Goal: Information Seeking & Learning: Compare options

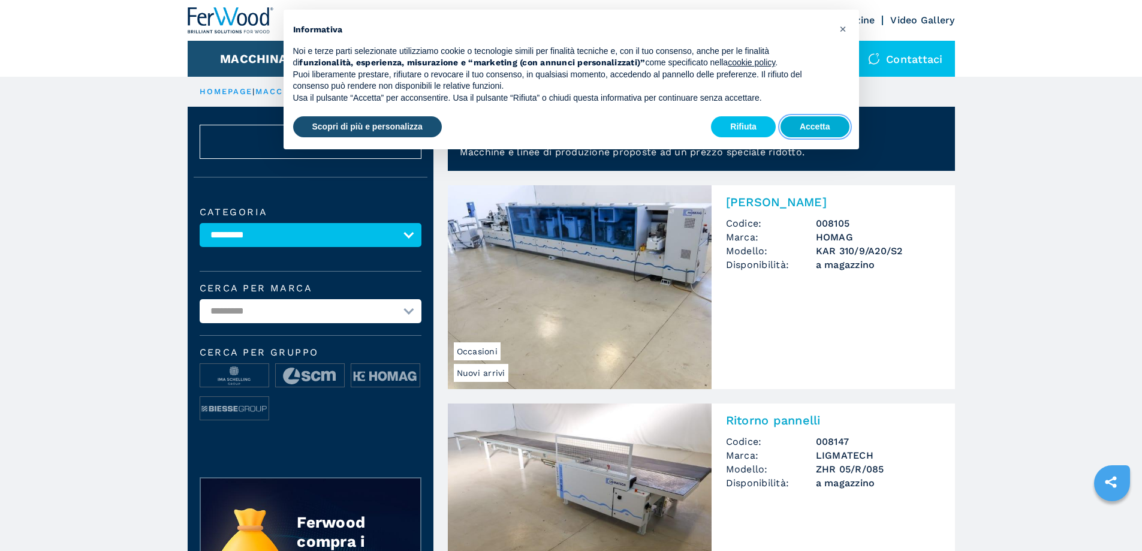
click at [806, 125] on button "Accetta" at bounding box center [815, 127] width 69 height 22
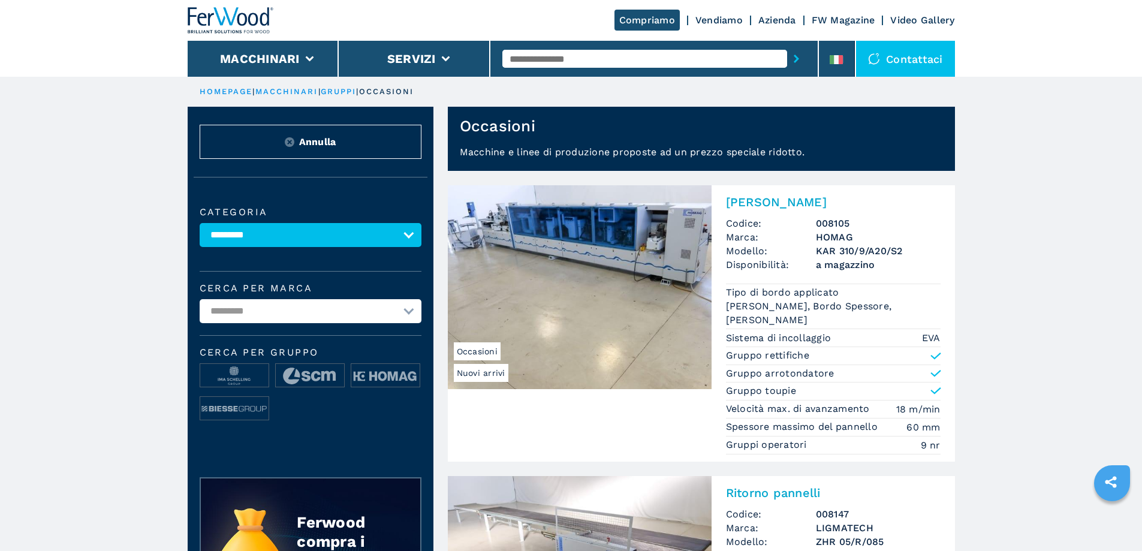
click at [348, 237] on select "**********" at bounding box center [311, 235] width 222 height 24
select select "**********"
click at [200, 231] on select "**********" at bounding box center [311, 235] width 222 height 24
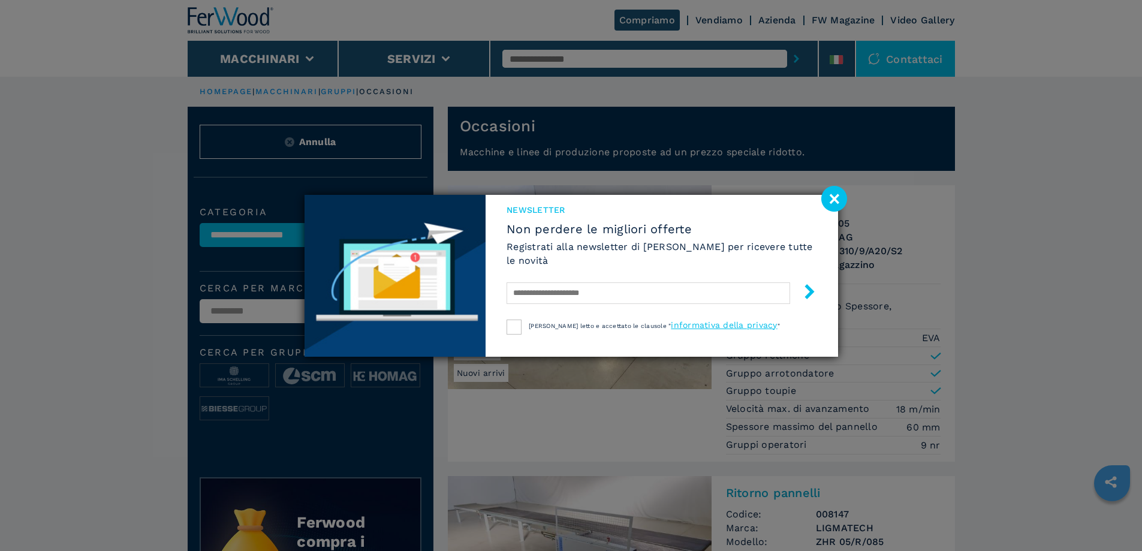
click at [831, 204] on image at bounding box center [834, 199] width 26 height 26
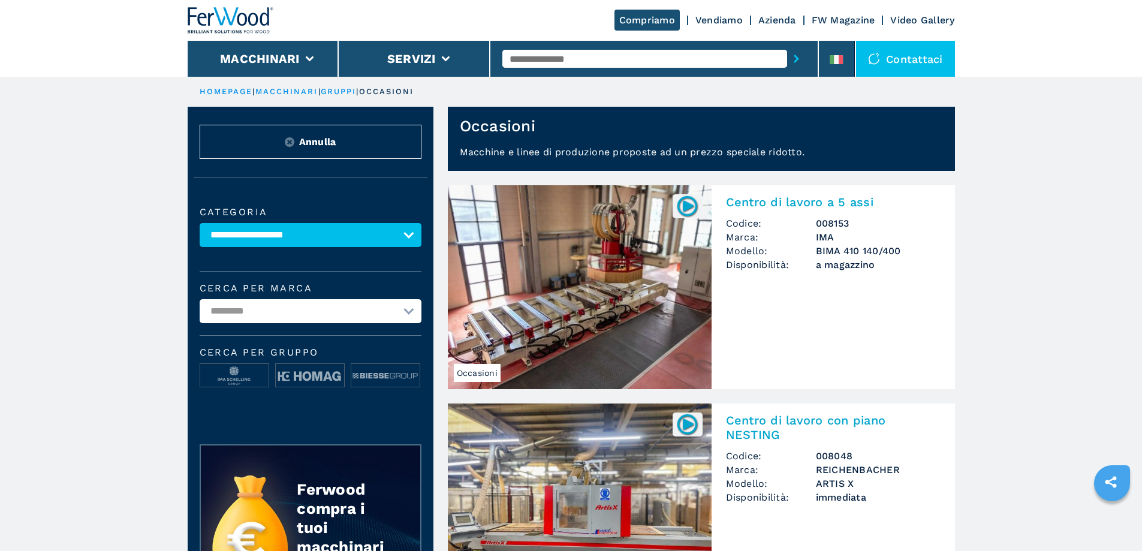
select select "**********"
drag, startPoint x: 0, startPoint y: 0, endPoint x: 344, endPoint y: 317, distance: 467.5
click at [344, 317] on select "**********" at bounding box center [311, 311] width 222 height 24
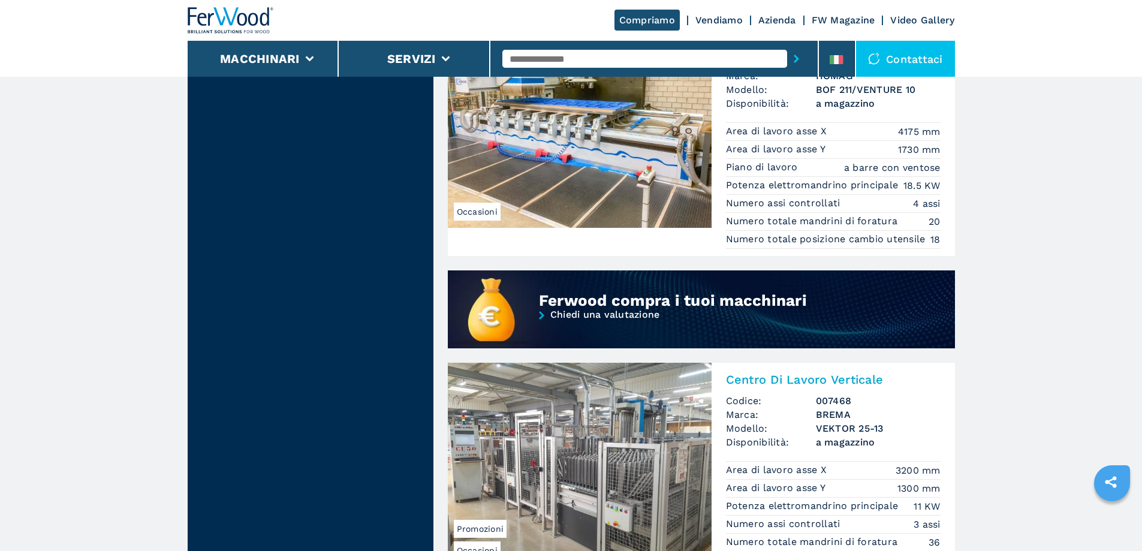
scroll to position [779, 0]
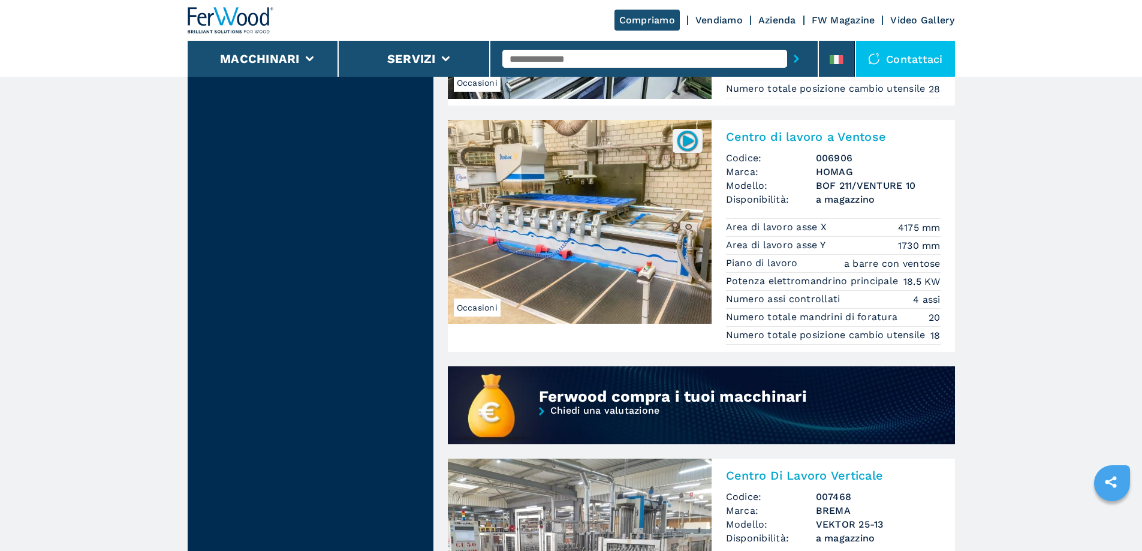
click at [593, 231] on img at bounding box center [580, 222] width 264 height 204
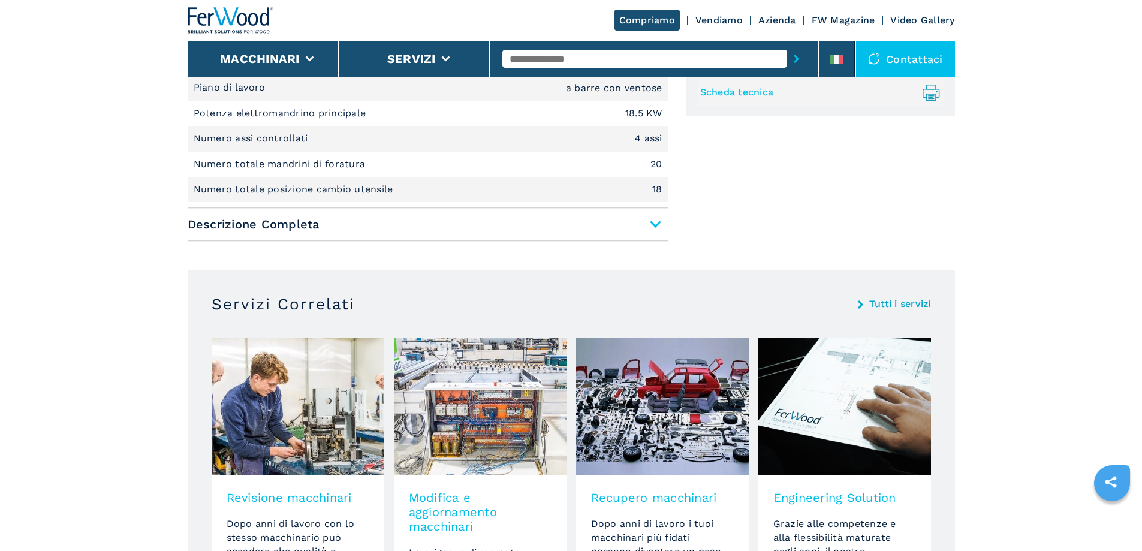
scroll to position [540, 0]
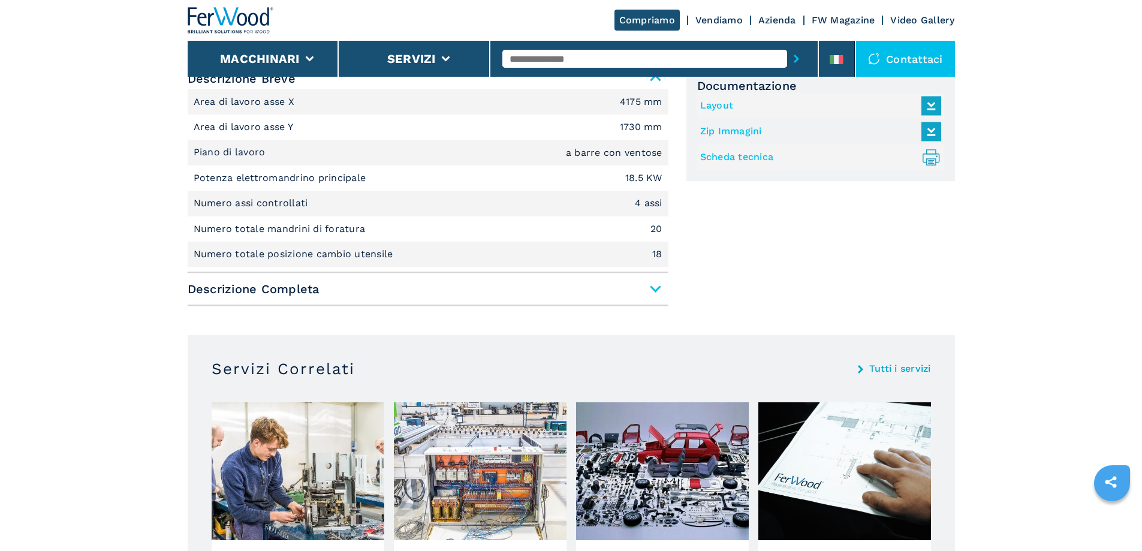
click at [346, 293] on span "Descrizione Completa" at bounding box center [428, 289] width 481 height 22
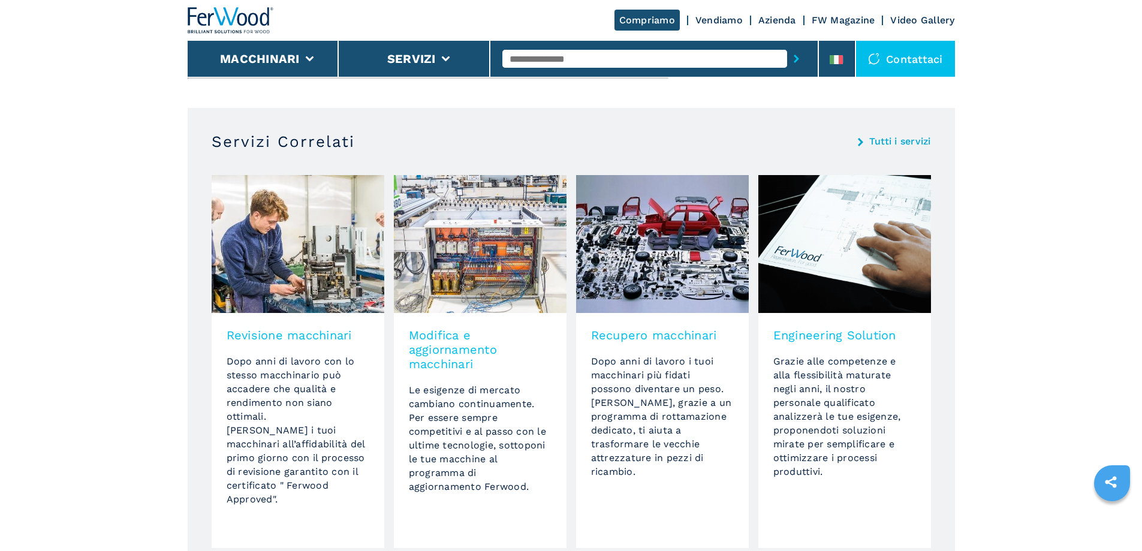
scroll to position [1798, 0]
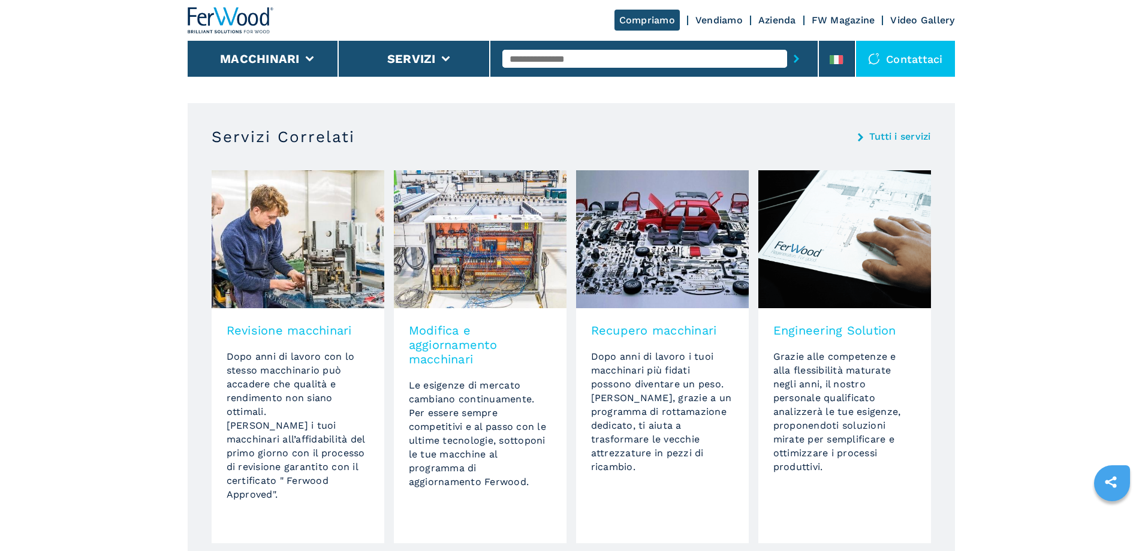
click at [461, 344] on h3 "Modifica e aggiornamento macchinari" at bounding box center [480, 344] width 143 height 43
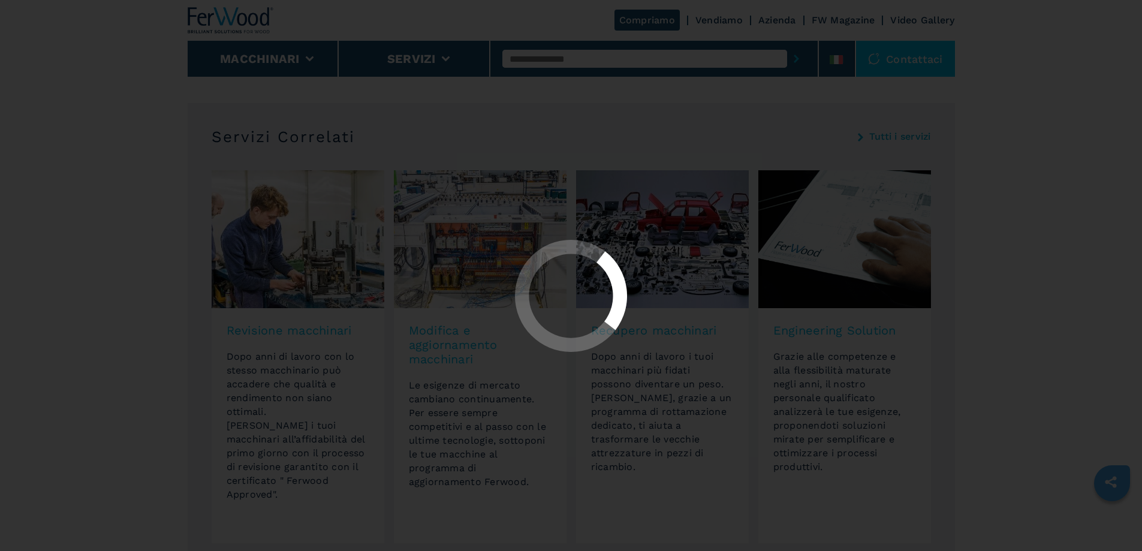
scroll to position [0, 0]
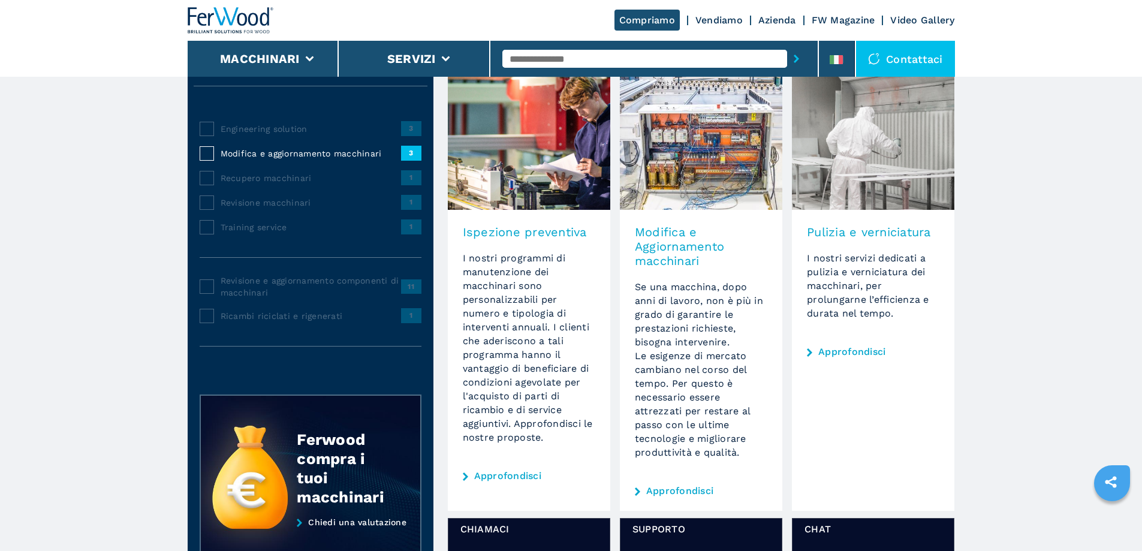
scroll to position [120, 0]
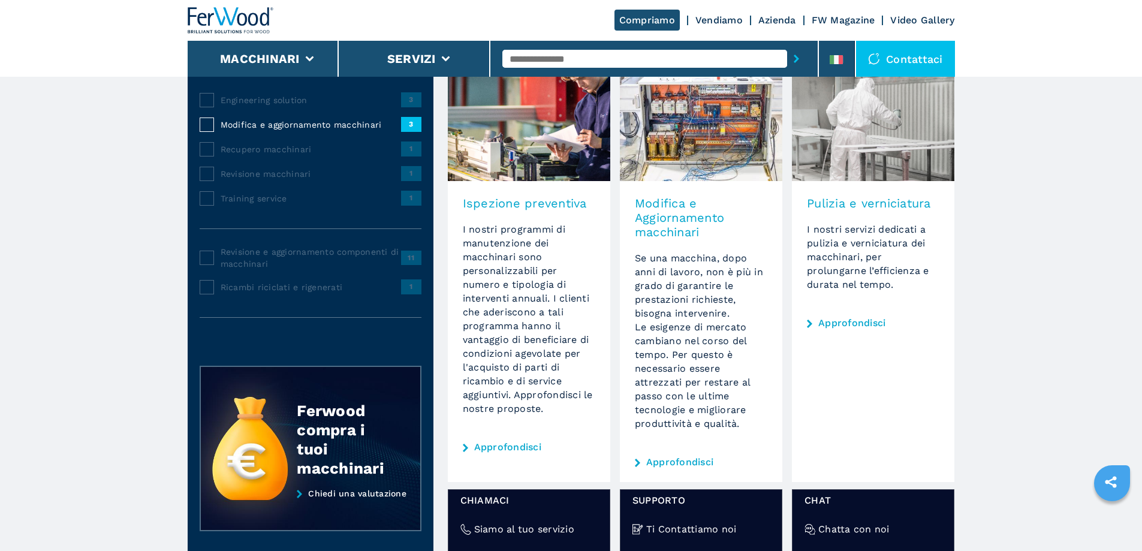
click at [681, 462] on link "Approfondisci" at bounding box center [679, 462] width 67 height 10
click at [674, 463] on link "Approfondisci" at bounding box center [679, 462] width 67 height 10
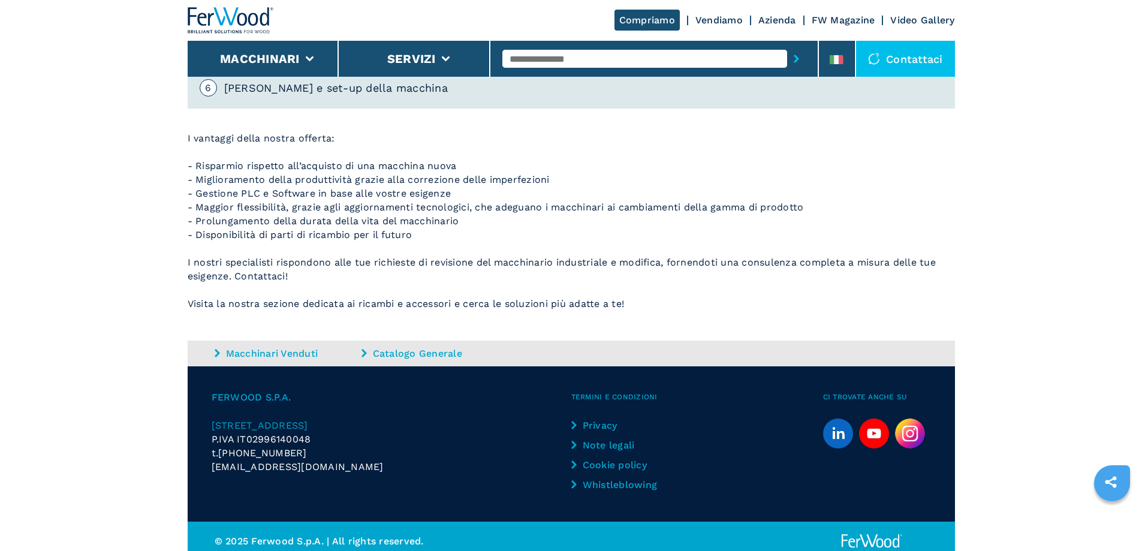
scroll to position [787, 0]
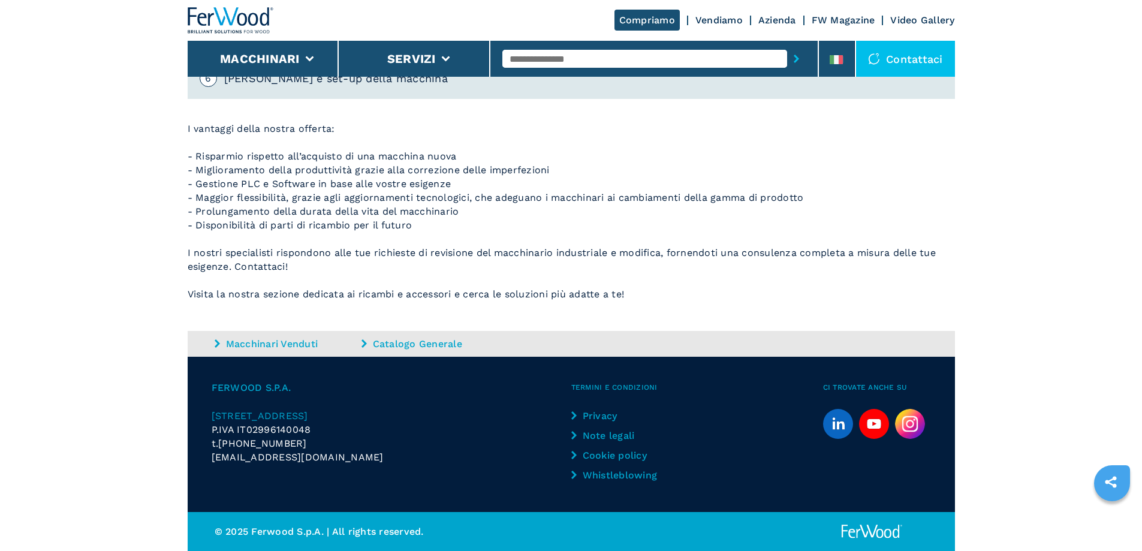
click at [308, 344] on link "Macchinari Venduti" at bounding box center [287, 344] width 144 height 14
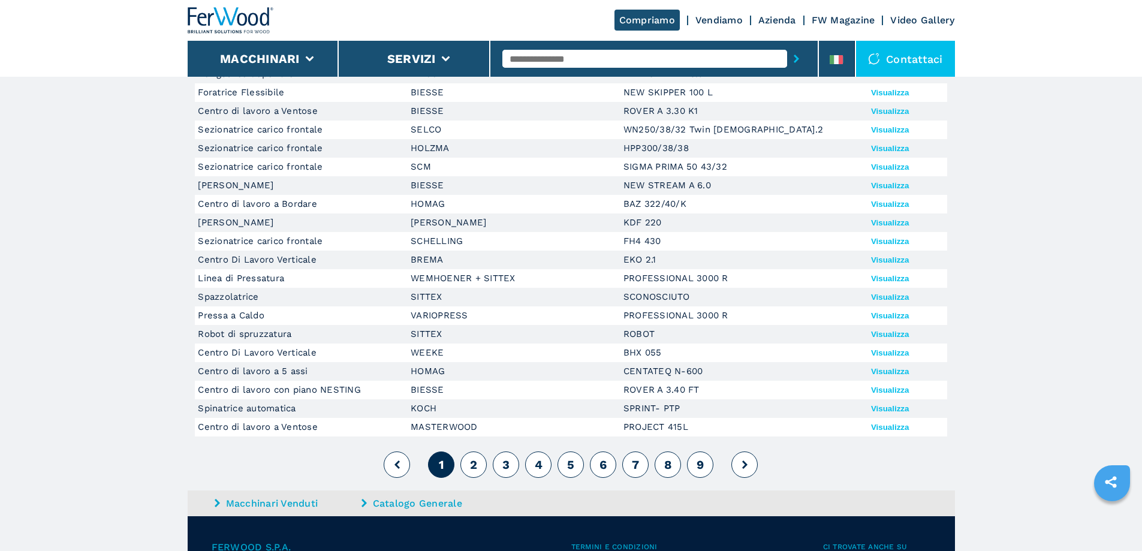
scroll to position [180, 0]
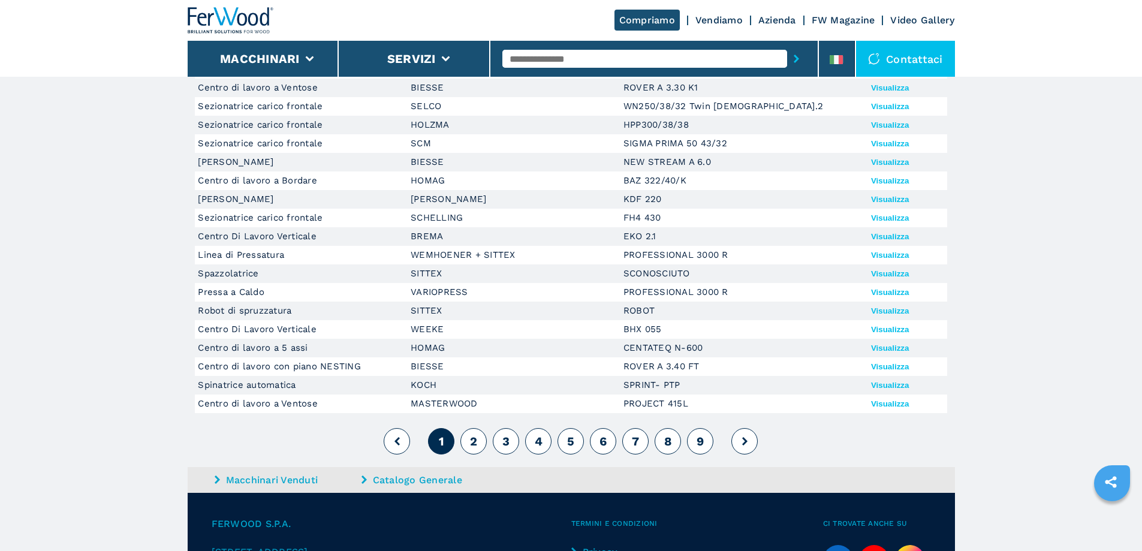
click at [527, 64] on input "text" at bounding box center [644, 59] width 285 height 18
type input "******"
click at [787, 45] on button "submit-button" at bounding box center [796, 59] width 19 height 28
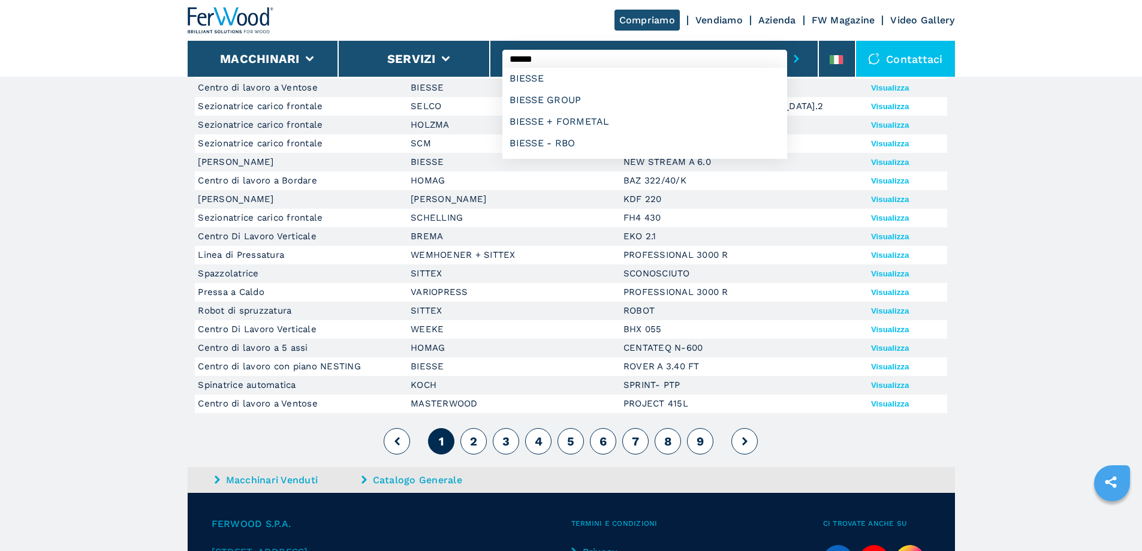
scroll to position [0, 0]
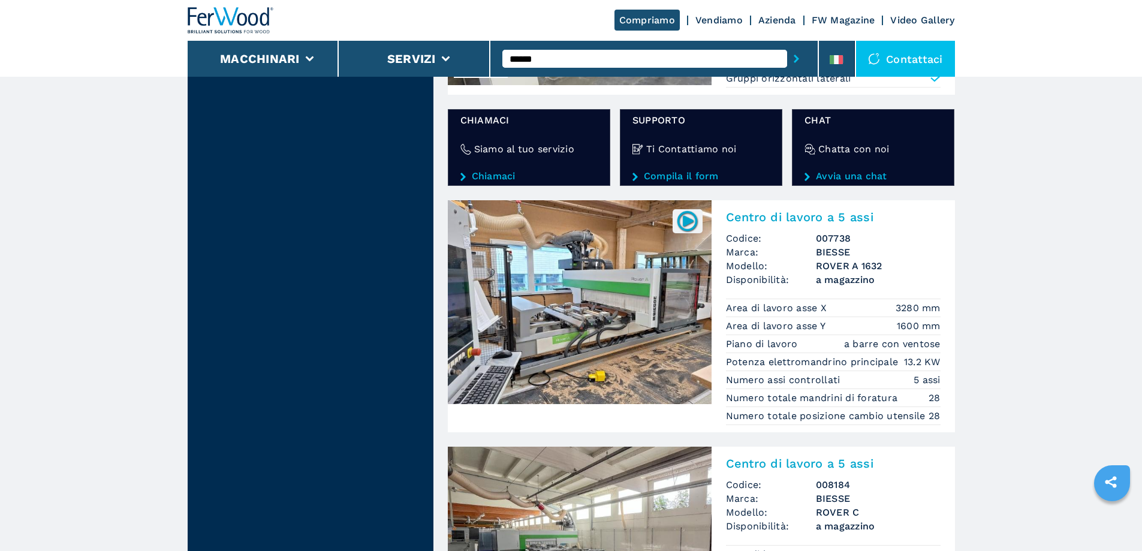
scroll to position [2038, 0]
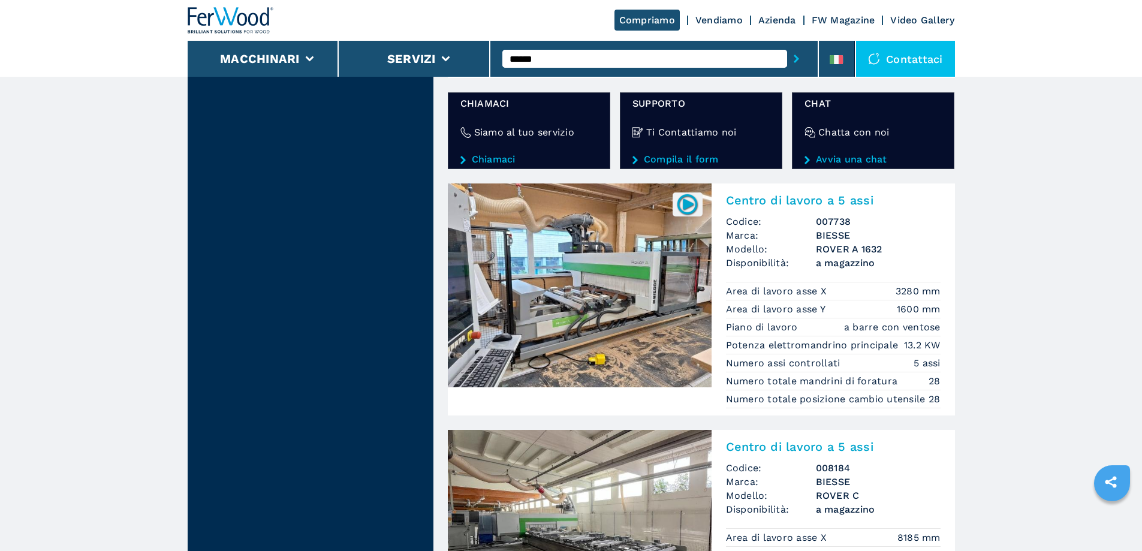
click at [632, 311] on img at bounding box center [580, 285] width 264 height 204
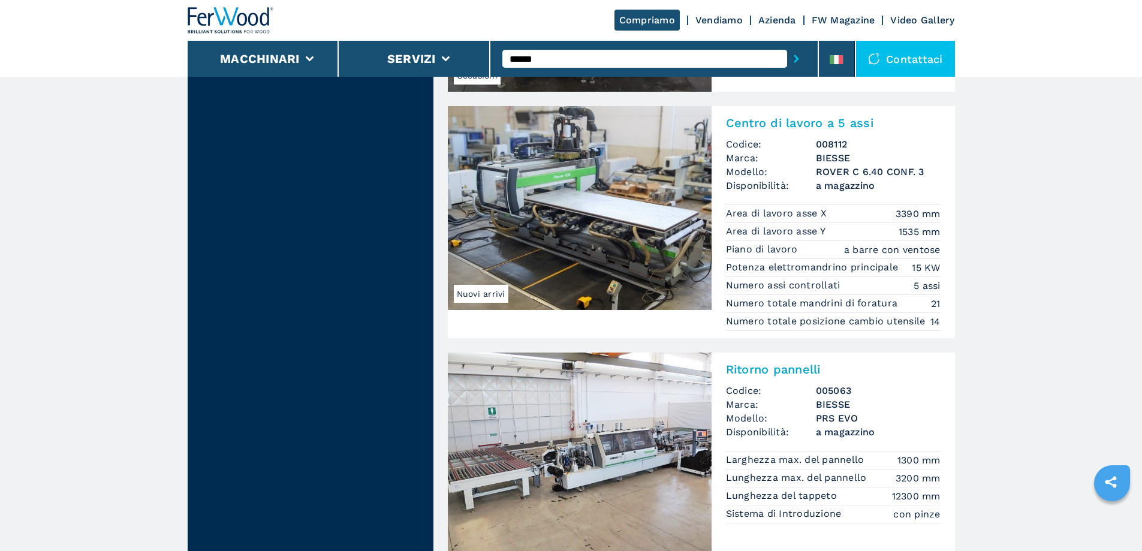
scroll to position [480, 0]
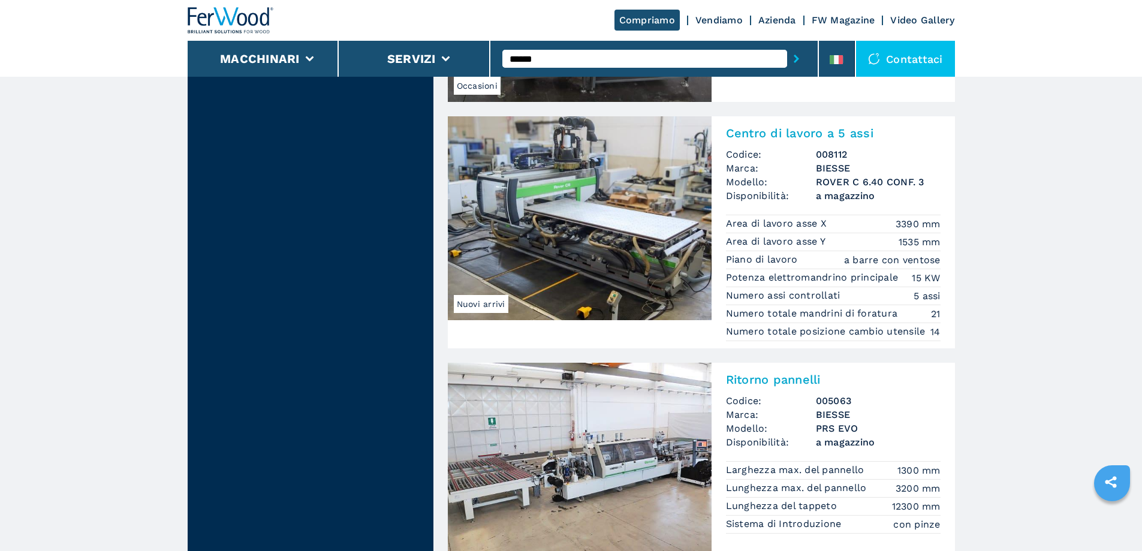
click at [540, 251] on img at bounding box center [580, 218] width 264 height 204
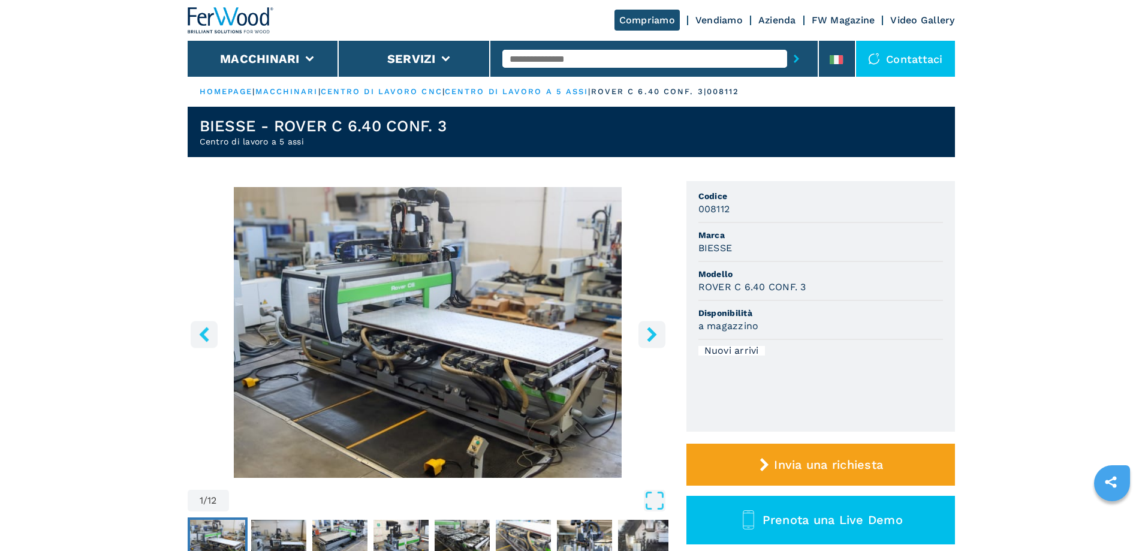
click at [647, 336] on icon "right-button" at bounding box center [651, 334] width 15 height 15
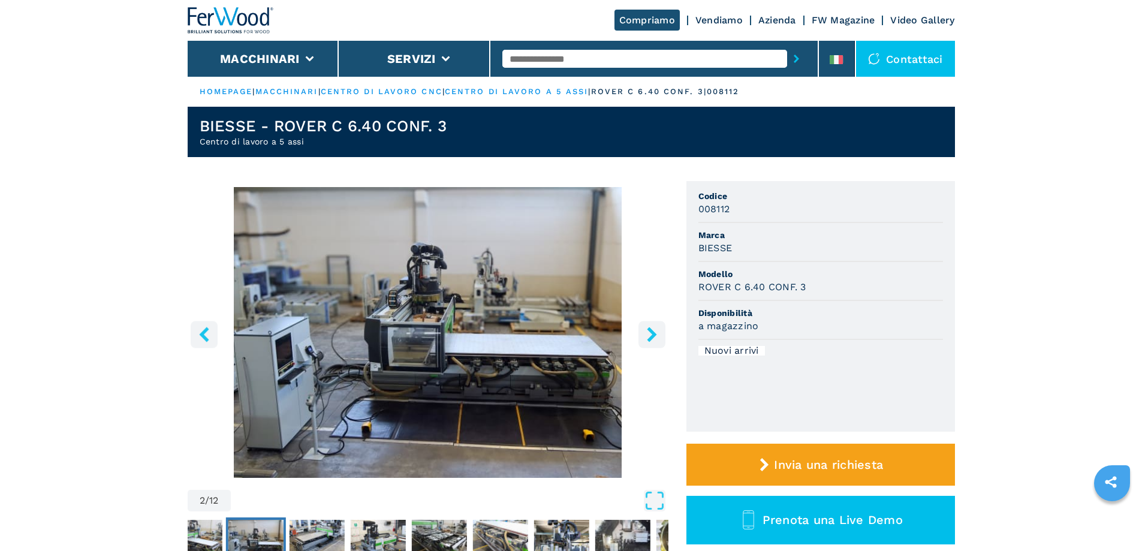
click at [647, 336] on icon "right-button" at bounding box center [651, 334] width 15 height 15
click at [649, 336] on icon "right-button" at bounding box center [651, 334] width 15 height 15
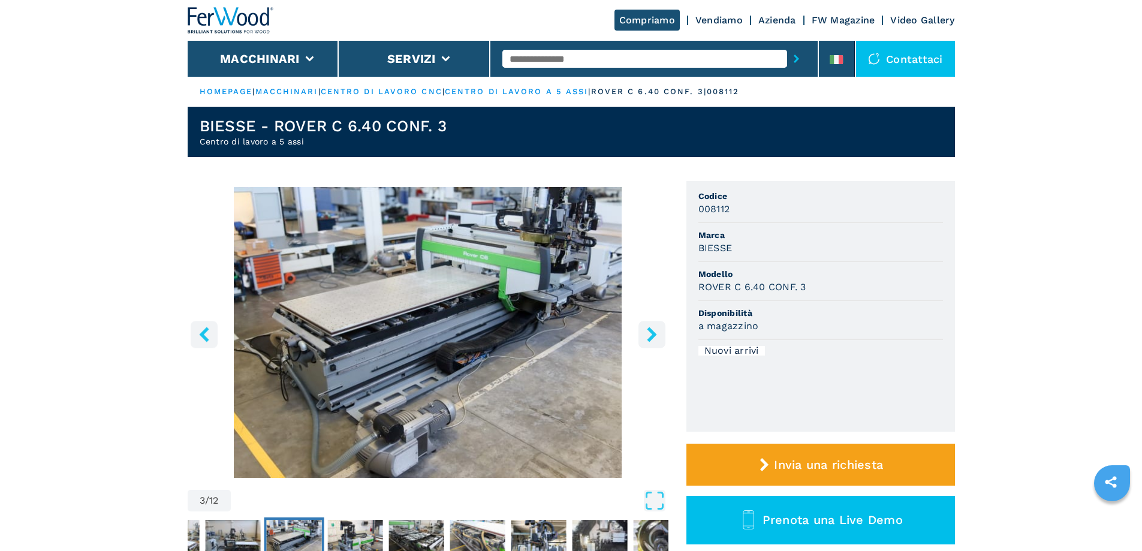
click at [649, 336] on icon "right-button" at bounding box center [651, 334] width 15 height 15
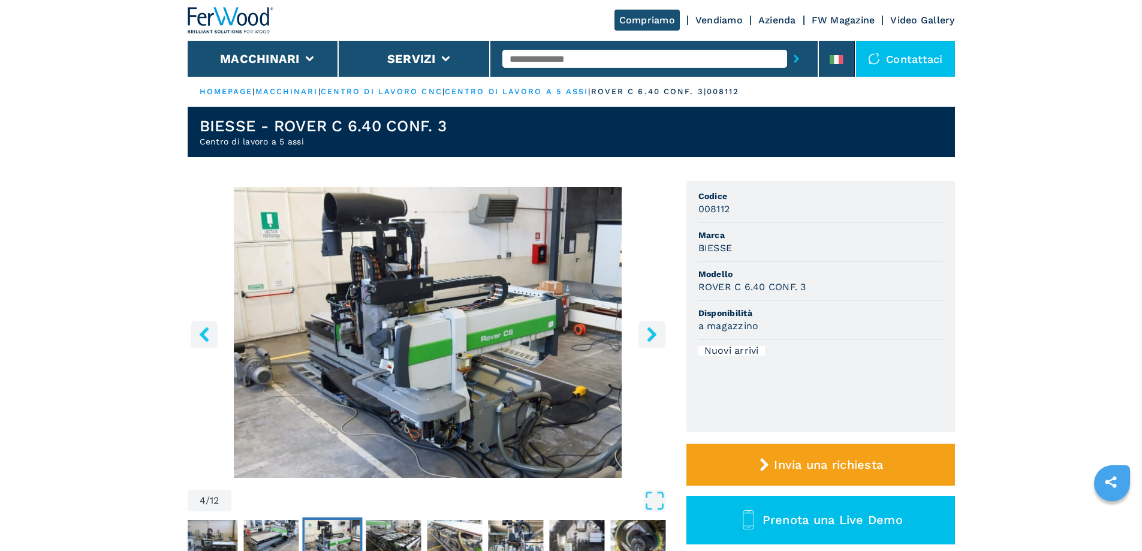
click at [649, 336] on icon "right-button" at bounding box center [651, 334] width 15 height 15
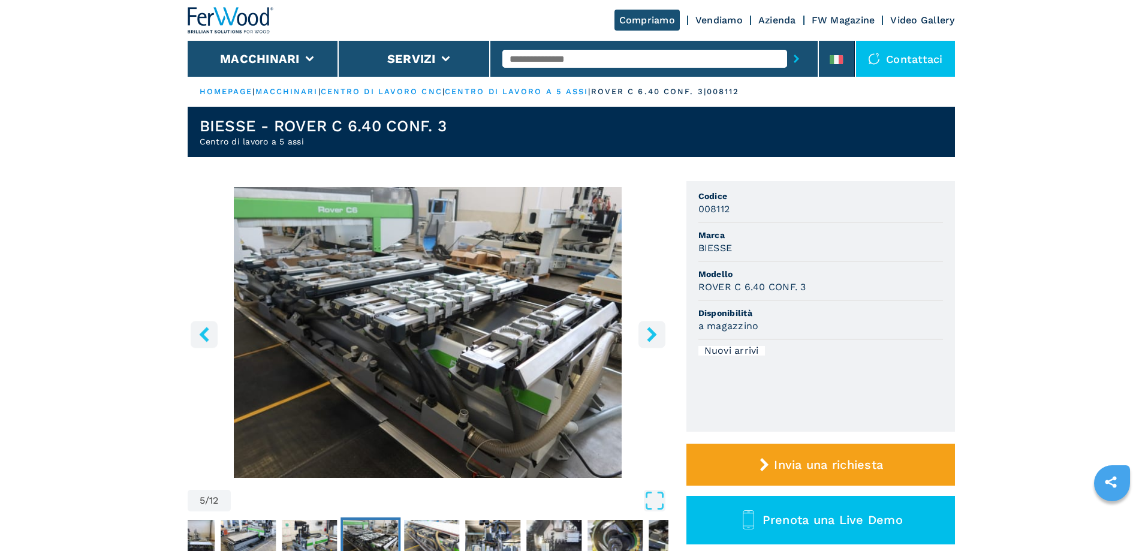
click at [649, 336] on icon "right-button" at bounding box center [651, 334] width 15 height 15
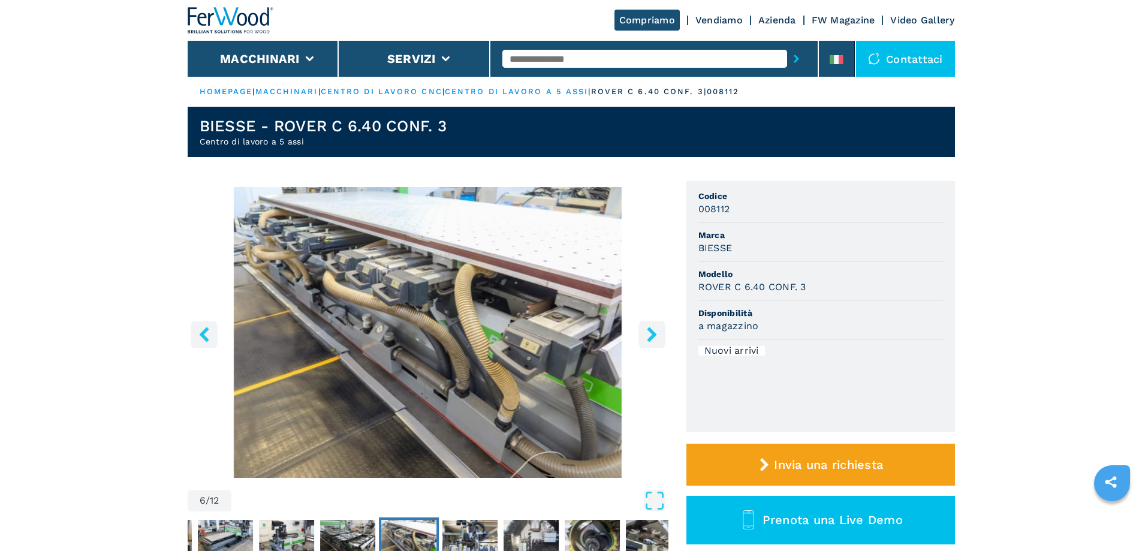
click at [649, 336] on icon "right-button" at bounding box center [651, 334] width 15 height 15
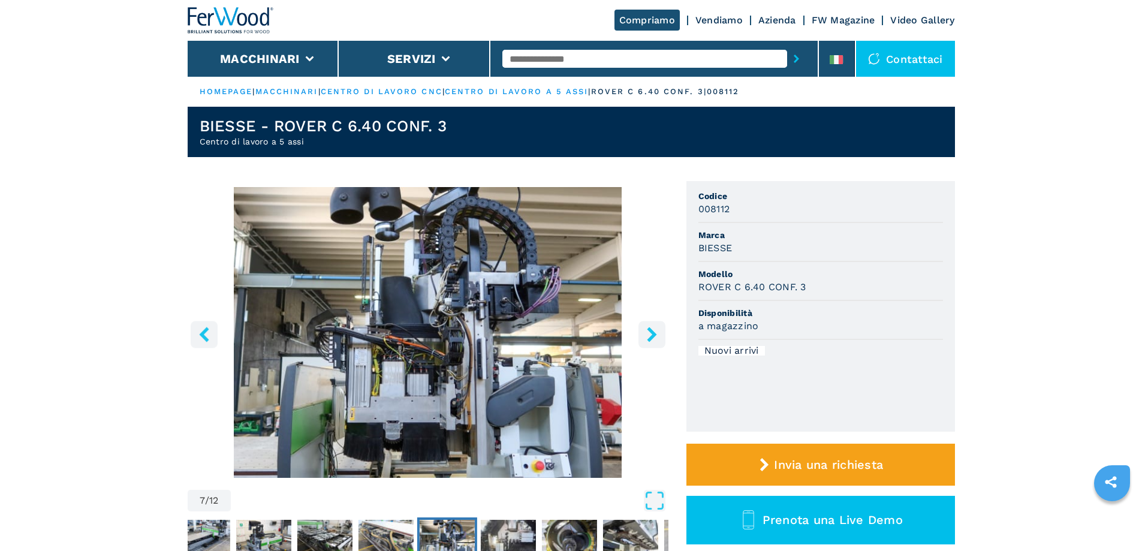
click at [204, 328] on icon "left-button" at bounding box center [204, 334] width 15 height 15
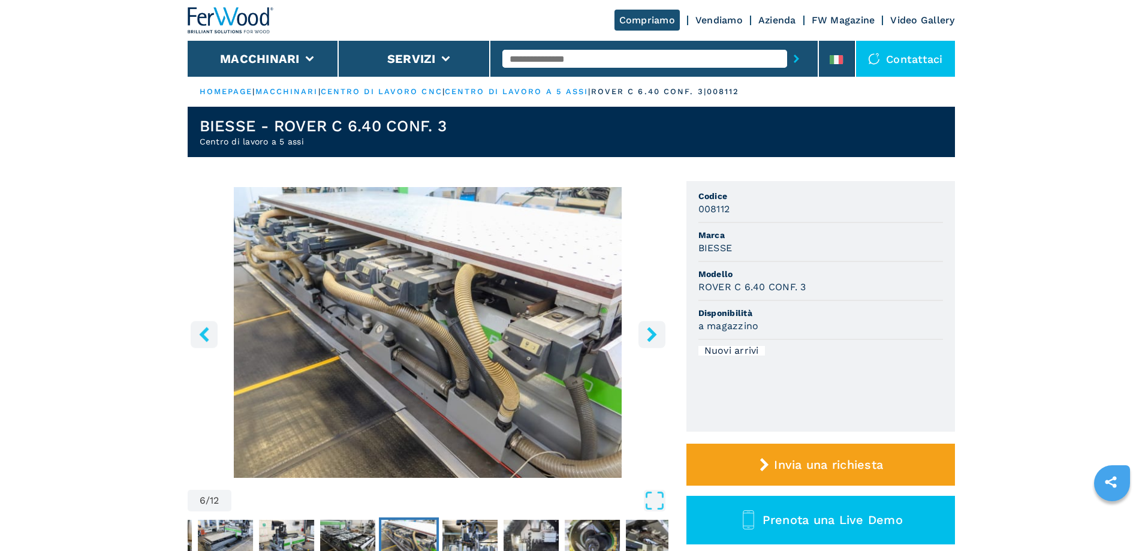
click at [643, 336] on button "right-button" at bounding box center [651, 334] width 27 height 27
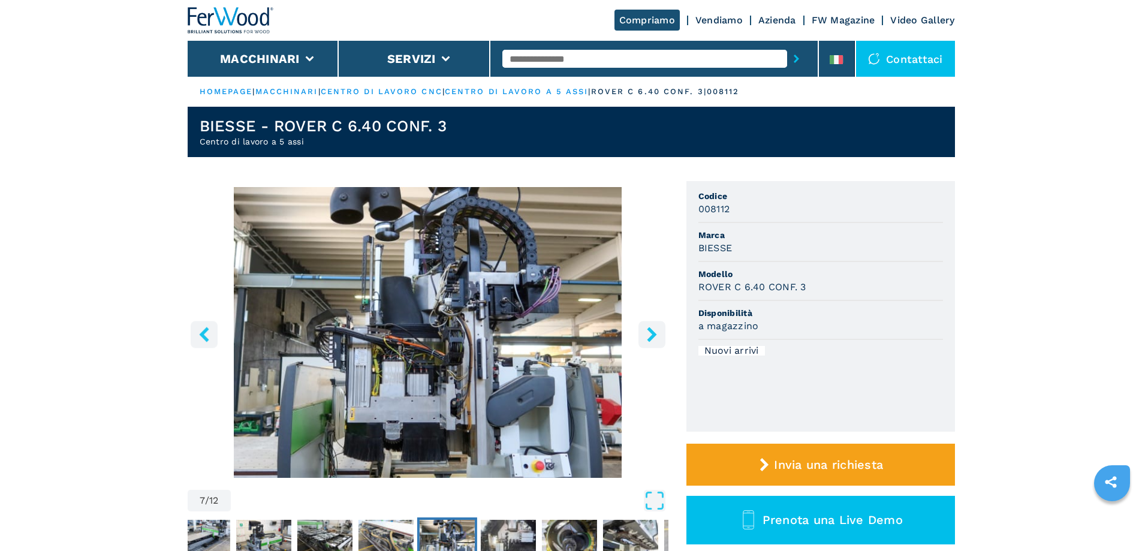
click at [651, 336] on icon "right-button" at bounding box center [652, 334] width 10 height 15
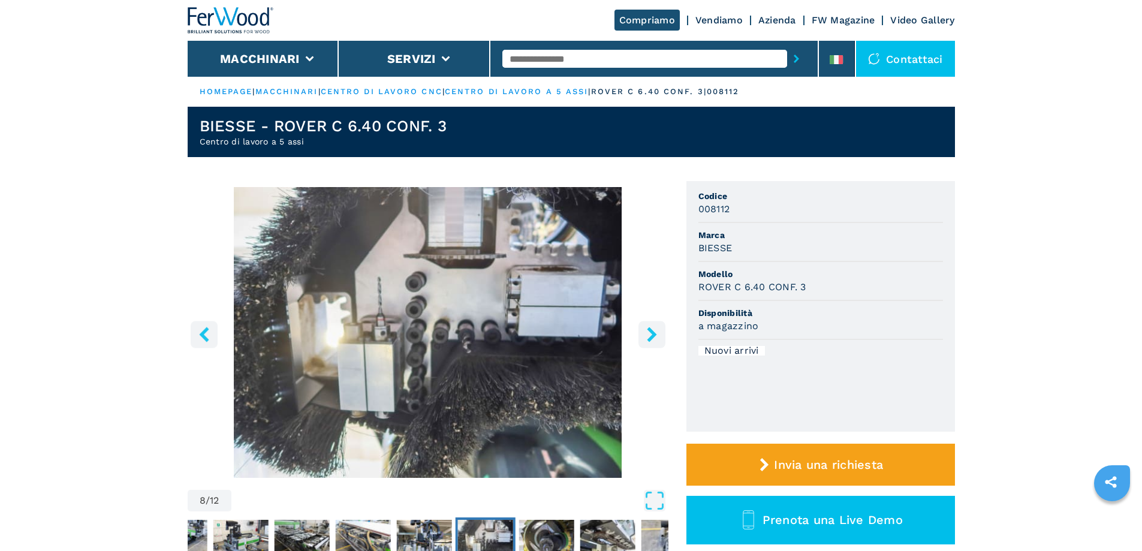
click at [651, 336] on icon "right-button" at bounding box center [652, 334] width 10 height 15
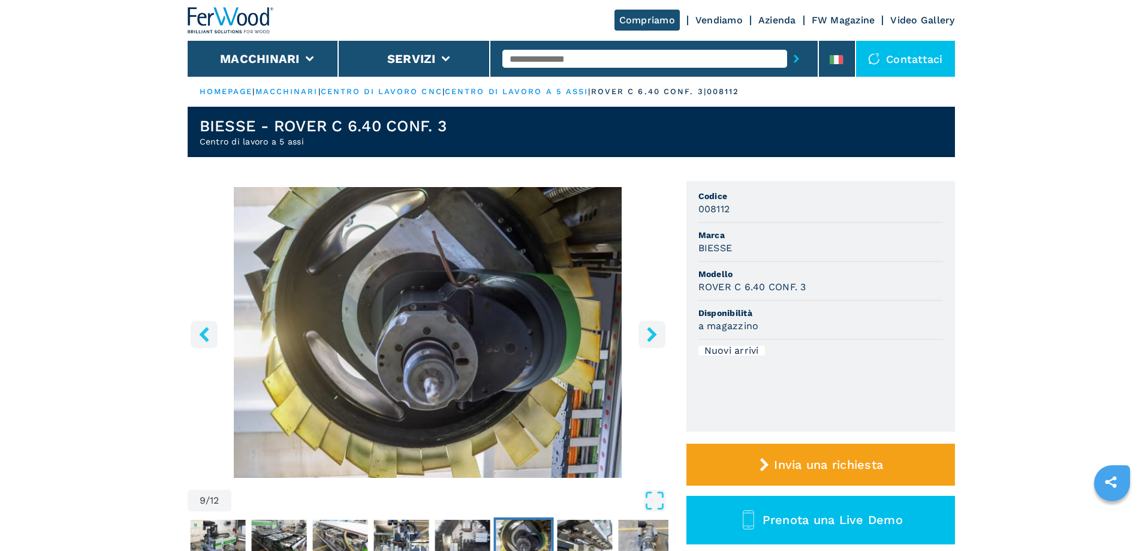
click at [200, 331] on icon "left-button" at bounding box center [204, 334] width 15 height 15
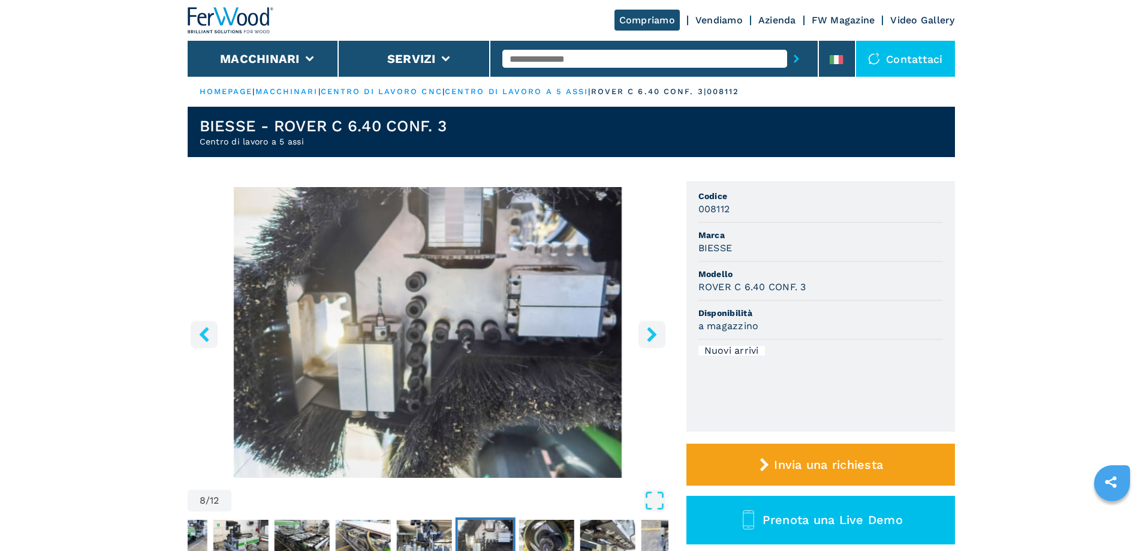
click at [652, 337] on icon "right-button" at bounding box center [652, 334] width 10 height 15
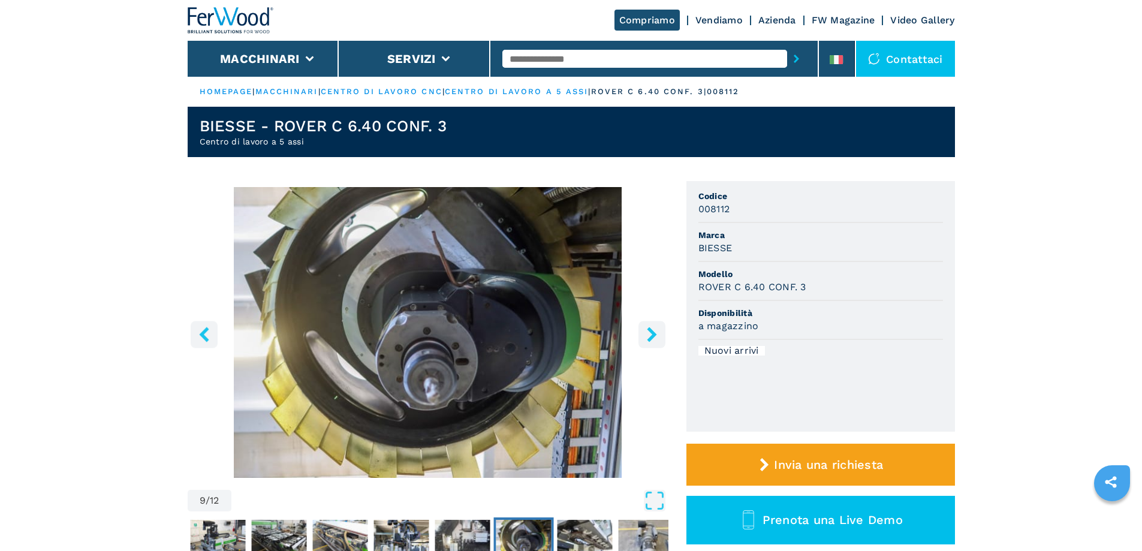
click at [652, 337] on icon "right-button" at bounding box center [652, 334] width 10 height 15
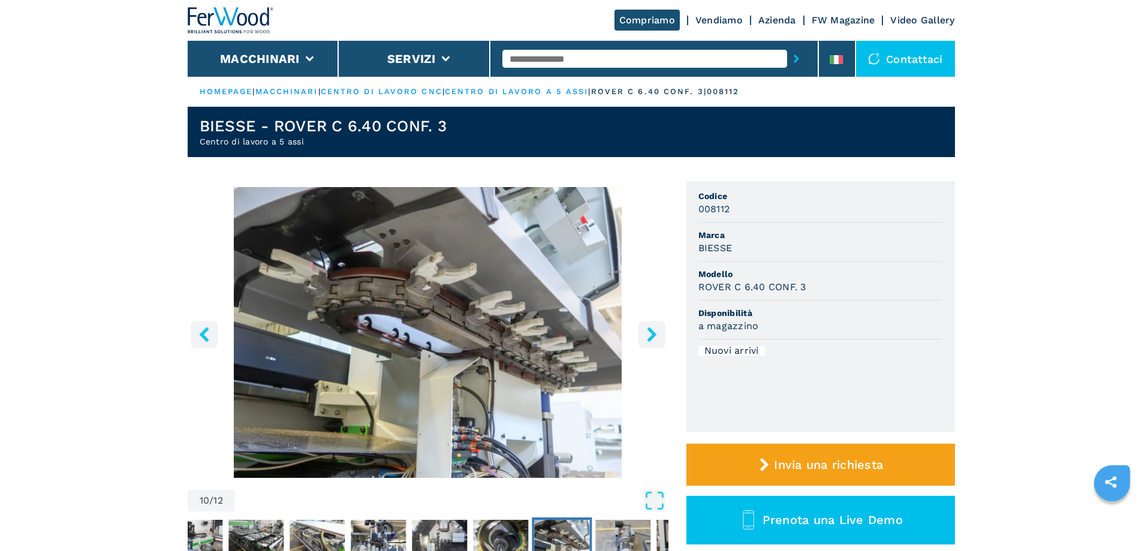
click at [652, 337] on icon "right-button" at bounding box center [652, 334] width 10 height 15
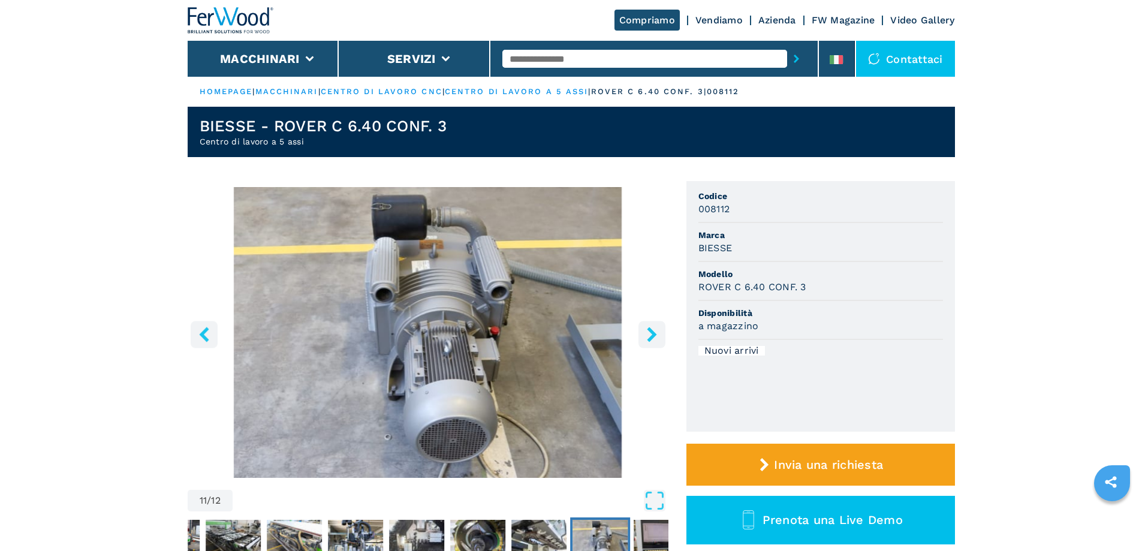
click at [652, 337] on icon "right-button" at bounding box center [652, 334] width 10 height 15
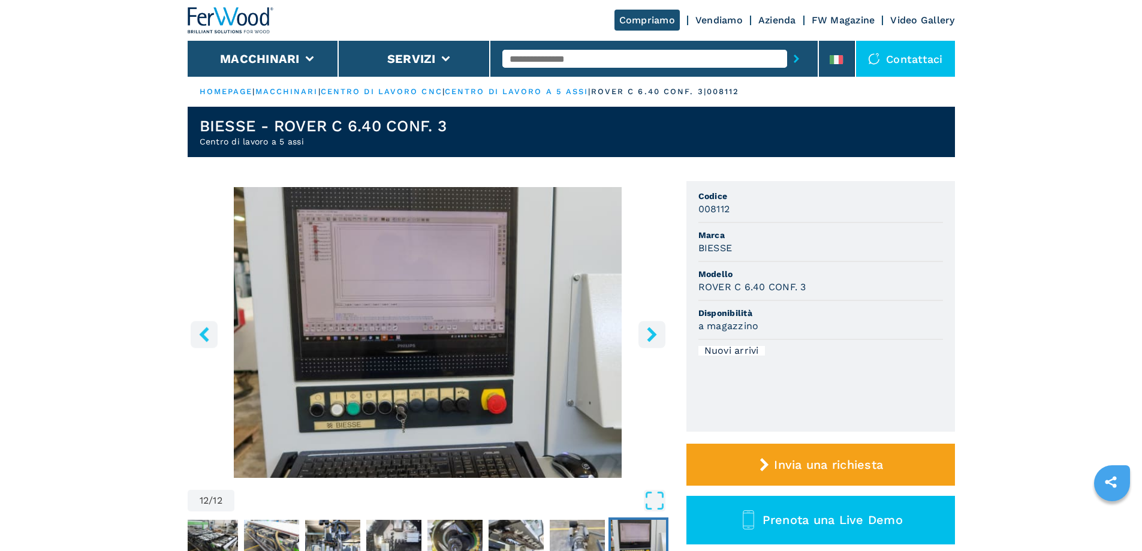
click at [652, 337] on icon "right-button" at bounding box center [652, 334] width 10 height 15
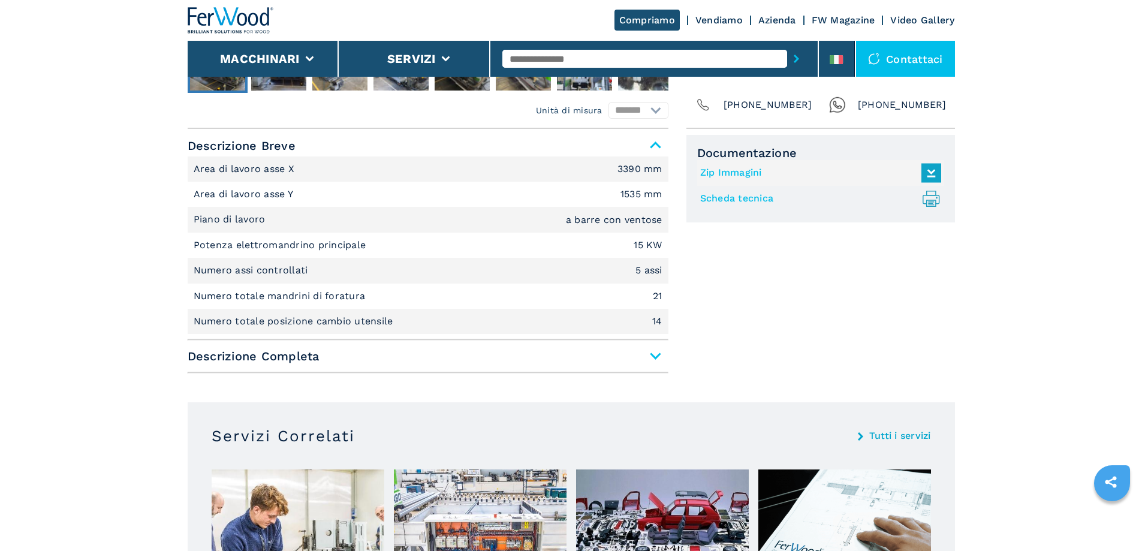
scroll to position [480, 0]
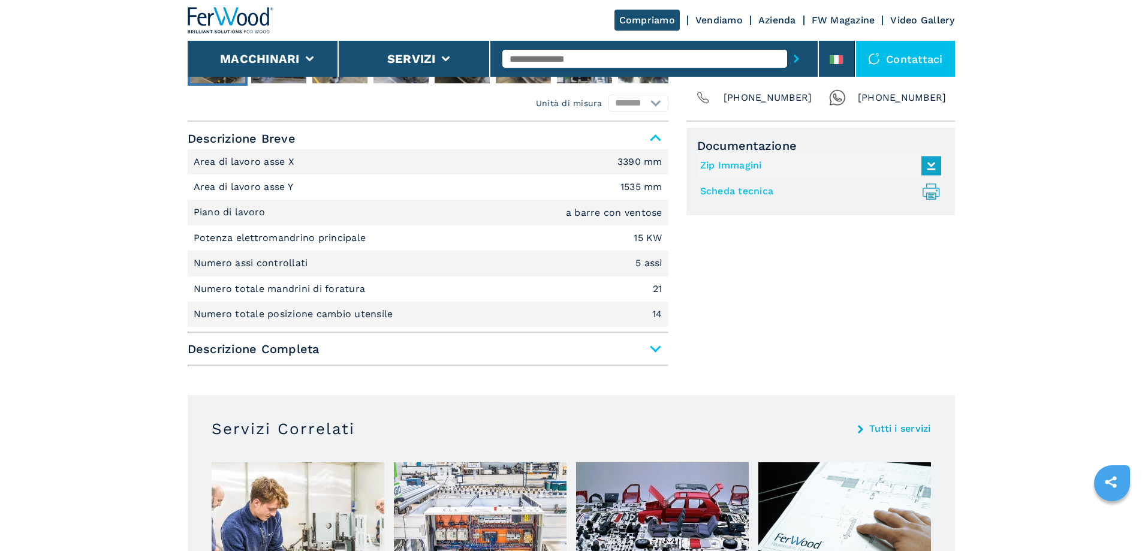
click at [652, 351] on span "Descrizione Completa" at bounding box center [428, 349] width 481 height 22
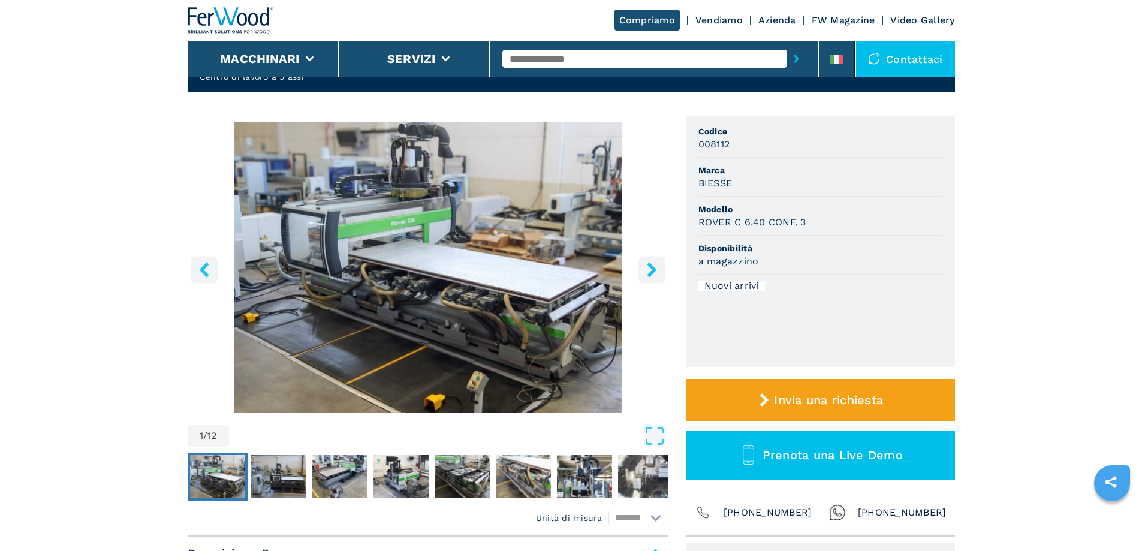
scroll to position [60, 0]
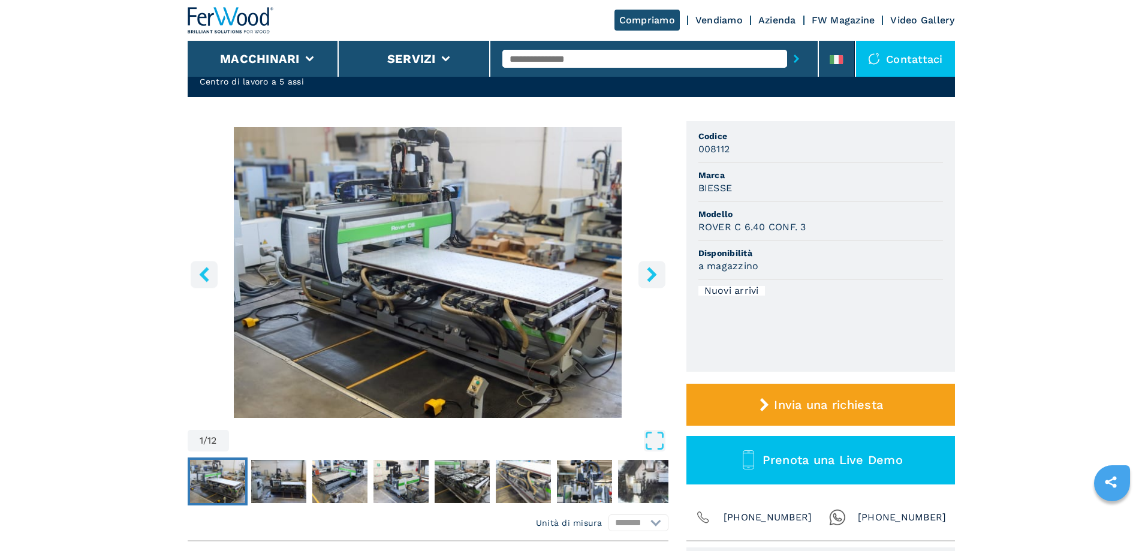
click at [658, 281] on icon "right-button" at bounding box center [651, 274] width 15 height 15
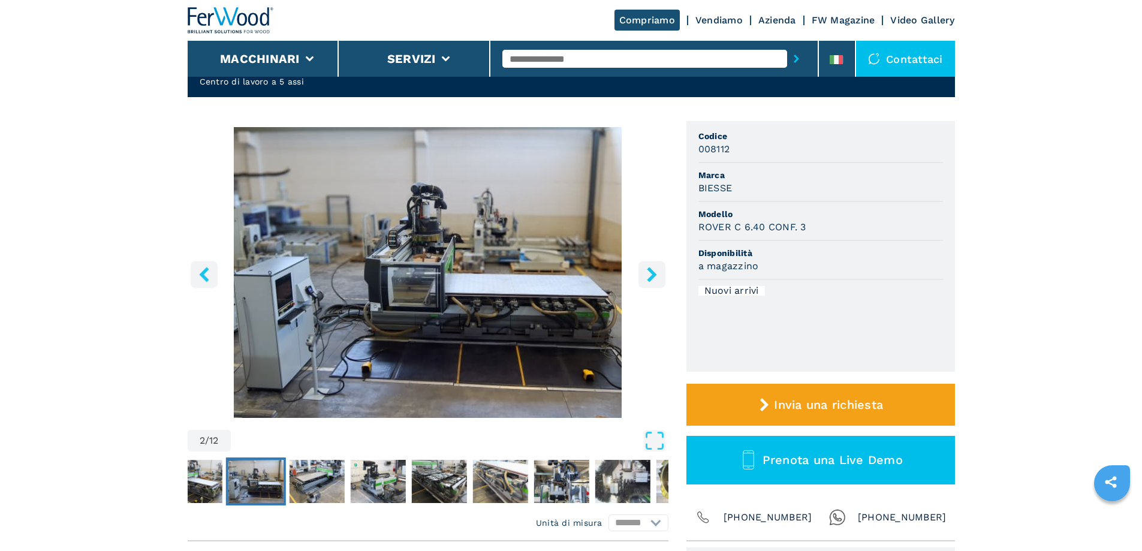
click at [658, 281] on icon "right-button" at bounding box center [651, 274] width 15 height 15
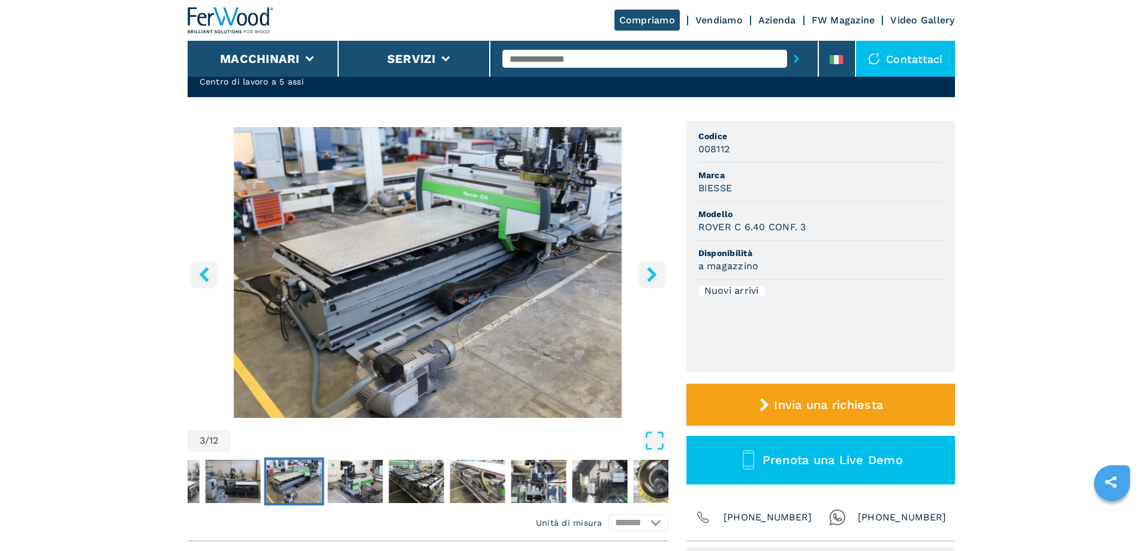
click at [658, 281] on icon "right-button" at bounding box center [651, 274] width 15 height 15
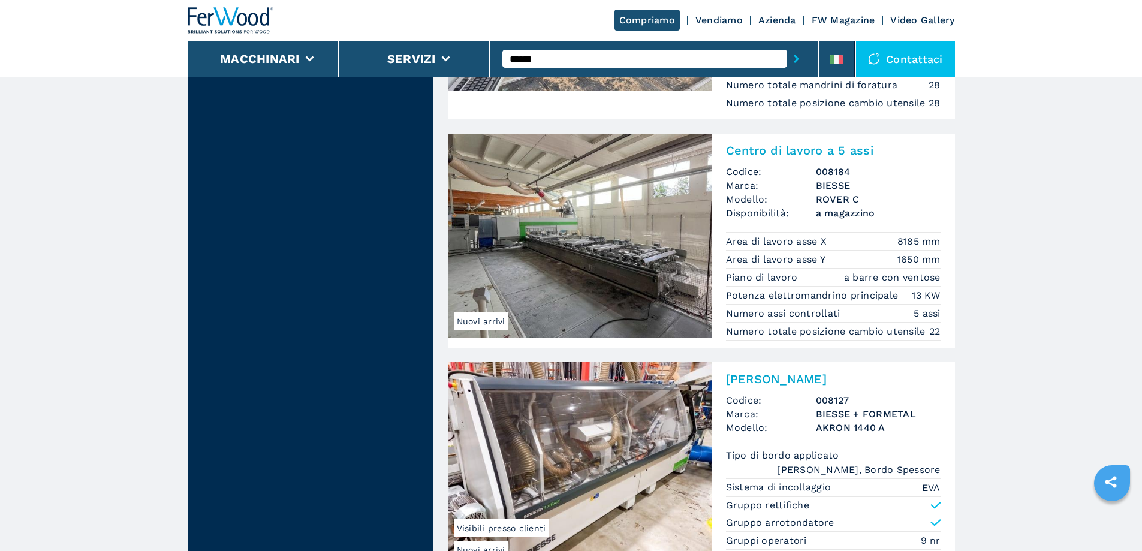
scroll to position [2306, 0]
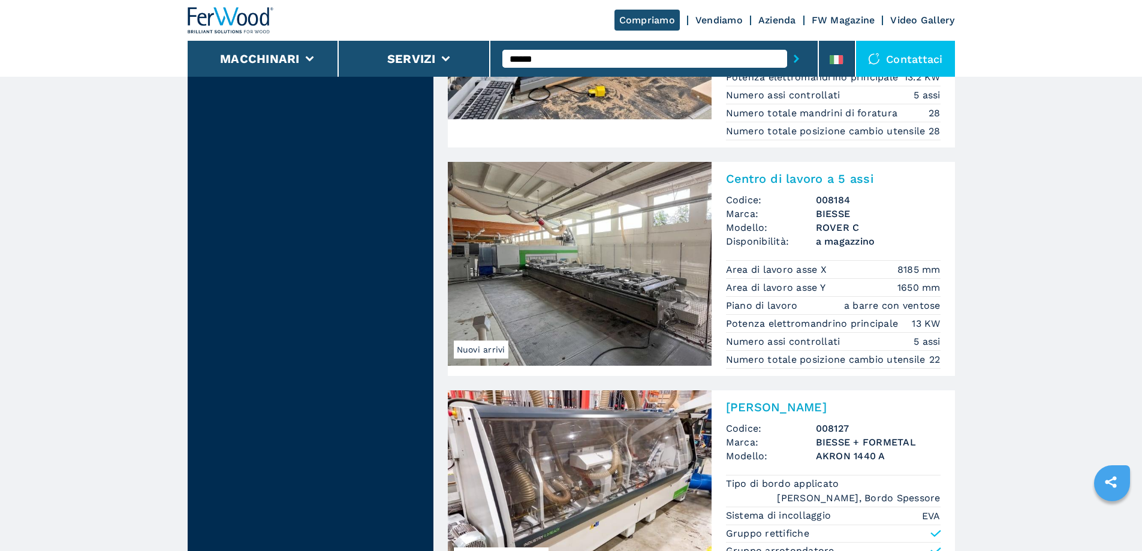
click at [633, 300] on img at bounding box center [580, 264] width 264 height 204
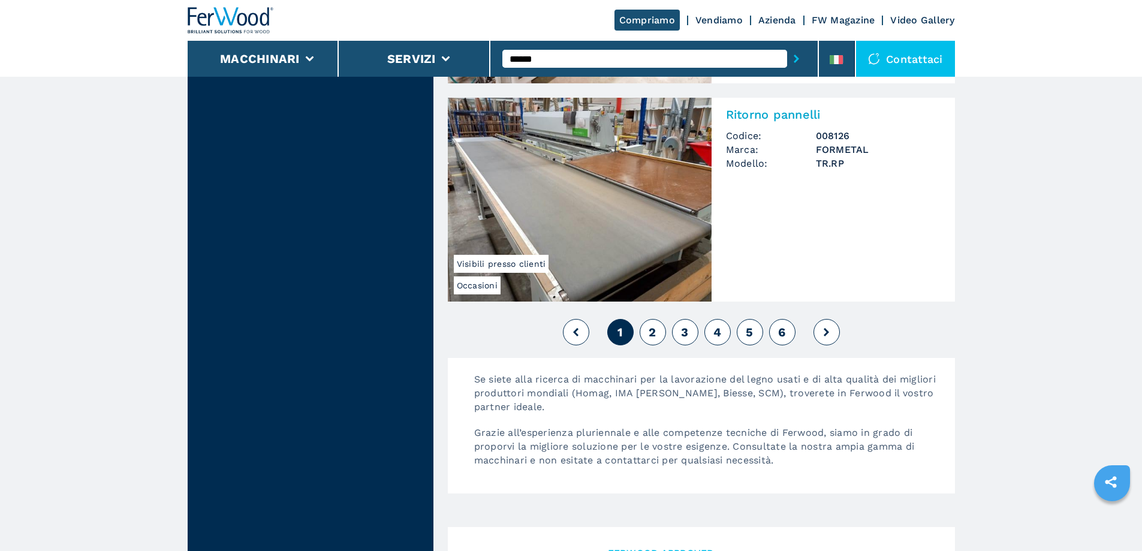
scroll to position [2818, 0]
click at [655, 339] on span "2" at bounding box center [652, 331] width 7 height 14
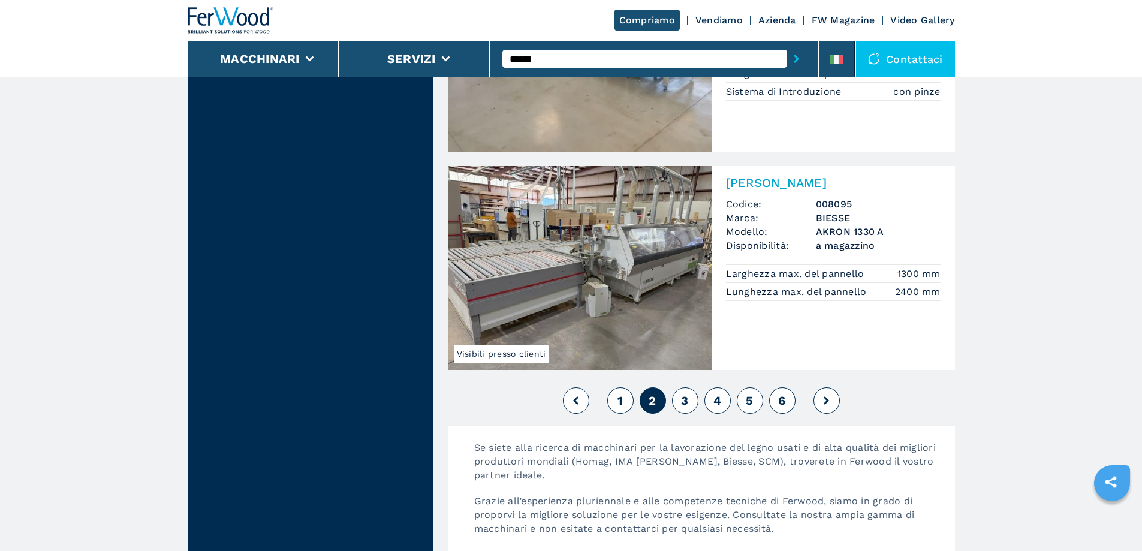
scroll to position [2818, 0]
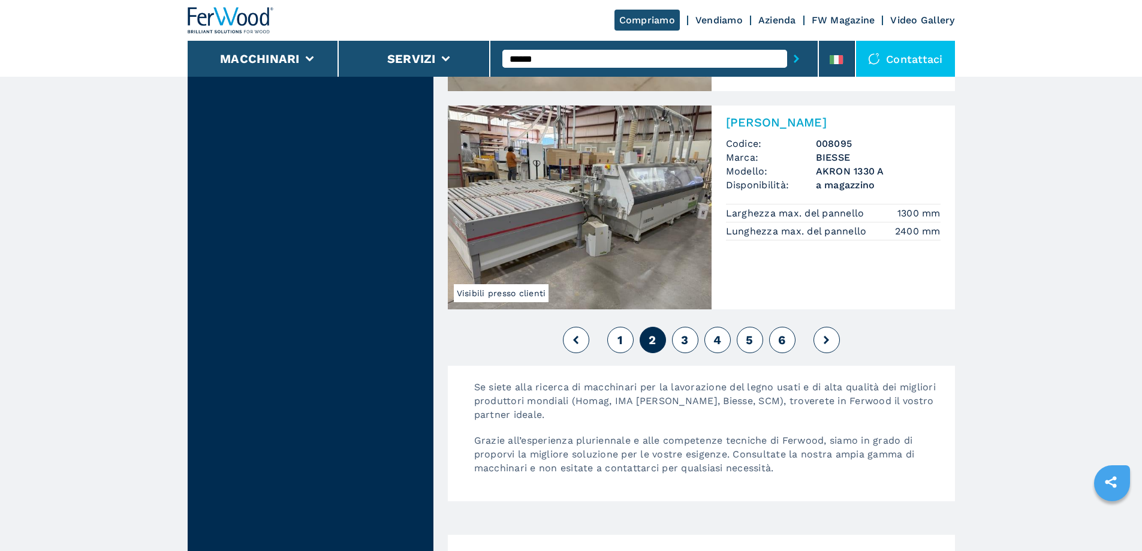
click at [686, 347] on span "3" at bounding box center [684, 340] width 7 height 14
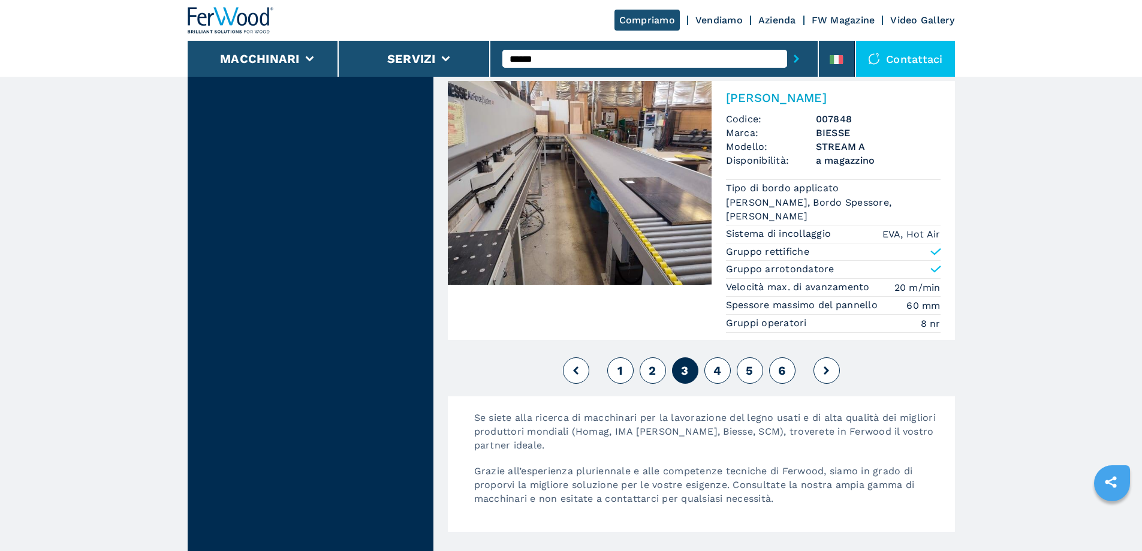
scroll to position [3177, 0]
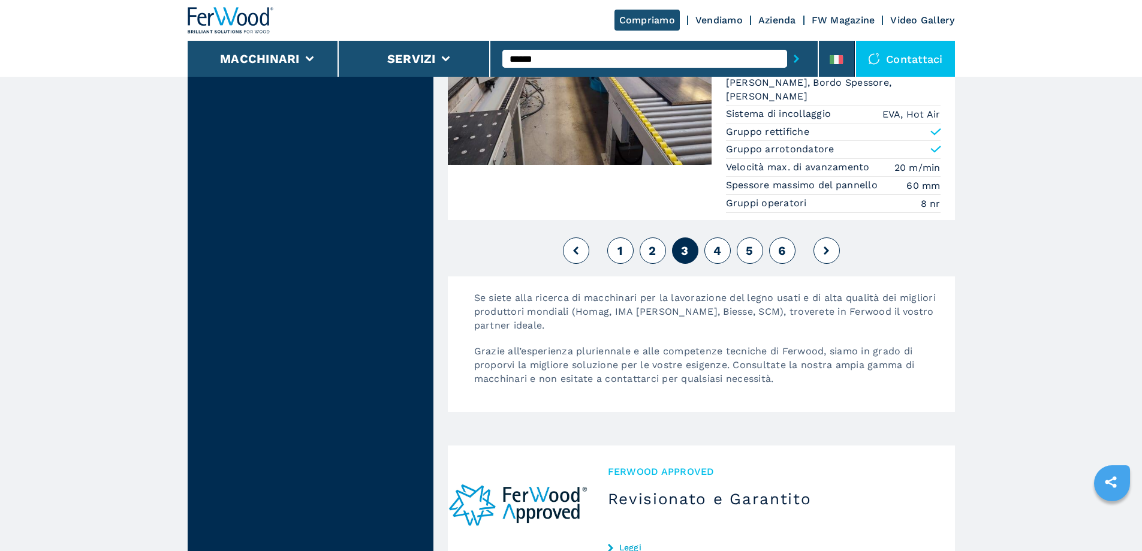
click at [722, 238] on button "4" at bounding box center [717, 250] width 26 height 26
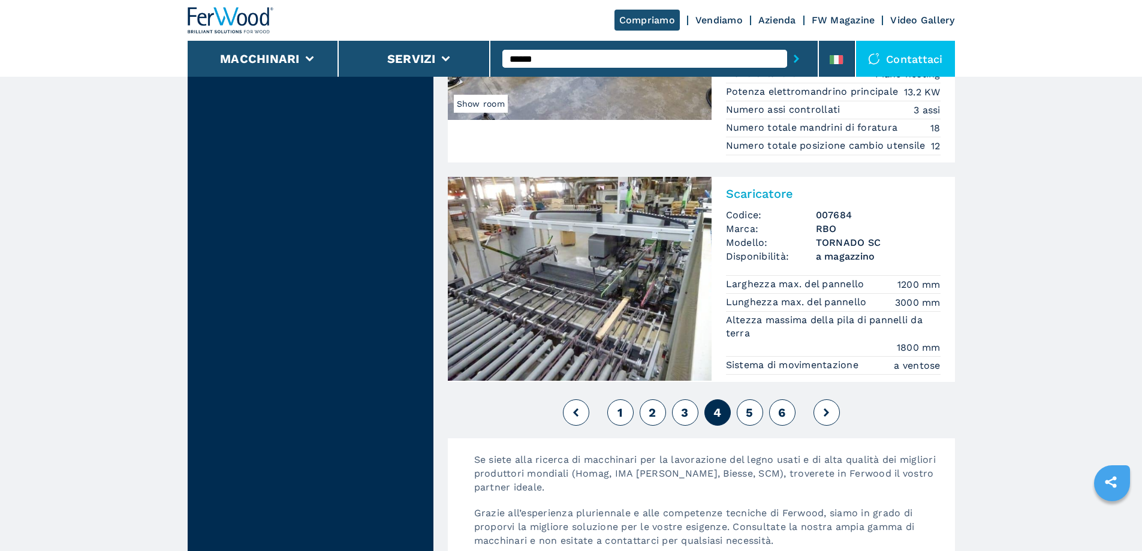
scroll to position [2758, 0]
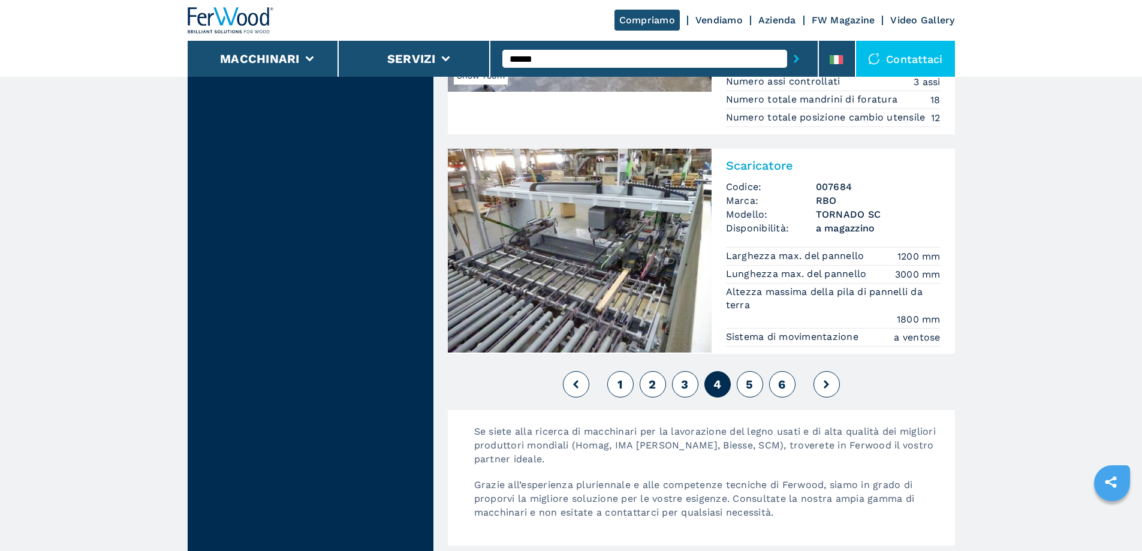
click at [749, 371] on button "5" at bounding box center [750, 384] width 26 height 26
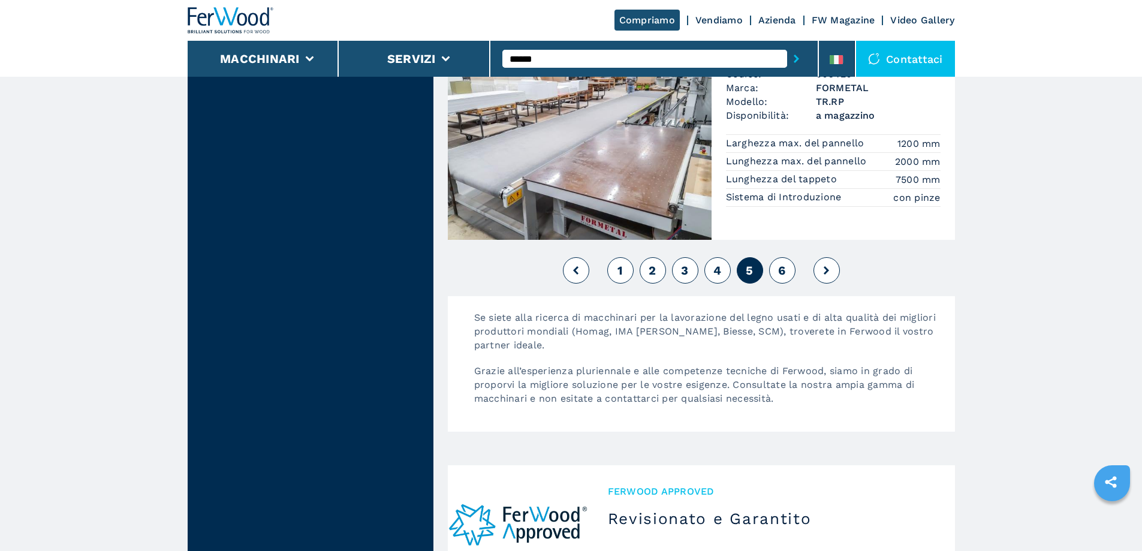
scroll to position [2937, 0]
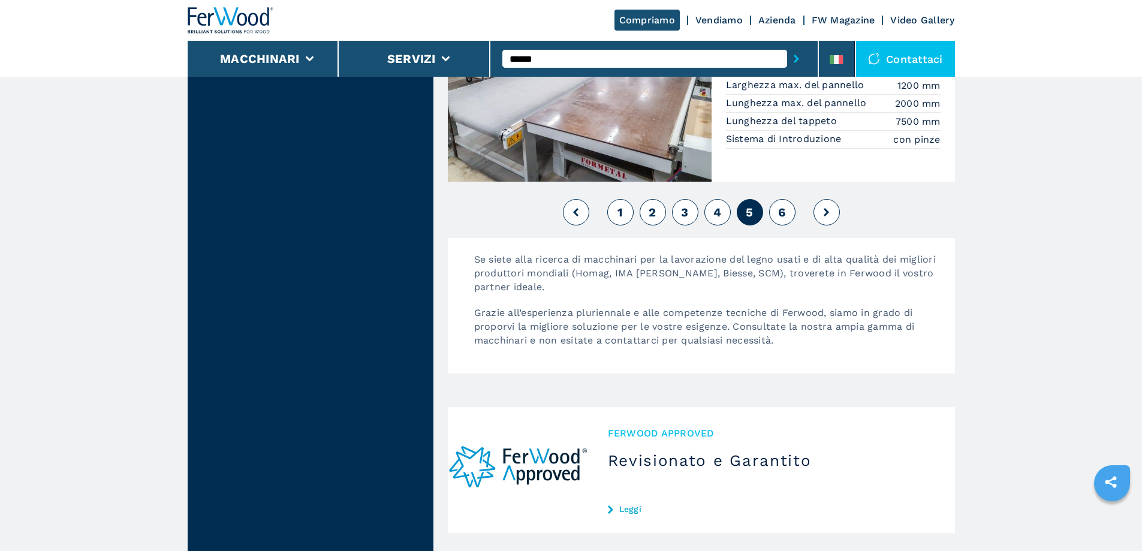
click at [784, 219] on span "6" at bounding box center [781, 212] width 7 height 14
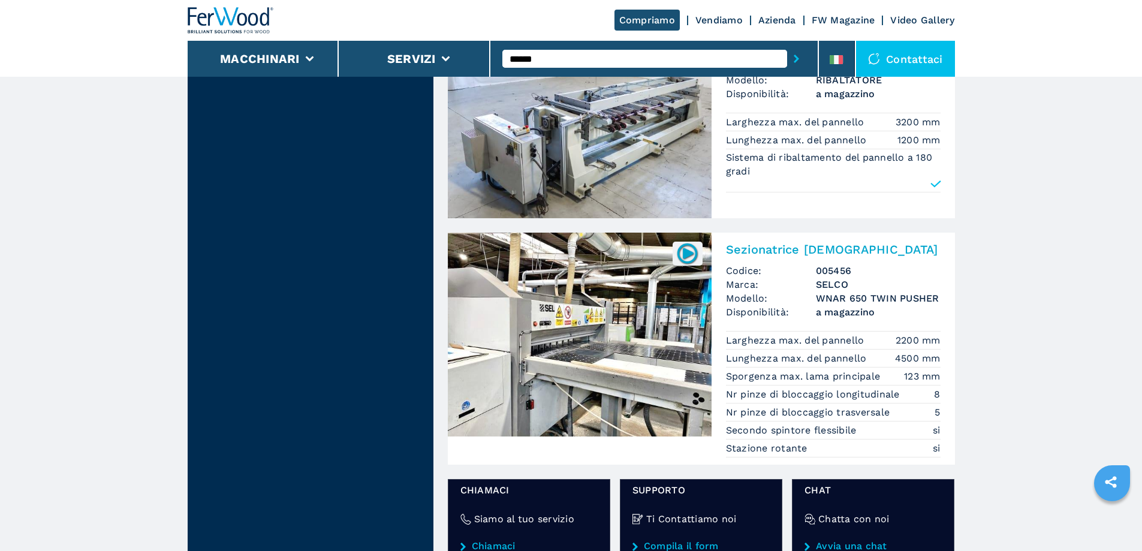
scroll to position [1199, 0]
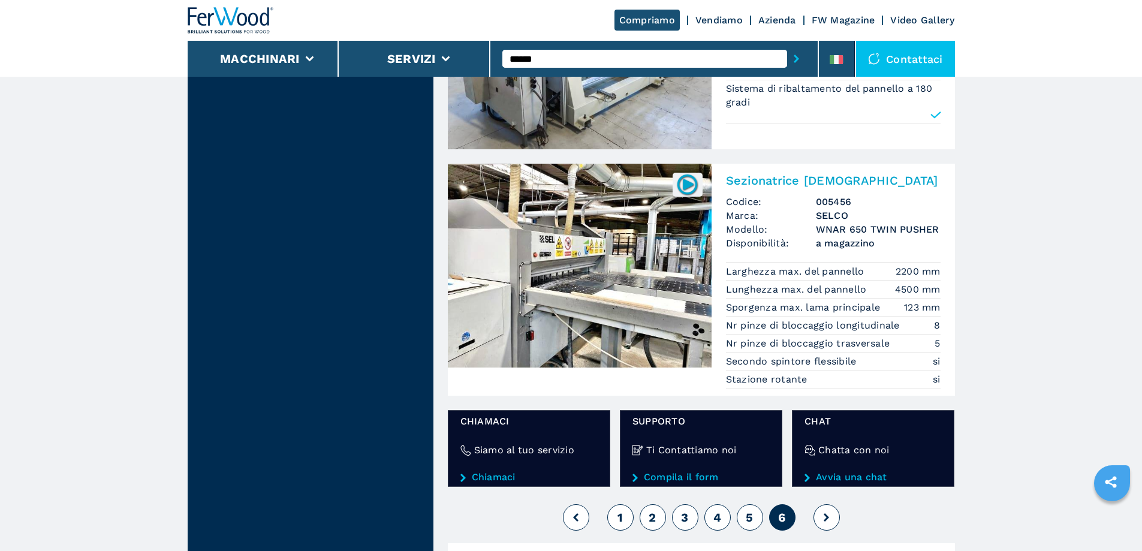
click at [831, 504] on button at bounding box center [827, 517] width 26 height 26
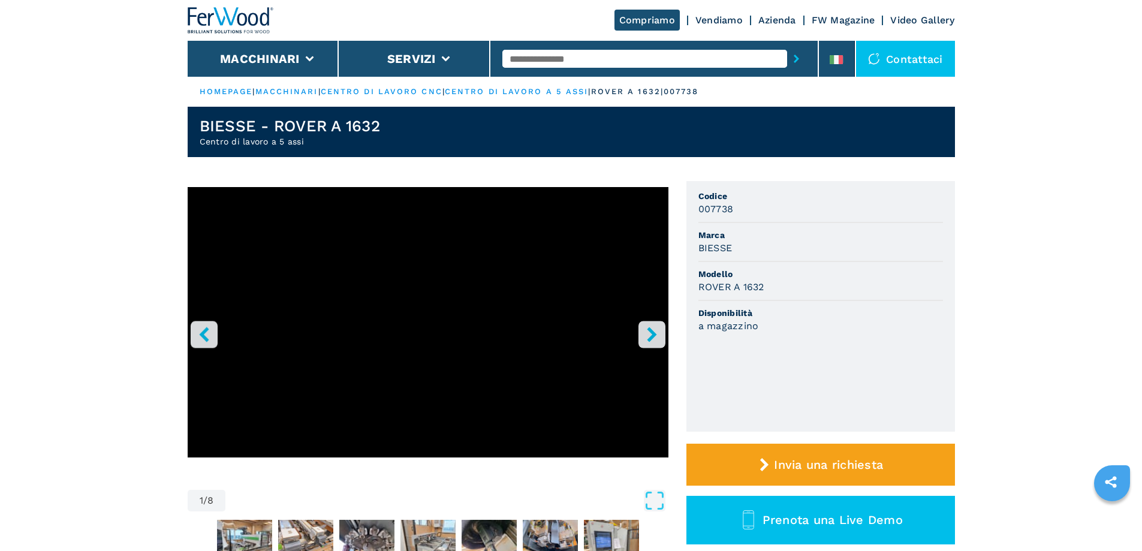
click at [645, 327] on icon "right-button" at bounding box center [651, 334] width 15 height 15
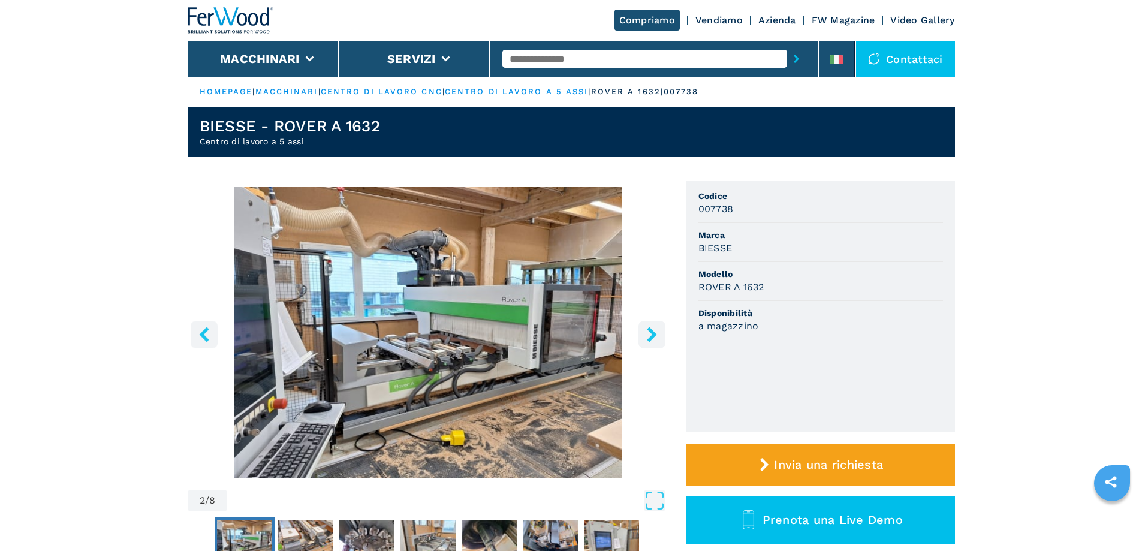
click at [645, 327] on icon "right-button" at bounding box center [651, 334] width 15 height 15
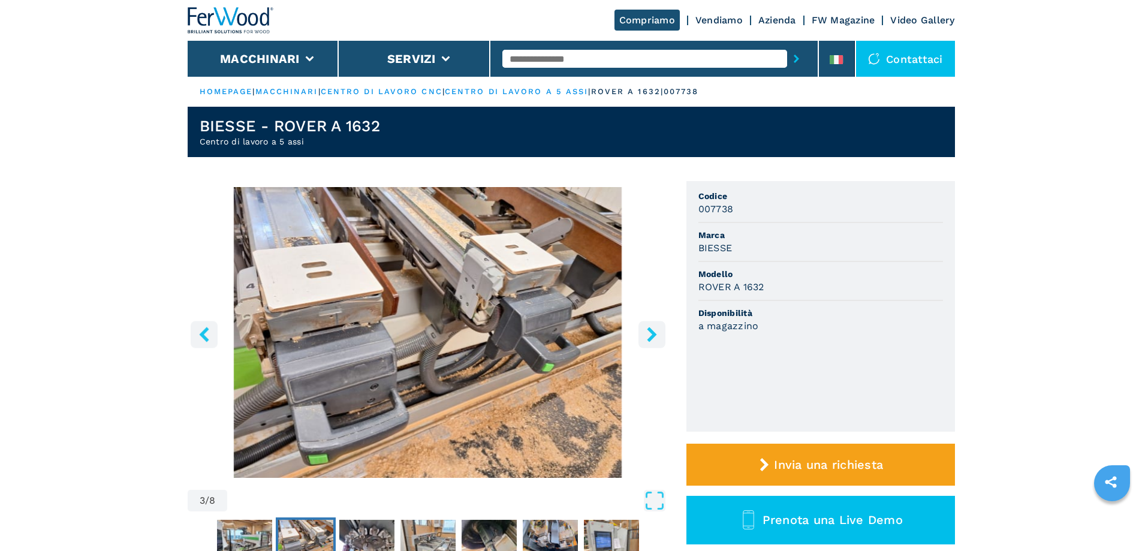
click at [645, 327] on icon "right-button" at bounding box center [651, 334] width 15 height 15
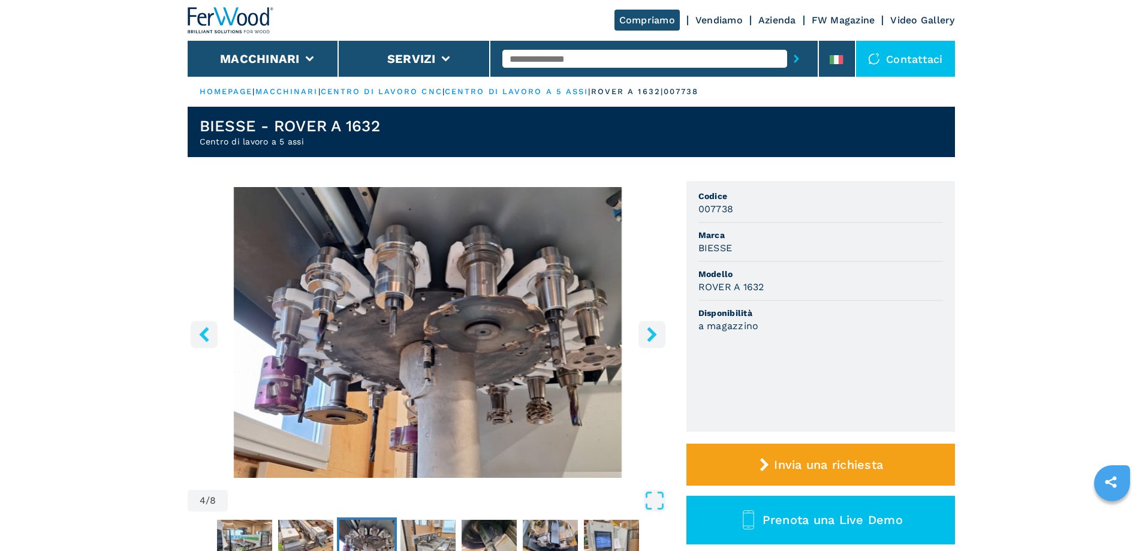
click at [645, 327] on icon "right-button" at bounding box center [651, 334] width 15 height 15
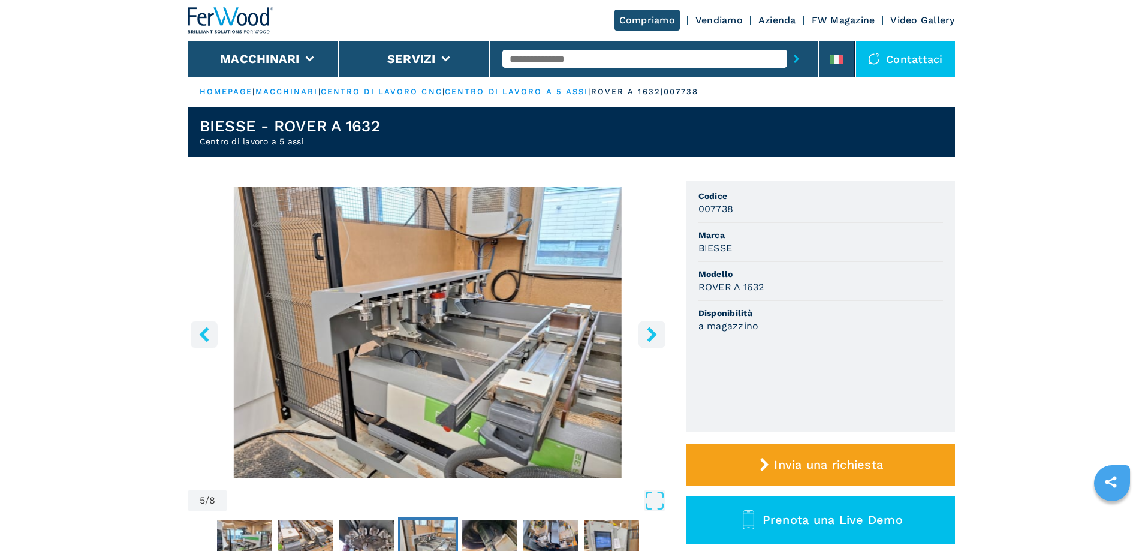
click at [210, 344] on button "left-button" at bounding box center [204, 334] width 27 height 27
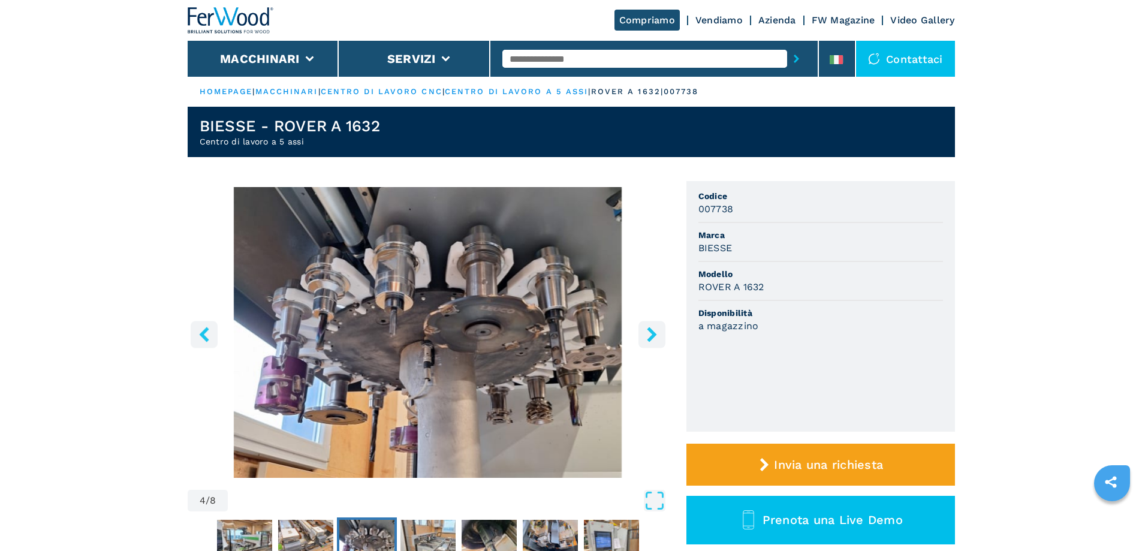
click at [648, 341] on icon "right-button" at bounding box center [652, 334] width 10 height 15
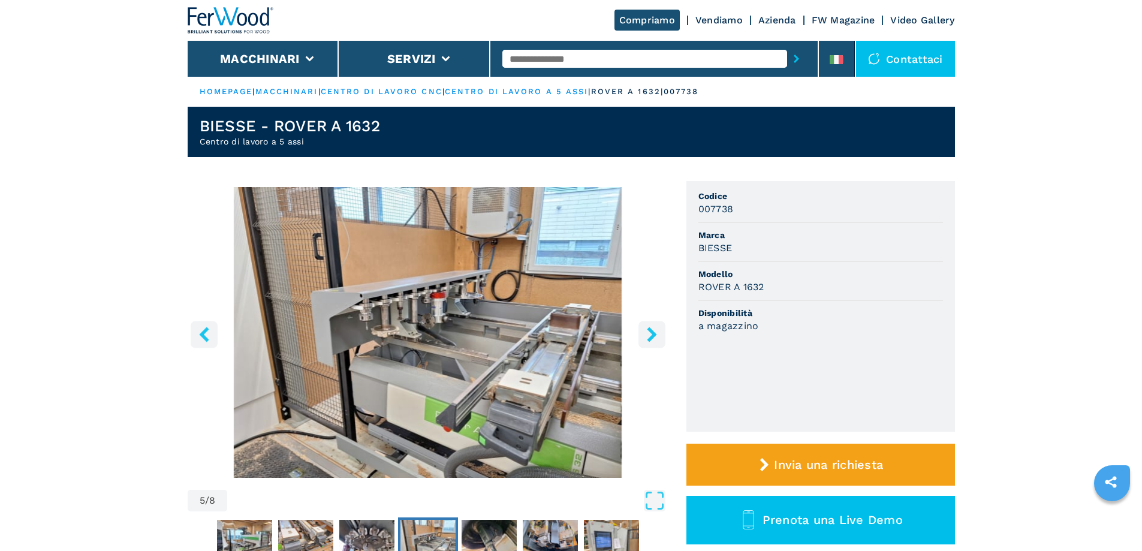
click at [648, 341] on icon "right-button" at bounding box center [652, 334] width 10 height 15
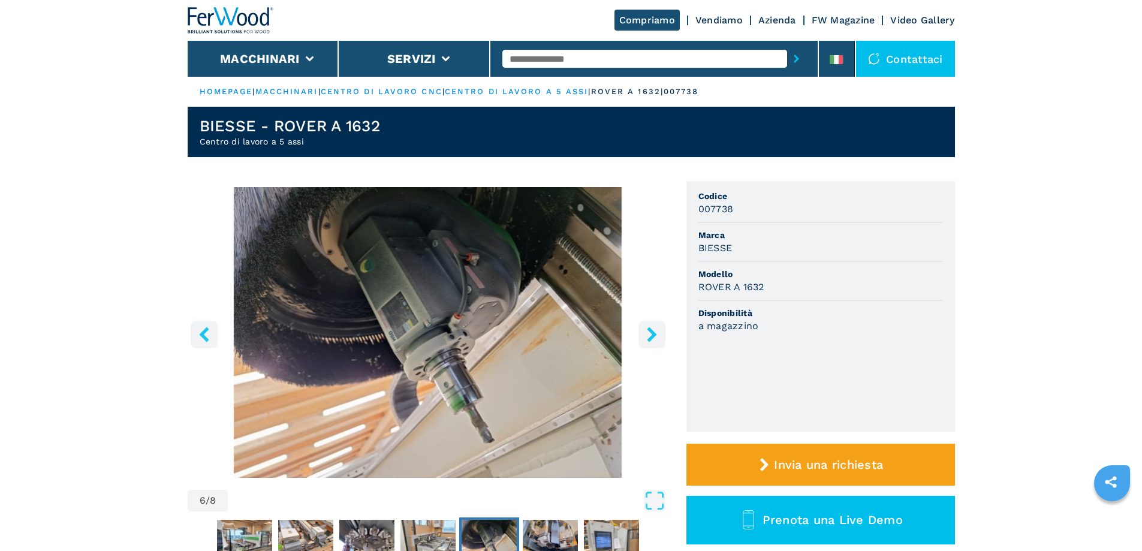
click at [648, 341] on icon "right-button" at bounding box center [652, 334] width 10 height 15
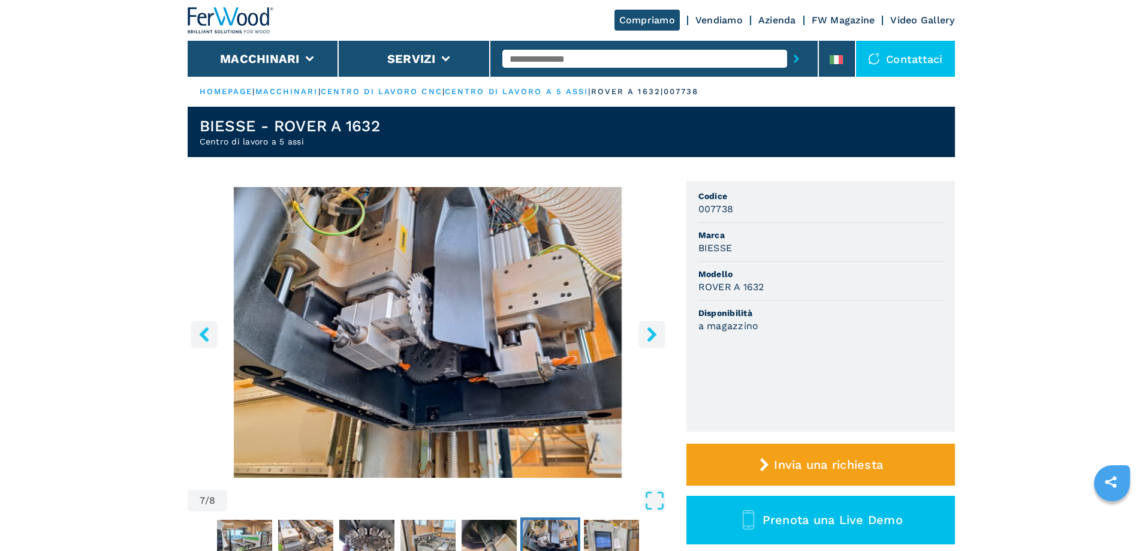
click at [648, 341] on icon "right-button" at bounding box center [652, 334] width 10 height 15
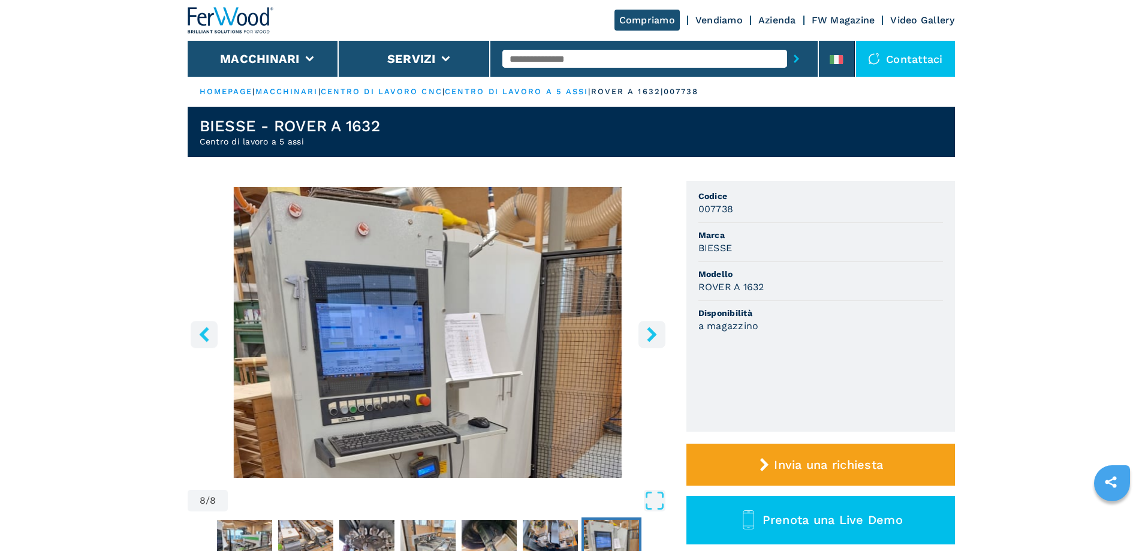
click at [648, 341] on icon "right-button" at bounding box center [652, 334] width 10 height 15
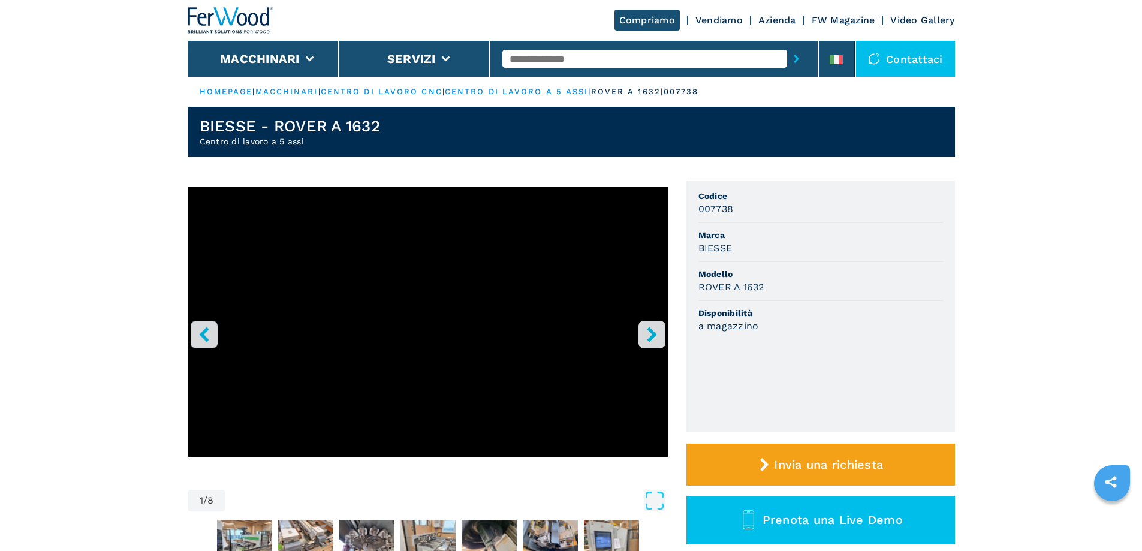
click at [648, 341] on icon "right-button" at bounding box center [652, 334] width 10 height 15
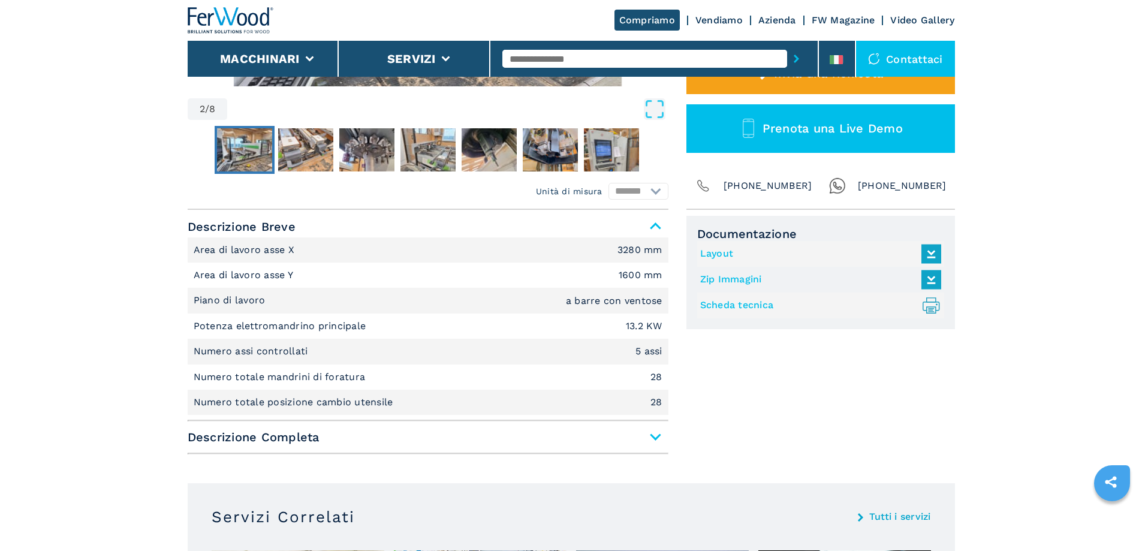
scroll to position [420, 0]
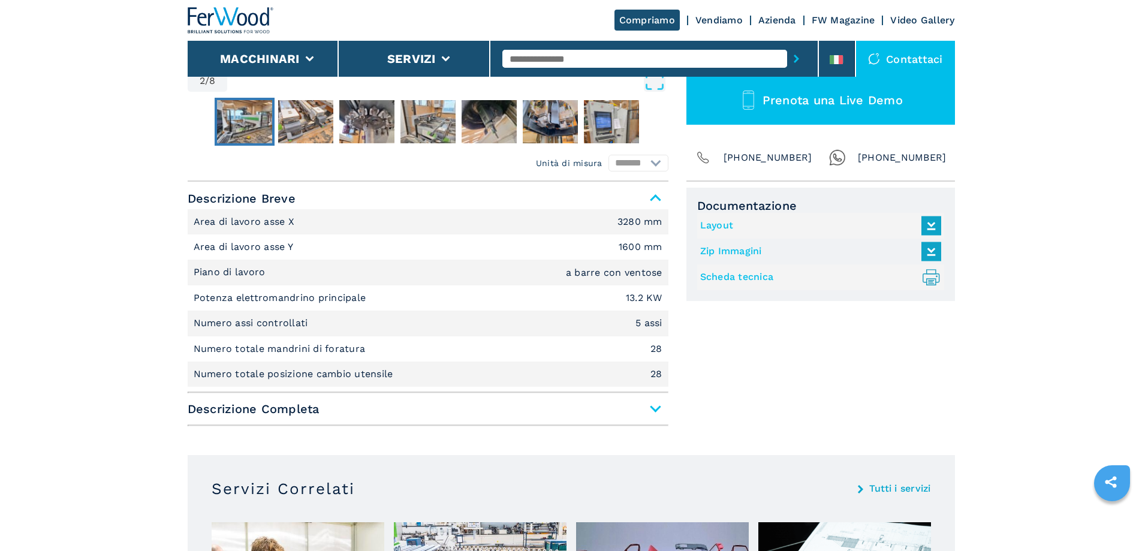
click at [653, 409] on span "Descrizione Completa" at bounding box center [428, 409] width 481 height 22
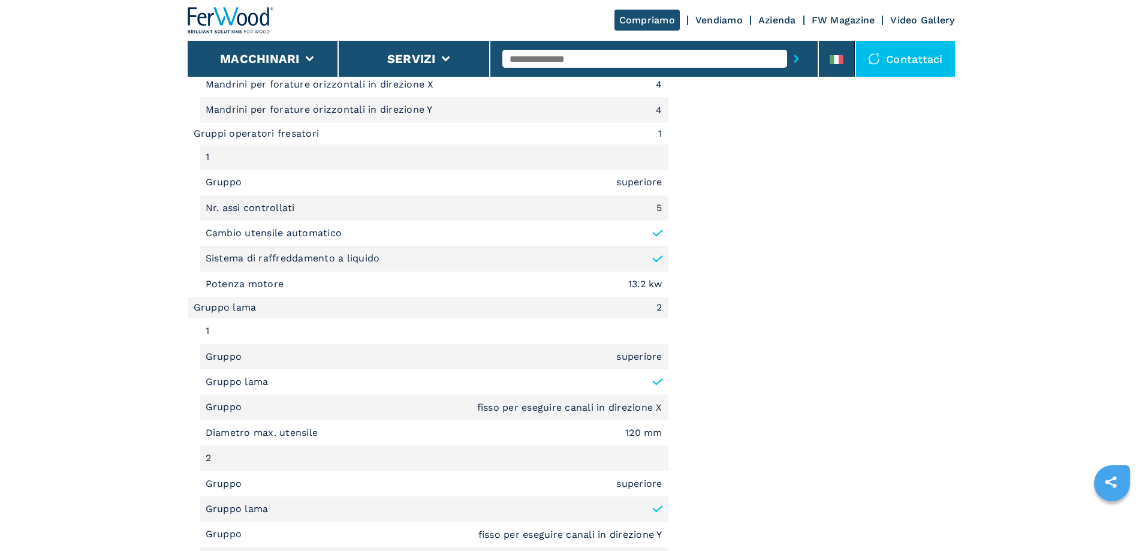
scroll to position [1199, 0]
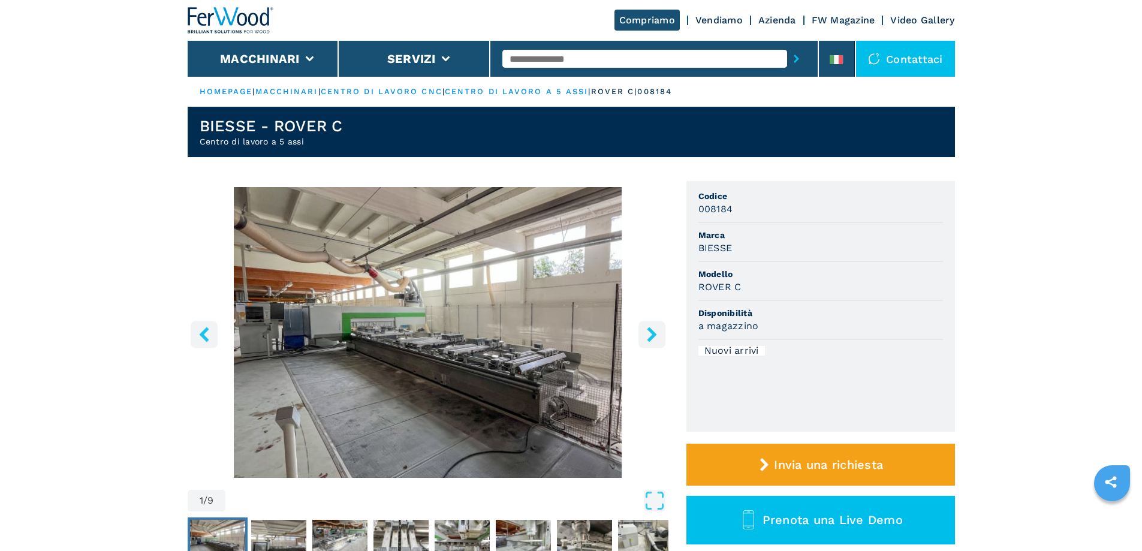
click at [647, 335] on icon "right-button" at bounding box center [651, 334] width 15 height 15
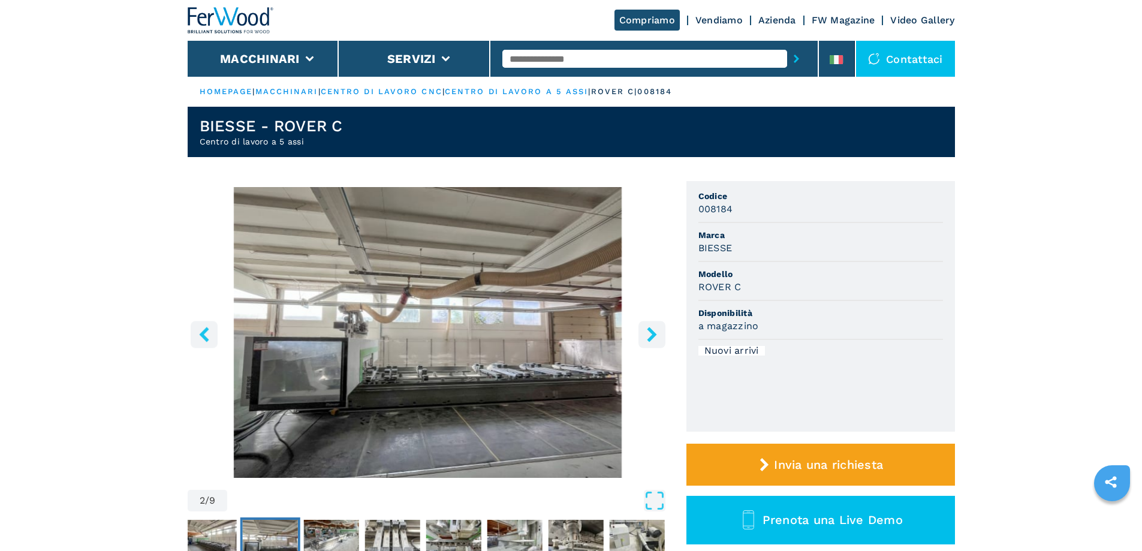
click at [647, 335] on icon "right-button" at bounding box center [651, 334] width 15 height 15
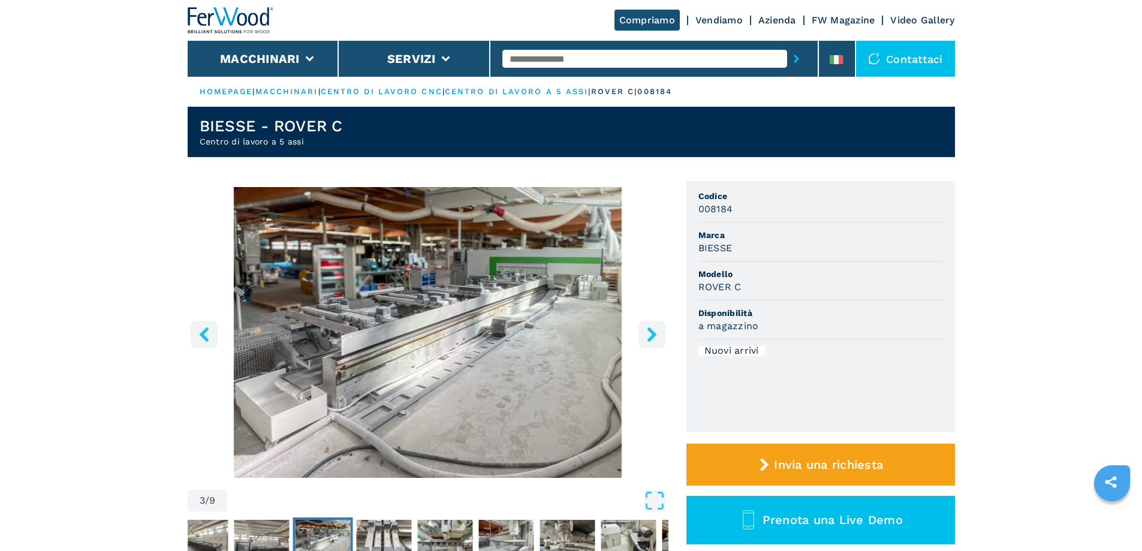
click at [647, 335] on icon "right-button" at bounding box center [651, 334] width 15 height 15
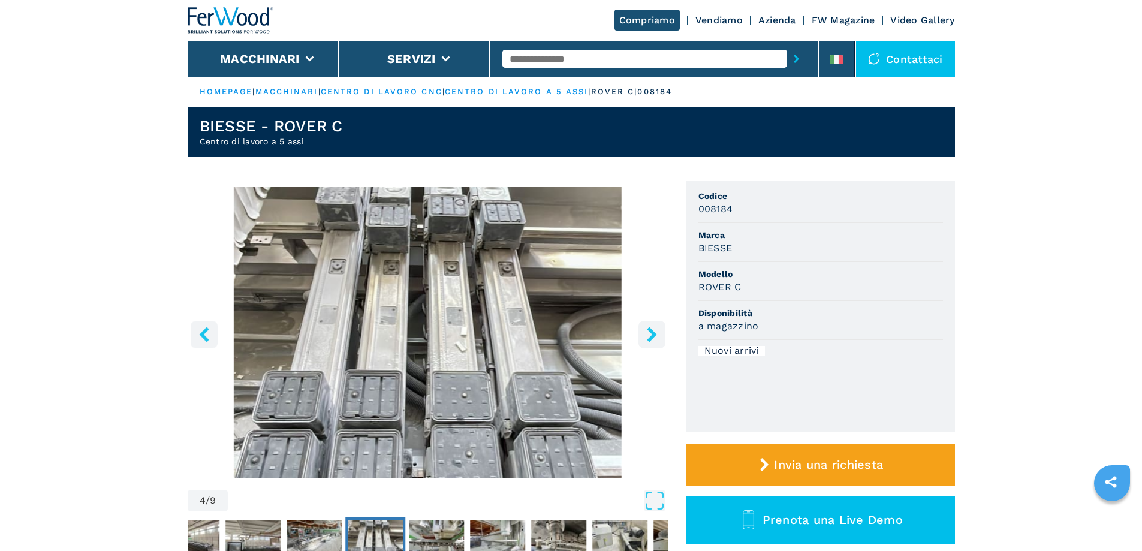
click at [647, 335] on icon "right-button" at bounding box center [651, 334] width 15 height 15
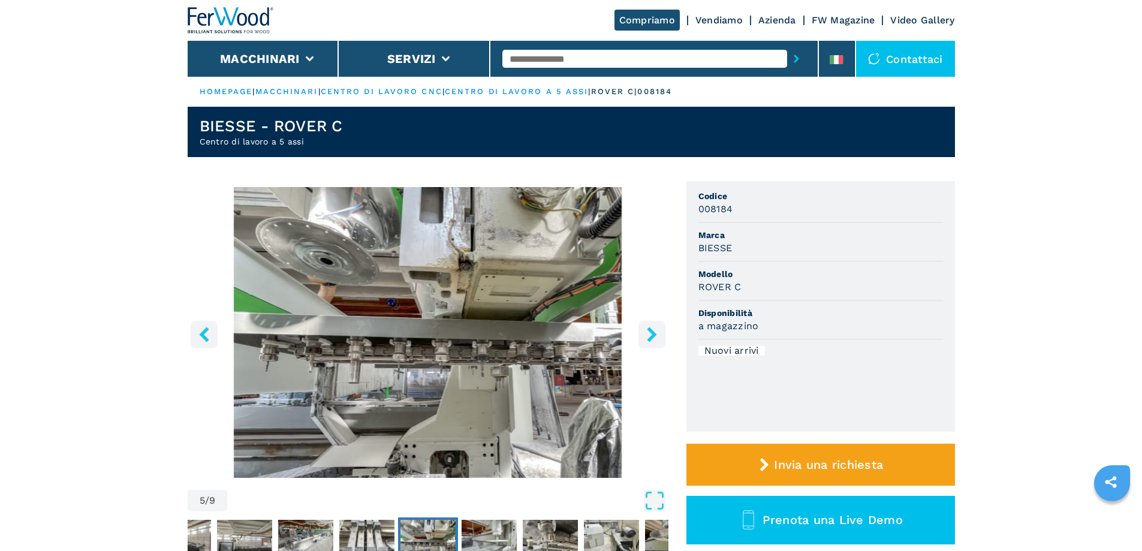
click at [647, 335] on icon "right-button" at bounding box center [651, 334] width 15 height 15
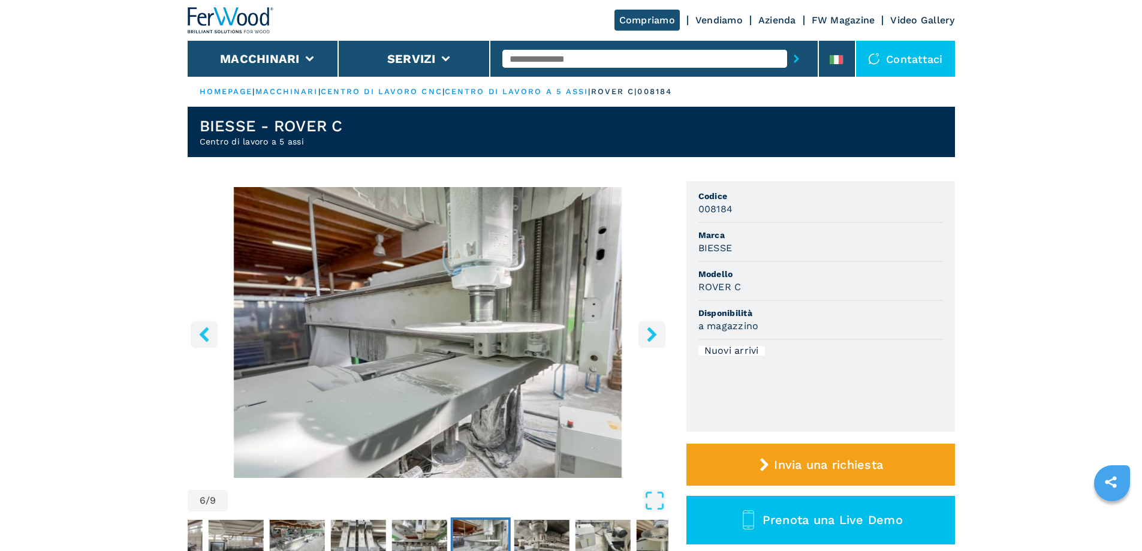
click at [213, 336] on button "left-button" at bounding box center [204, 334] width 27 height 27
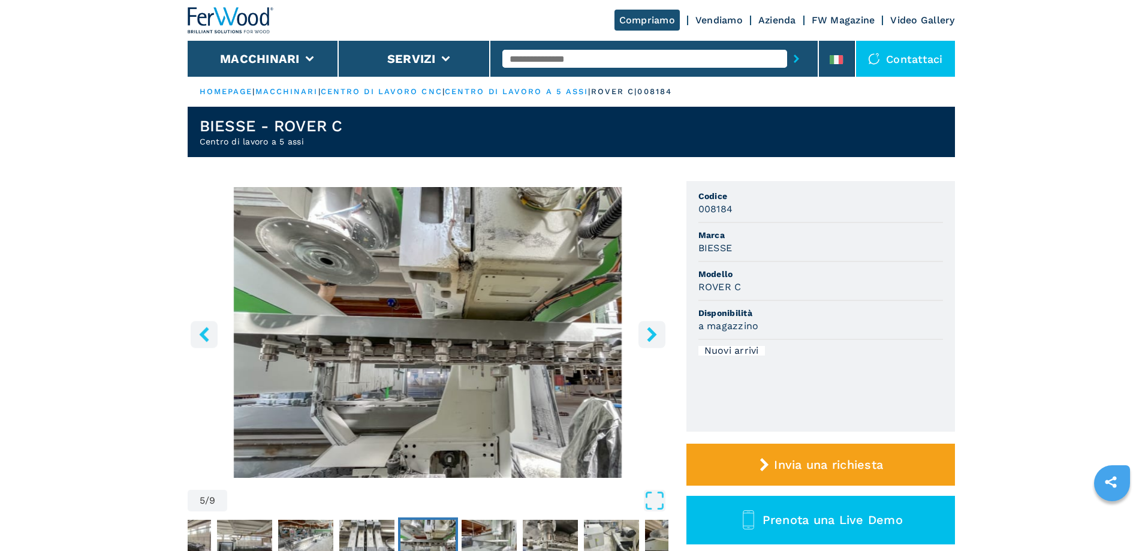
click at [653, 338] on icon "right-button" at bounding box center [652, 334] width 10 height 15
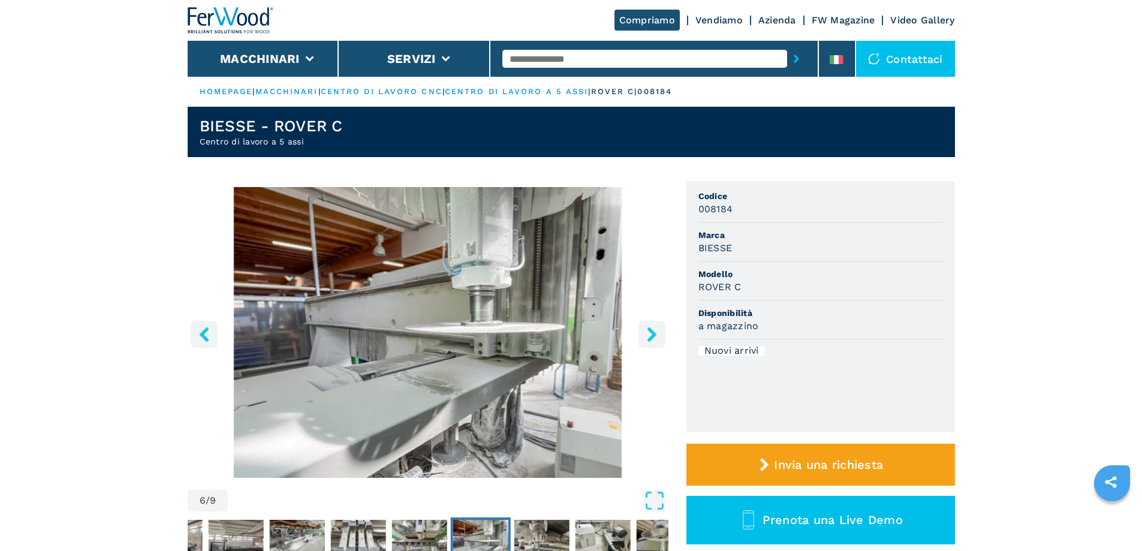
click at [653, 338] on icon "right-button" at bounding box center [652, 334] width 10 height 15
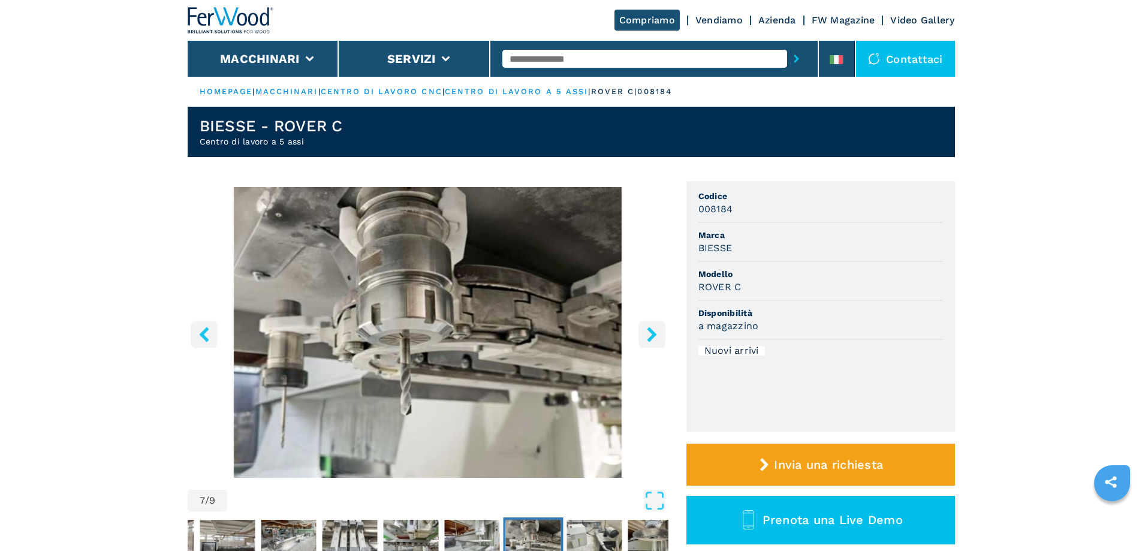
click at [653, 338] on icon "right-button" at bounding box center [652, 334] width 10 height 15
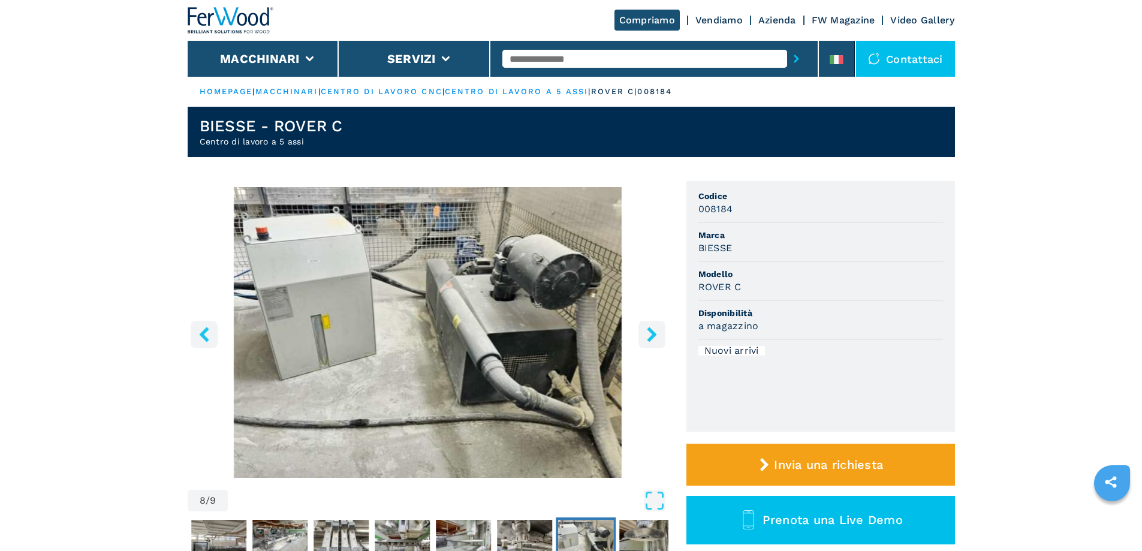
click at [653, 338] on icon "right-button" at bounding box center [652, 334] width 10 height 15
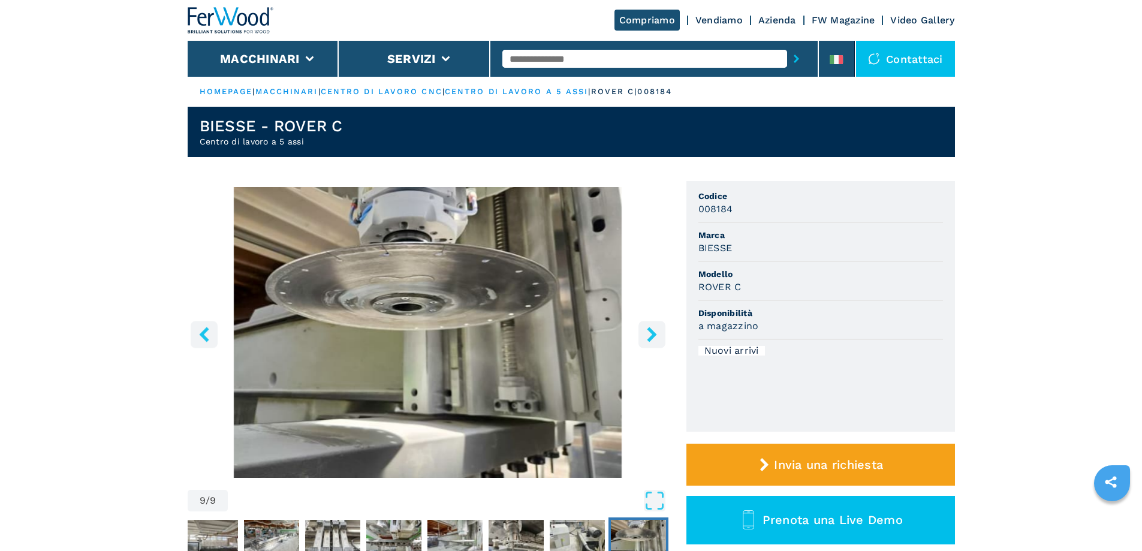
click at [653, 338] on icon "right-button" at bounding box center [652, 334] width 10 height 15
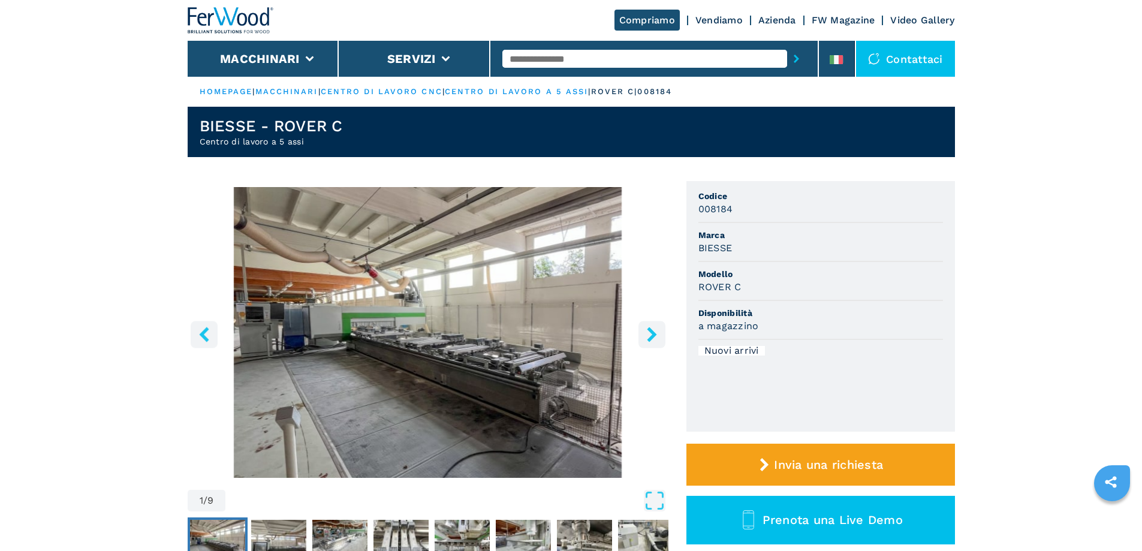
click at [653, 338] on icon "right-button" at bounding box center [652, 334] width 10 height 15
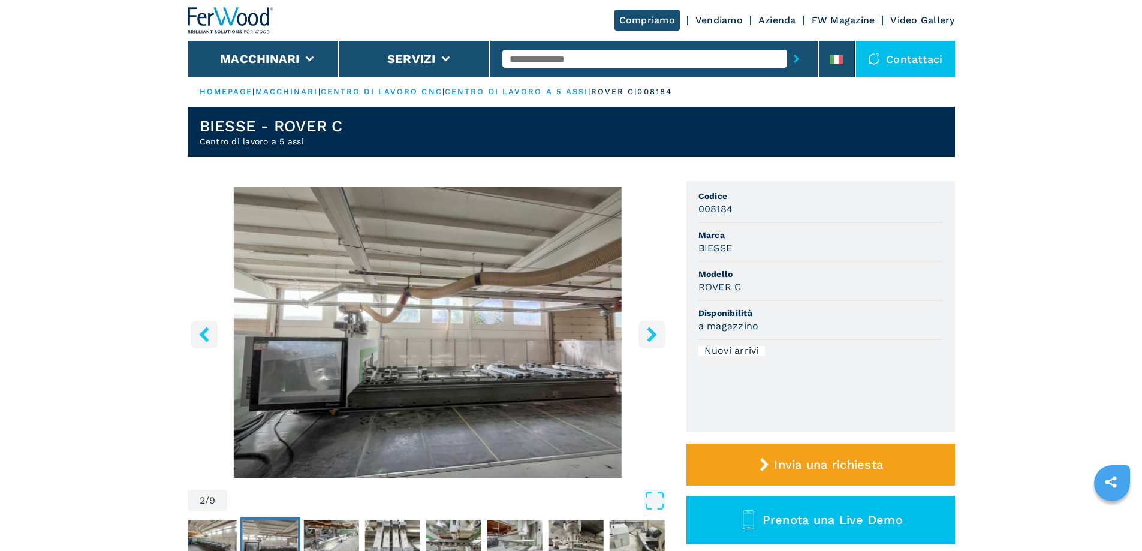
click at [653, 338] on icon "right-button" at bounding box center [652, 334] width 10 height 15
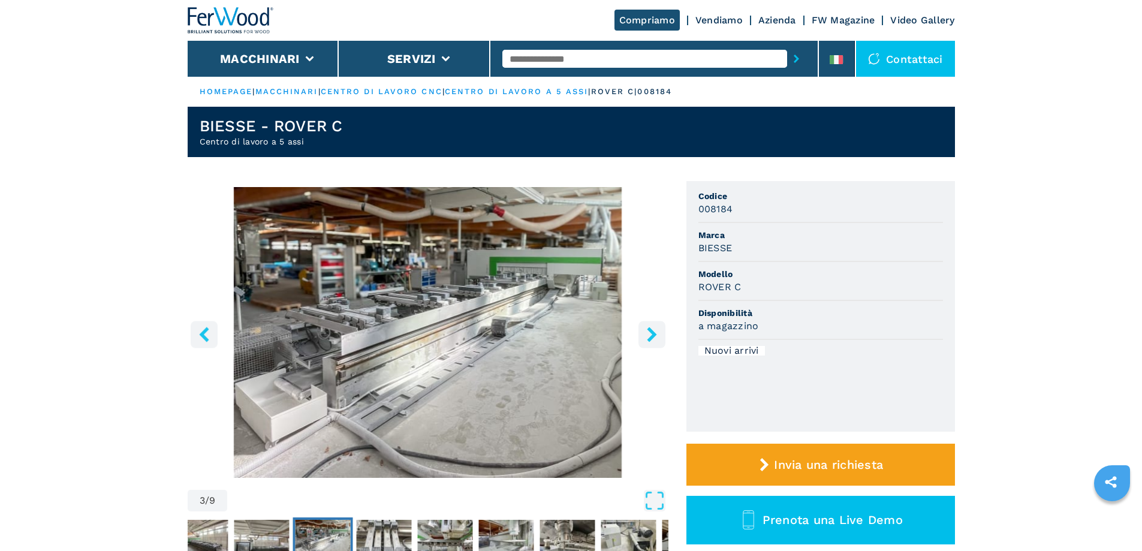
click at [653, 338] on icon "right-button" at bounding box center [652, 334] width 10 height 15
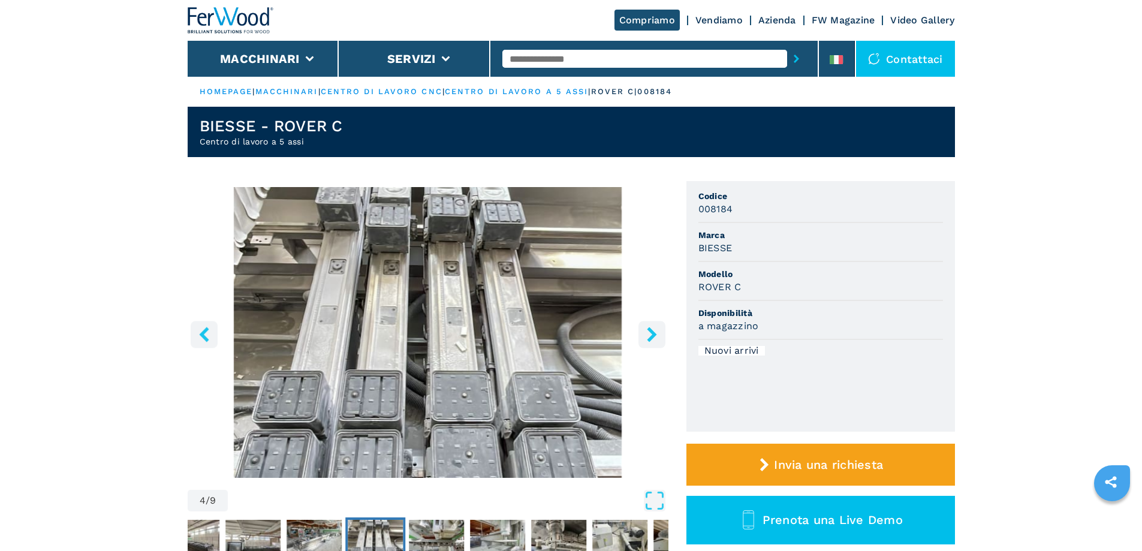
click at [653, 338] on icon "right-button" at bounding box center [652, 334] width 10 height 15
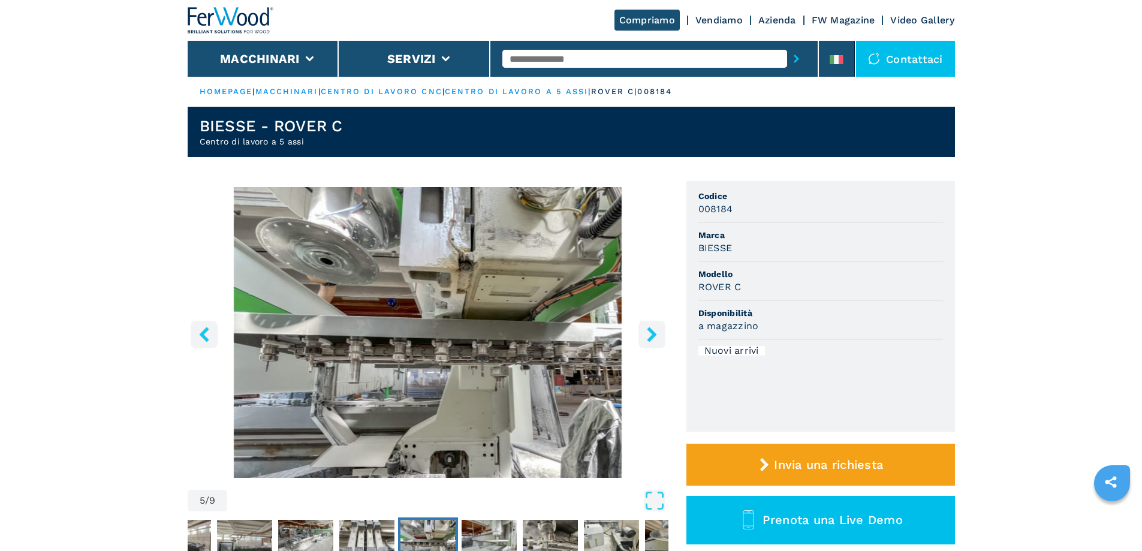
drag, startPoint x: 653, startPoint y: 338, endPoint x: 643, endPoint y: 334, distance: 10.2
click at [643, 334] on button "right-button" at bounding box center [651, 334] width 27 height 27
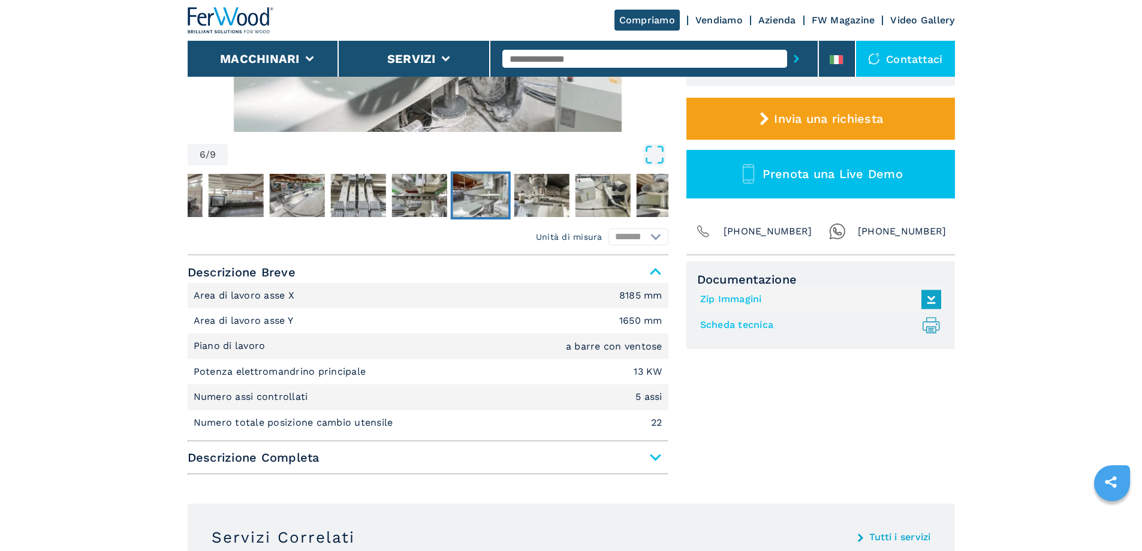
scroll to position [420, 0]
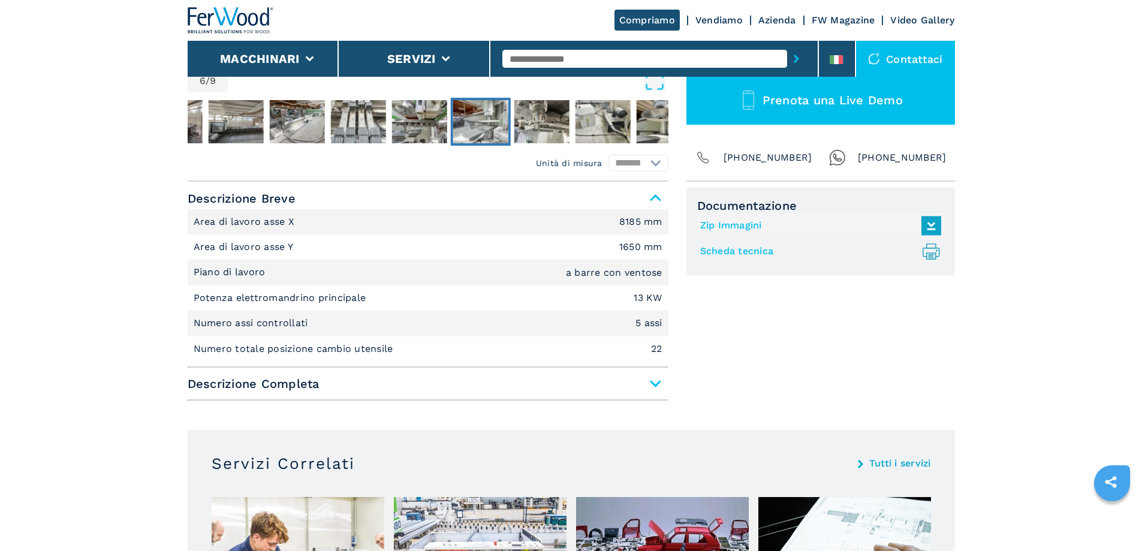
click at [658, 385] on span "Descrizione Completa" at bounding box center [428, 384] width 481 height 22
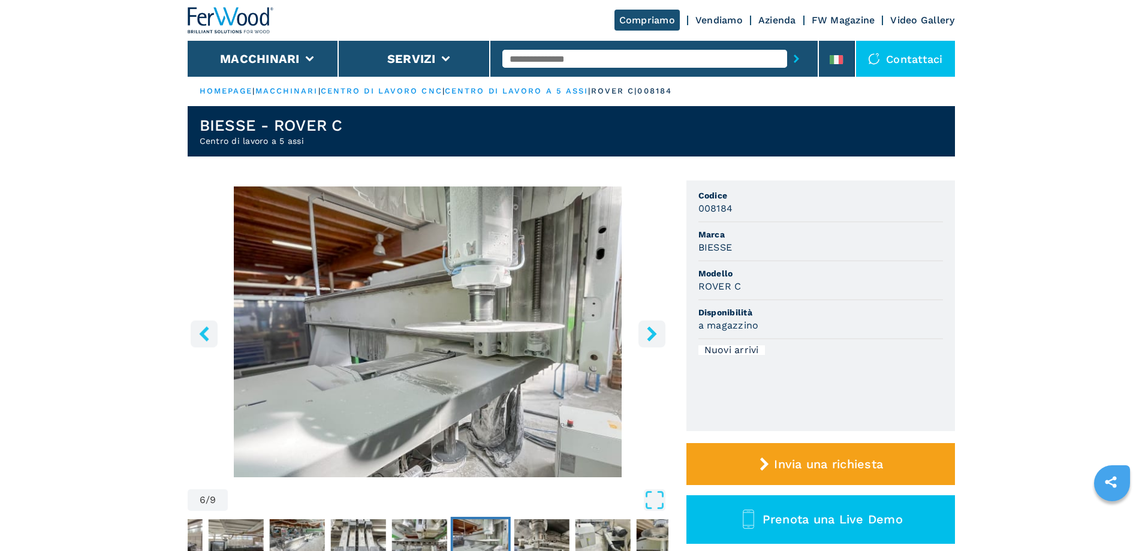
scroll to position [0, 0]
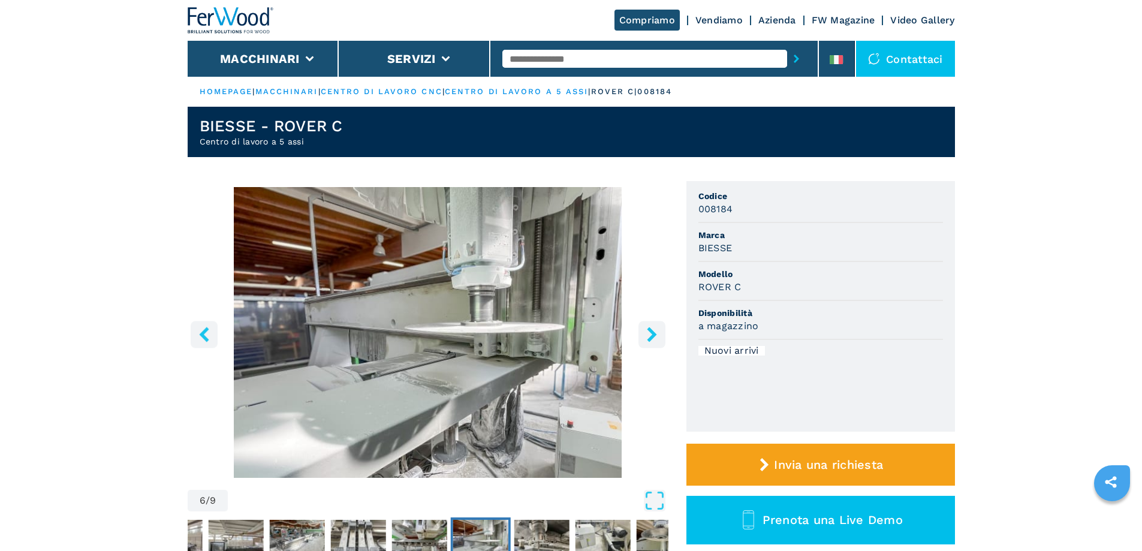
click at [650, 335] on icon "right-button" at bounding box center [651, 334] width 15 height 15
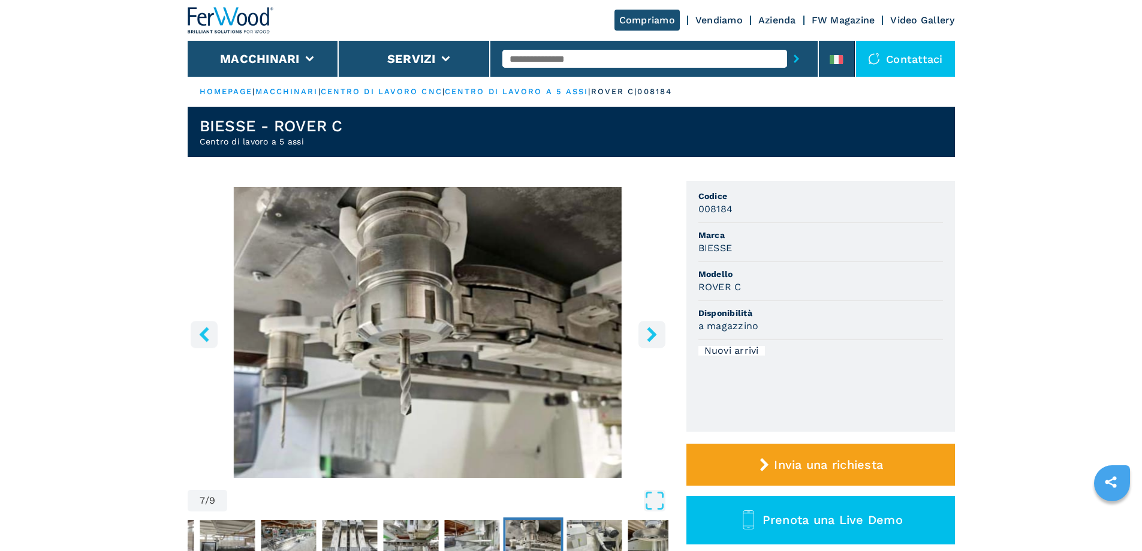
click at [650, 335] on icon "right-button" at bounding box center [651, 334] width 15 height 15
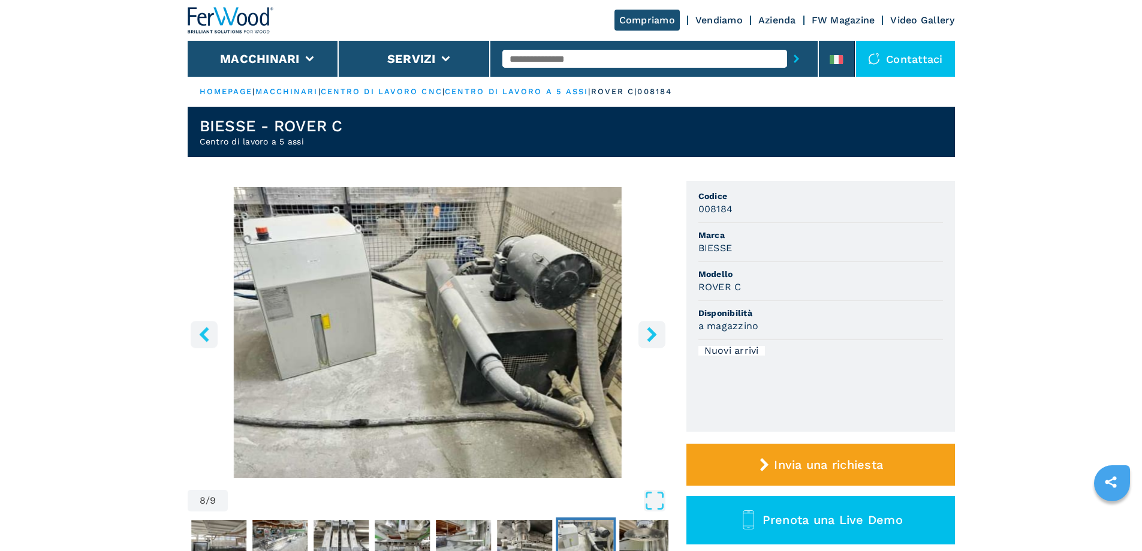
click at [650, 335] on icon "right-button" at bounding box center [651, 334] width 15 height 15
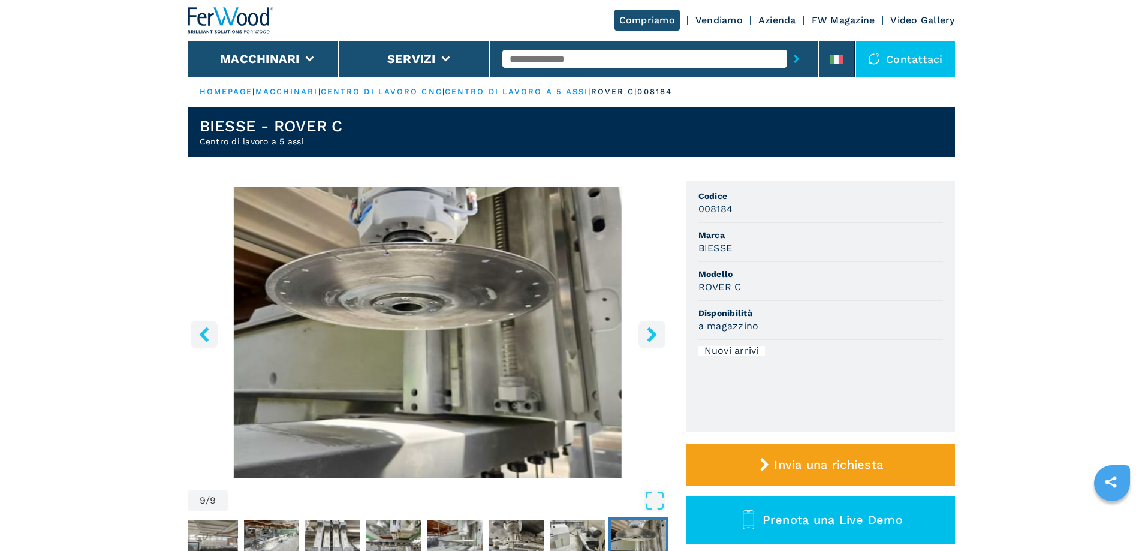
click at [650, 335] on icon "right-button" at bounding box center [651, 334] width 15 height 15
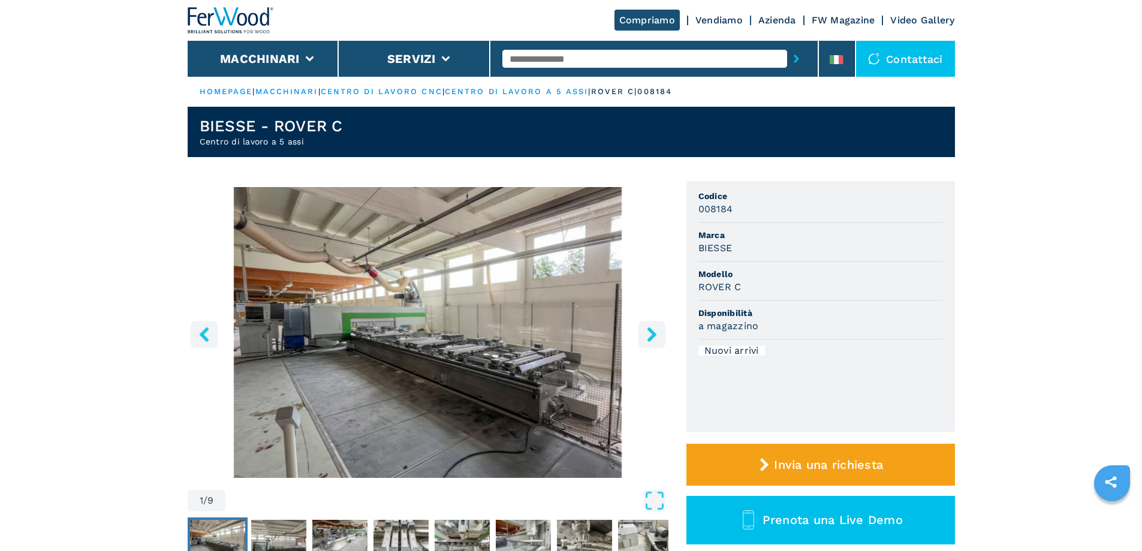
click at [650, 335] on icon "right-button" at bounding box center [651, 334] width 15 height 15
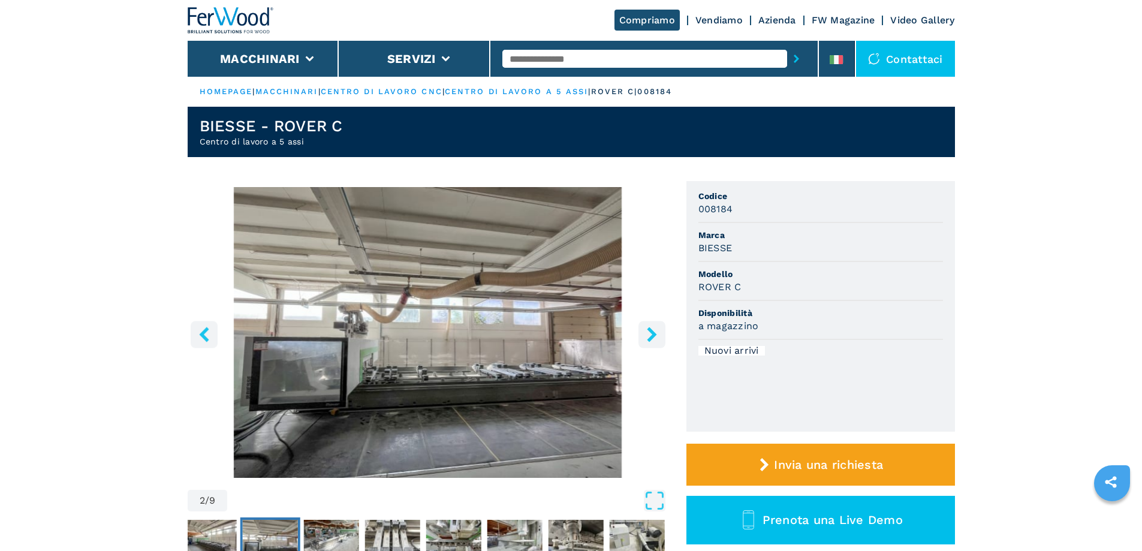
click at [650, 335] on icon "right-button" at bounding box center [651, 334] width 15 height 15
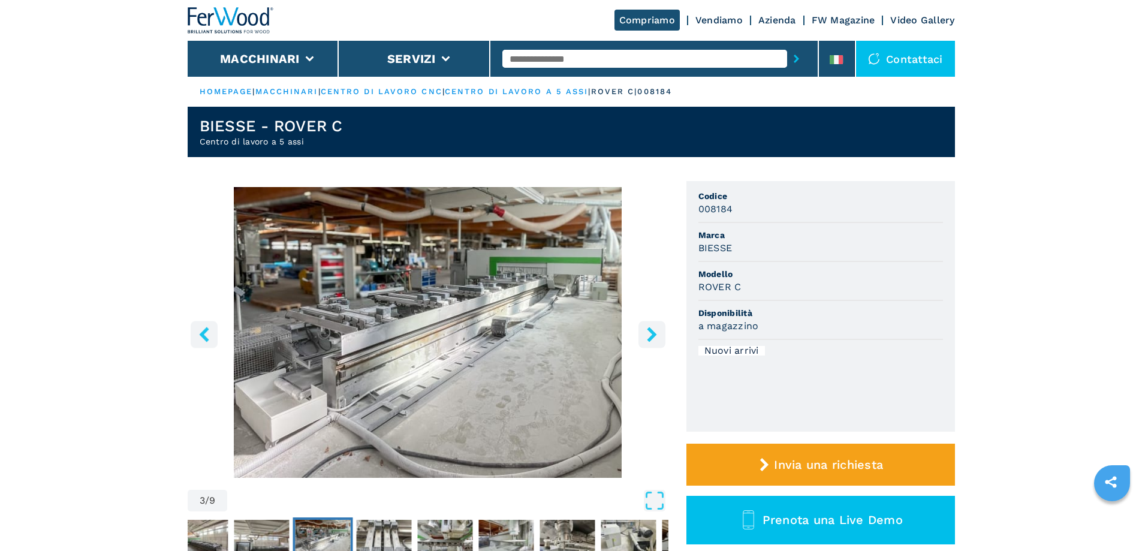
click at [650, 335] on icon "right-button" at bounding box center [651, 334] width 15 height 15
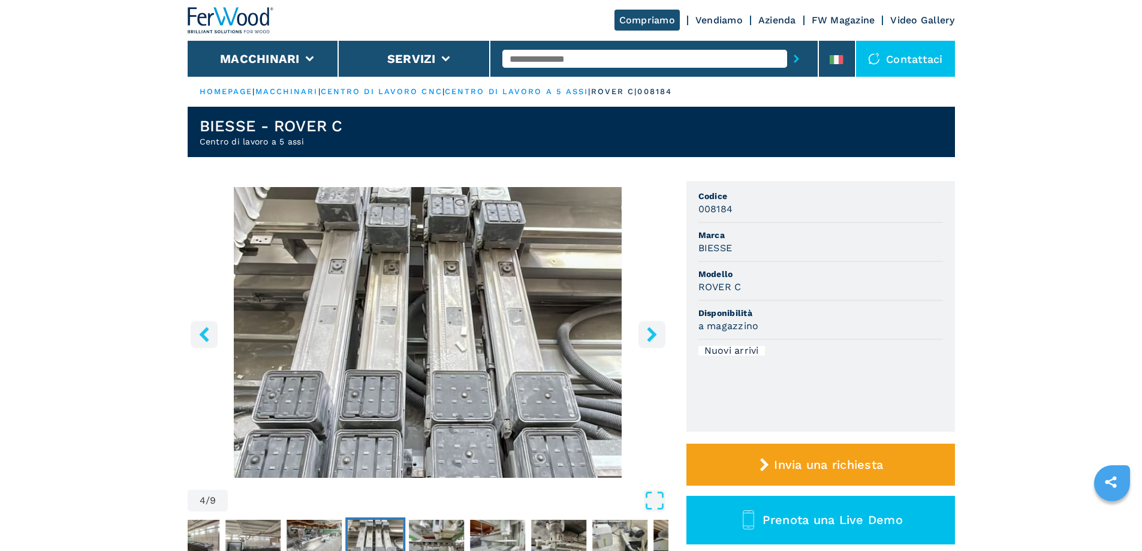
click at [650, 335] on icon "right-button" at bounding box center [651, 334] width 15 height 15
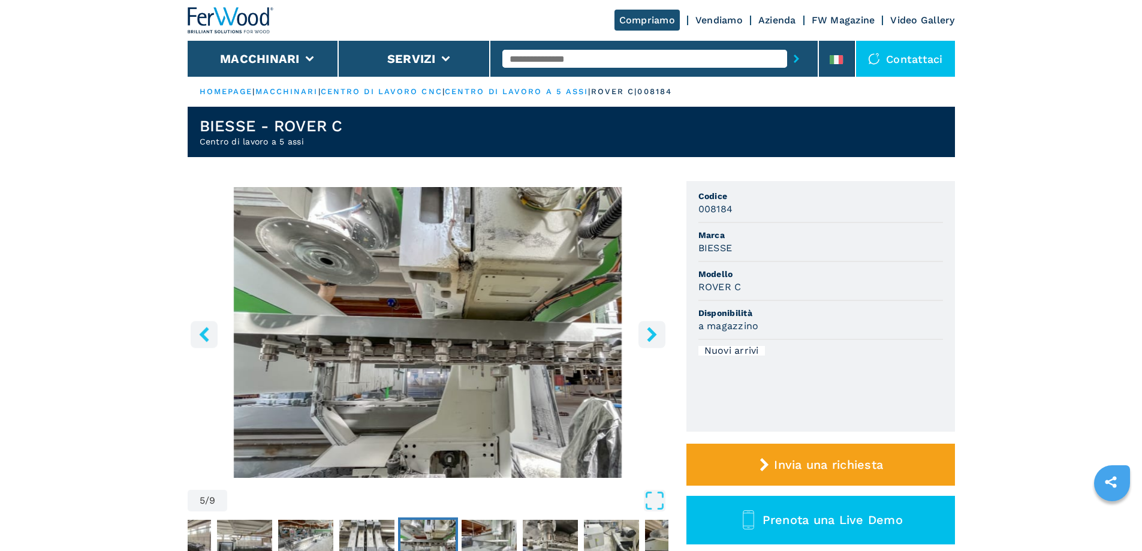
click at [650, 335] on icon "right-button" at bounding box center [651, 334] width 15 height 15
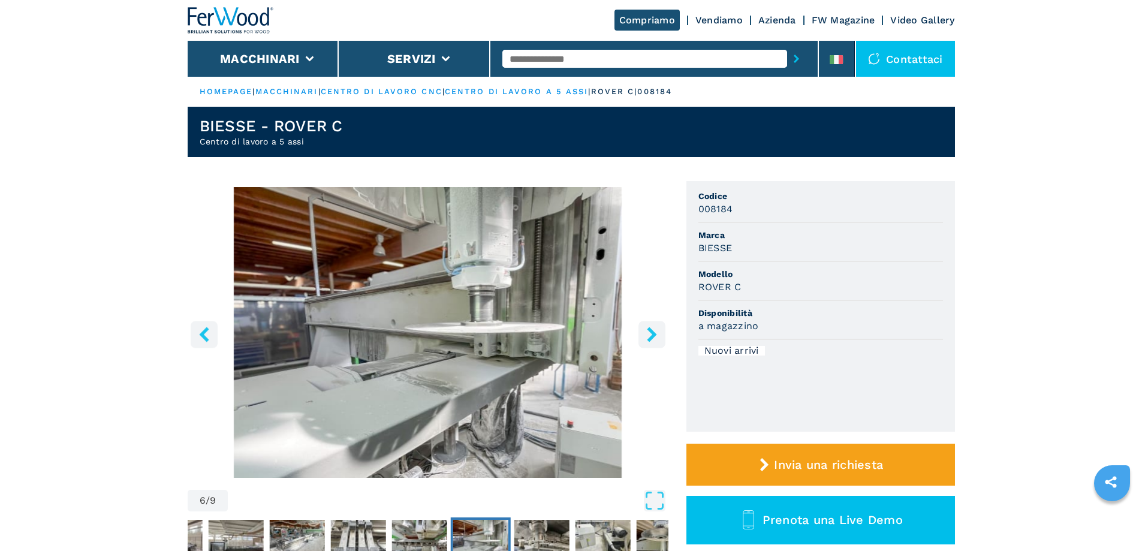
click at [650, 335] on icon "right-button" at bounding box center [651, 334] width 15 height 15
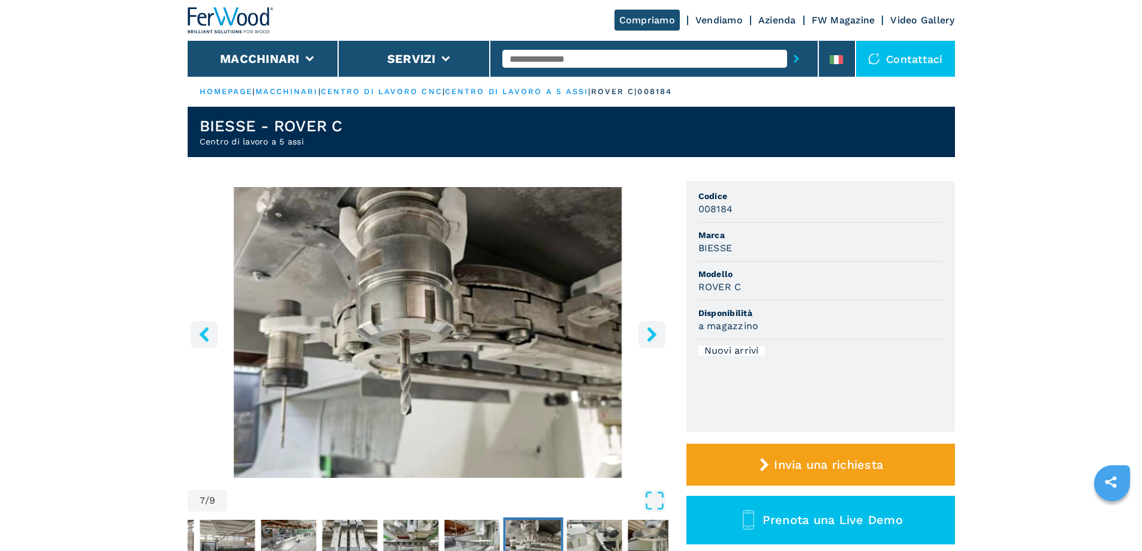
click at [650, 335] on icon "right-button" at bounding box center [651, 334] width 15 height 15
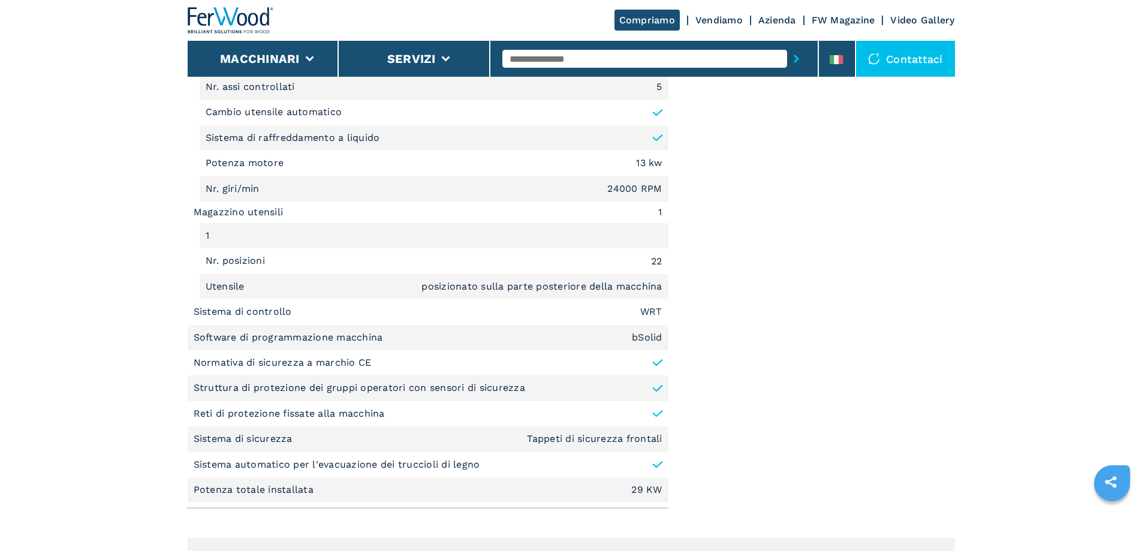
scroll to position [1199, 0]
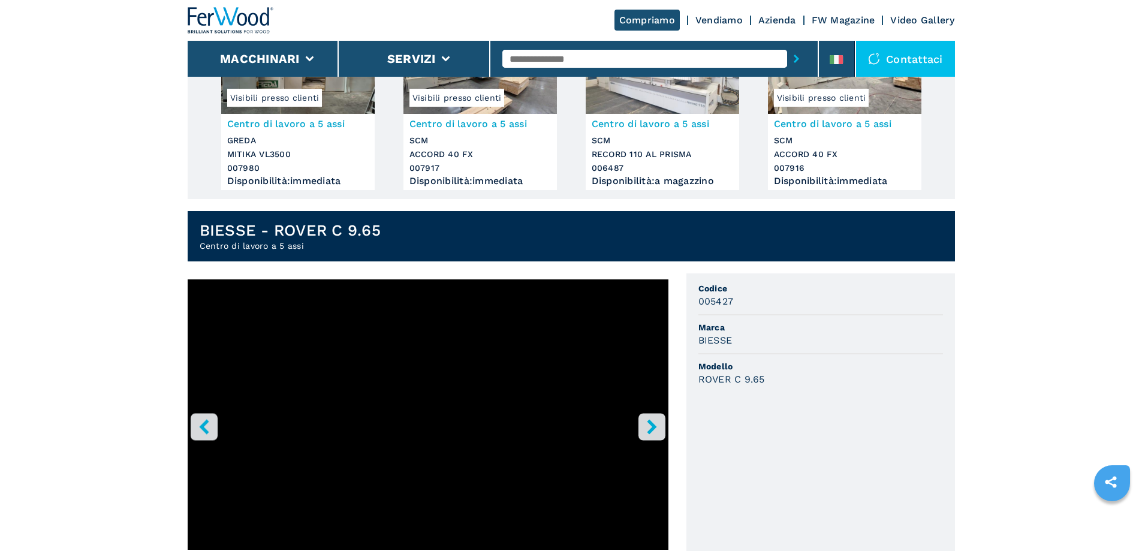
scroll to position [180, 0]
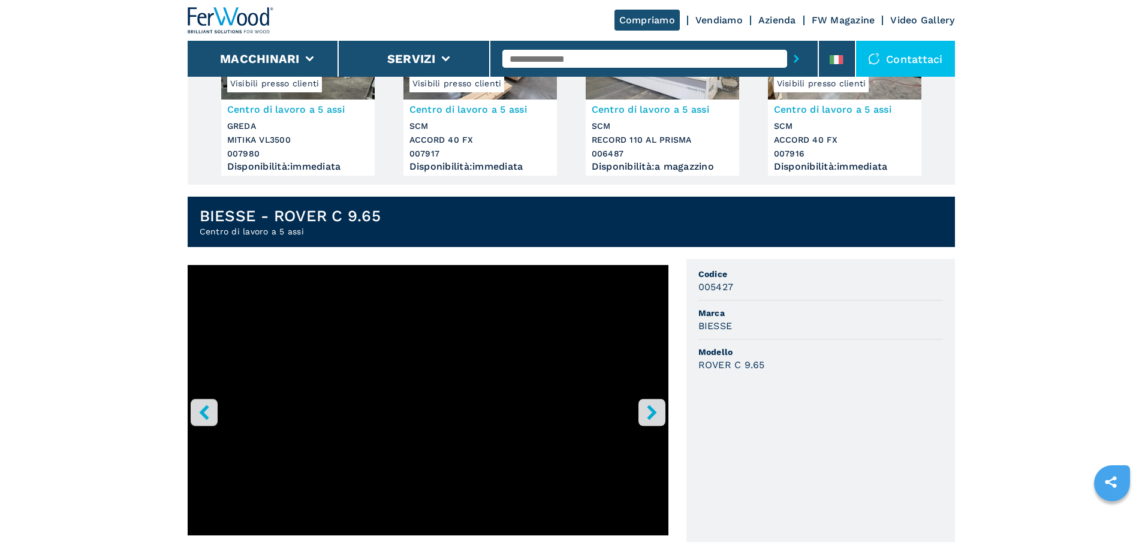
click at [653, 417] on icon "right-button" at bounding box center [651, 412] width 15 height 15
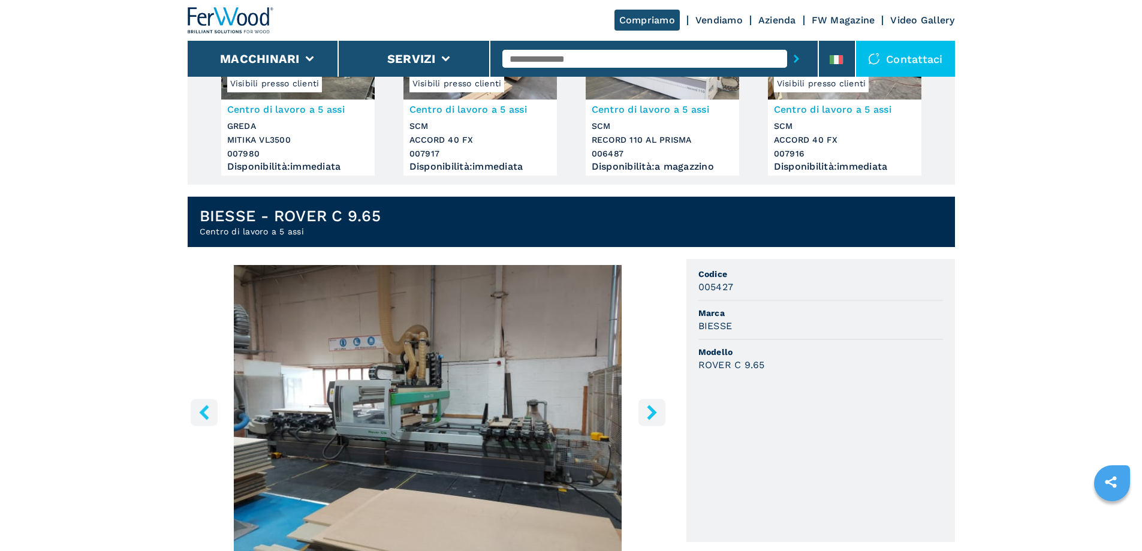
click at [653, 417] on icon "right-button" at bounding box center [651, 412] width 15 height 15
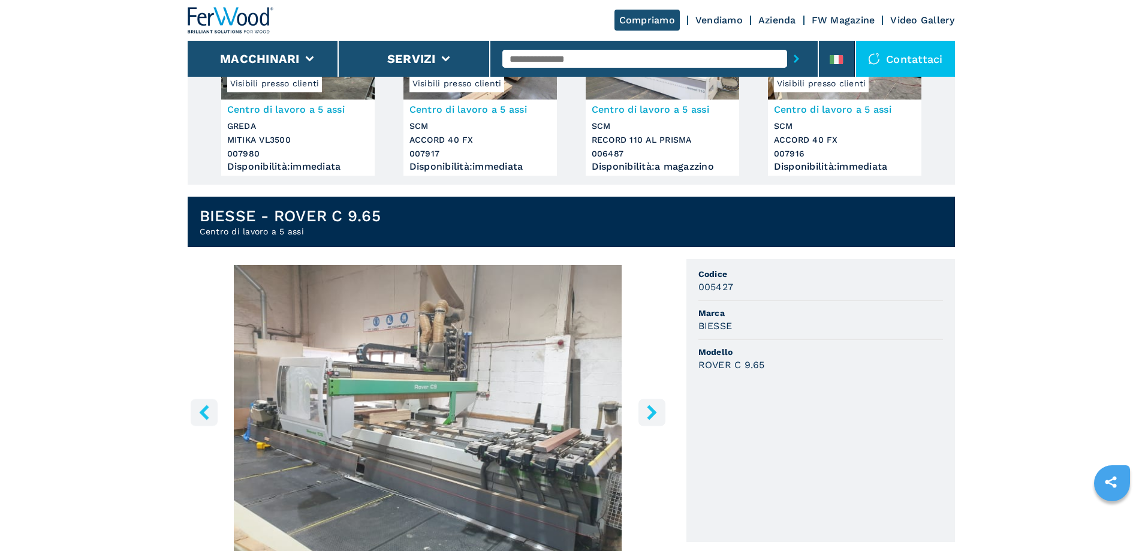
click at [653, 417] on icon "right-button" at bounding box center [651, 412] width 15 height 15
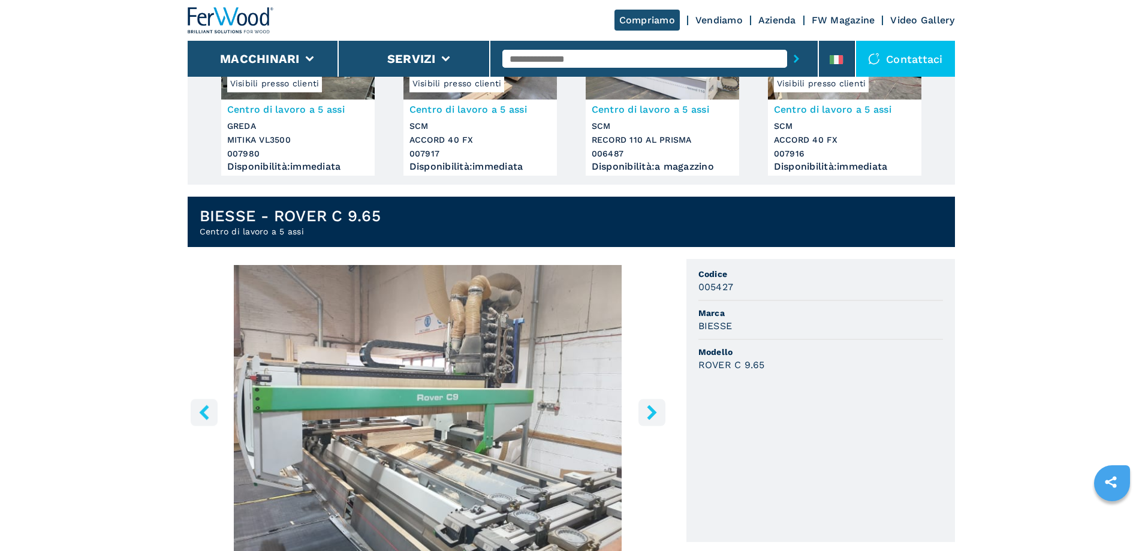
click at [653, 417] on icon "right-button" at bounding box center [651, 412] width 15 height 15
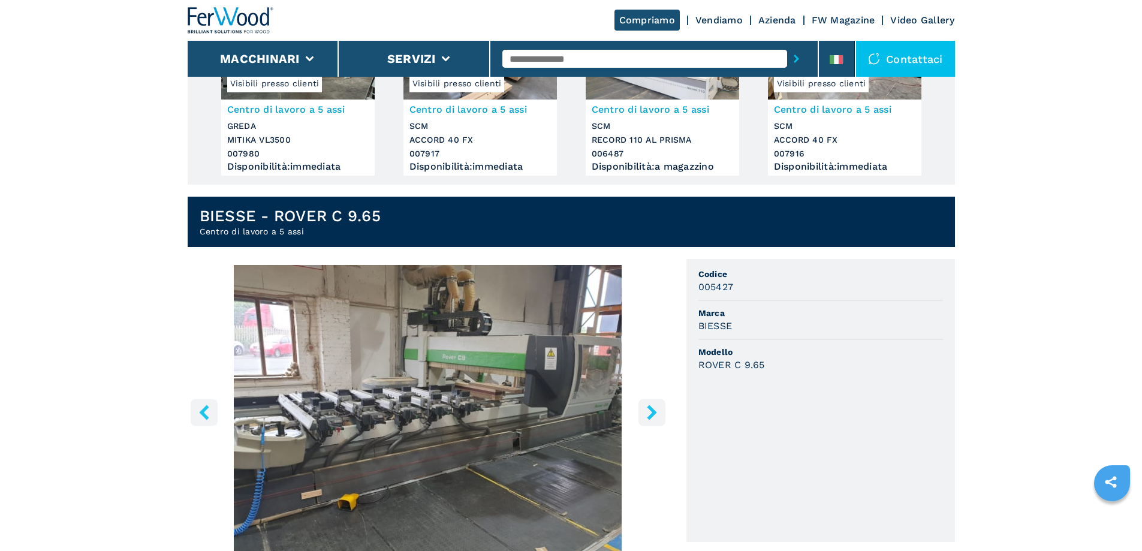
click at [653, 417] on icon "right-button" at bounding box center [651, 412] width 15 height 15
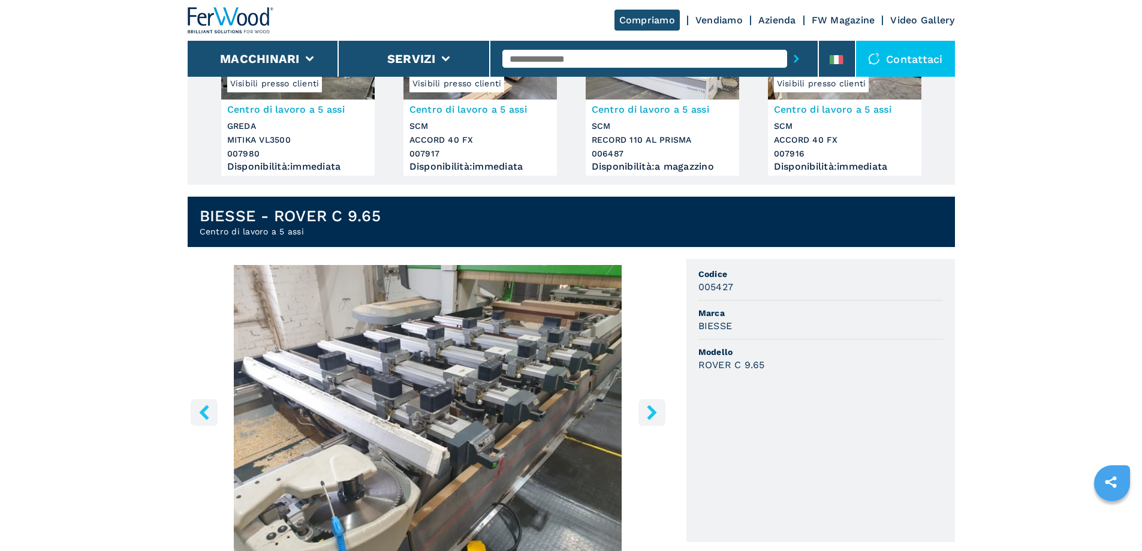
click at [653, 417] on icon "right-button" at bounding box center [651, 412] width 15 height 15
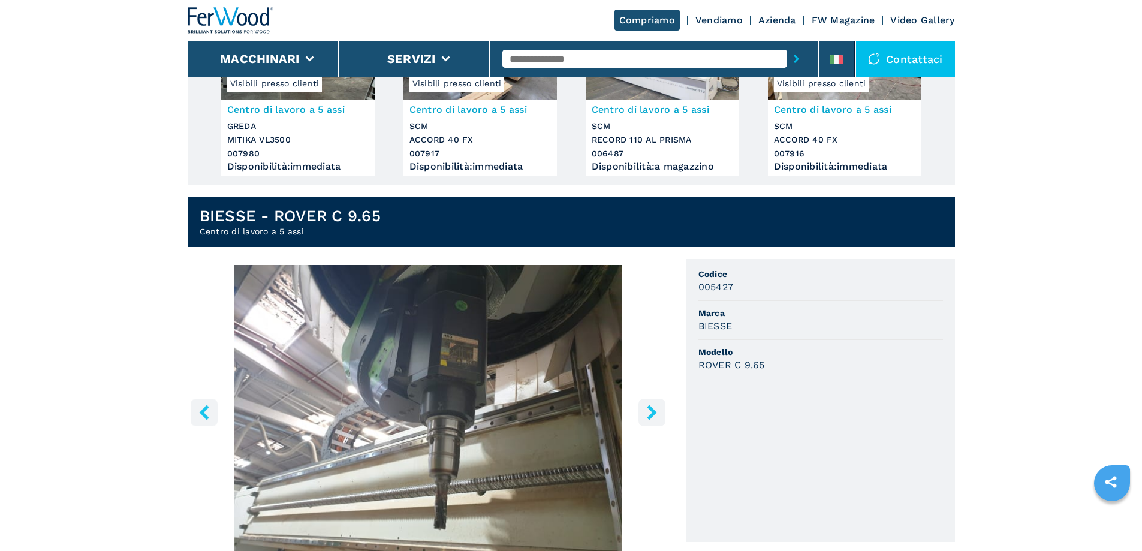
click at [653, 417] on icon "right-button" at bounding box center [651, 412] width 15 height 15
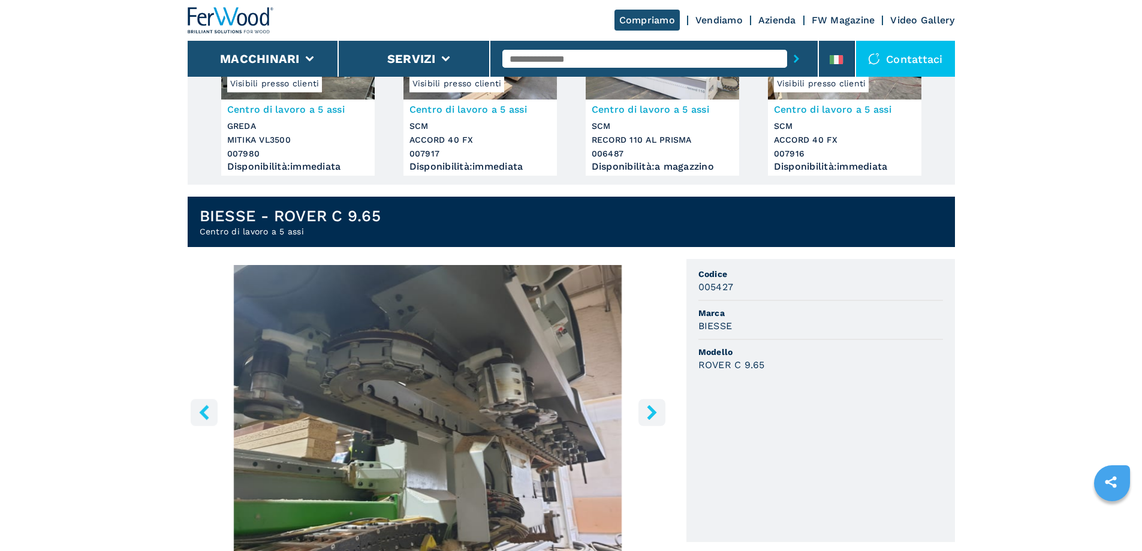
click at [653, 417] on icon "right-button" at bounding box center [651, 412] width 15 height 15
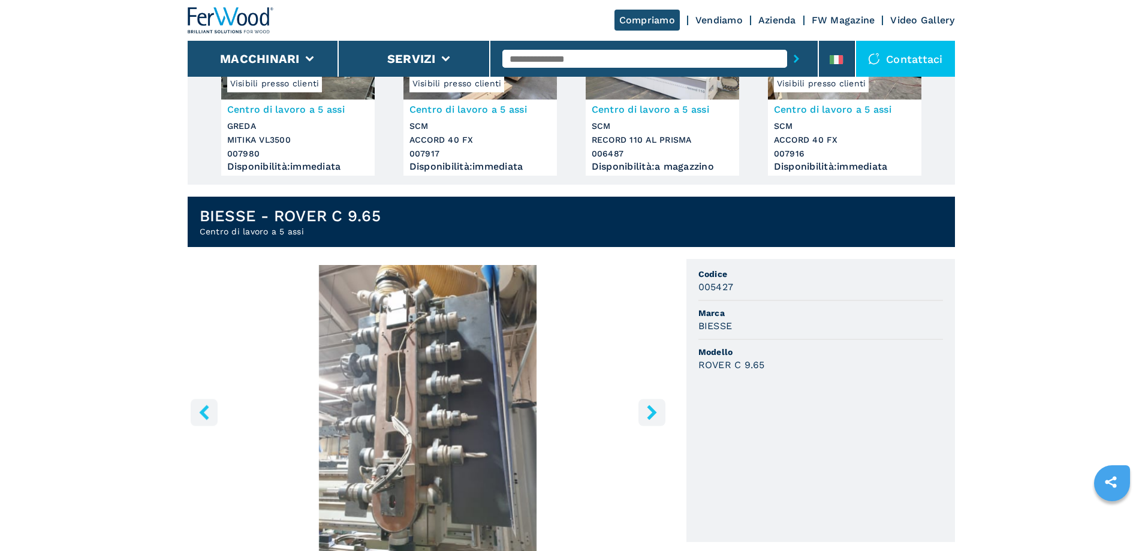
click at [653, 417] on icon "right-button" at bounding box center [651, 412] width 15 height 15
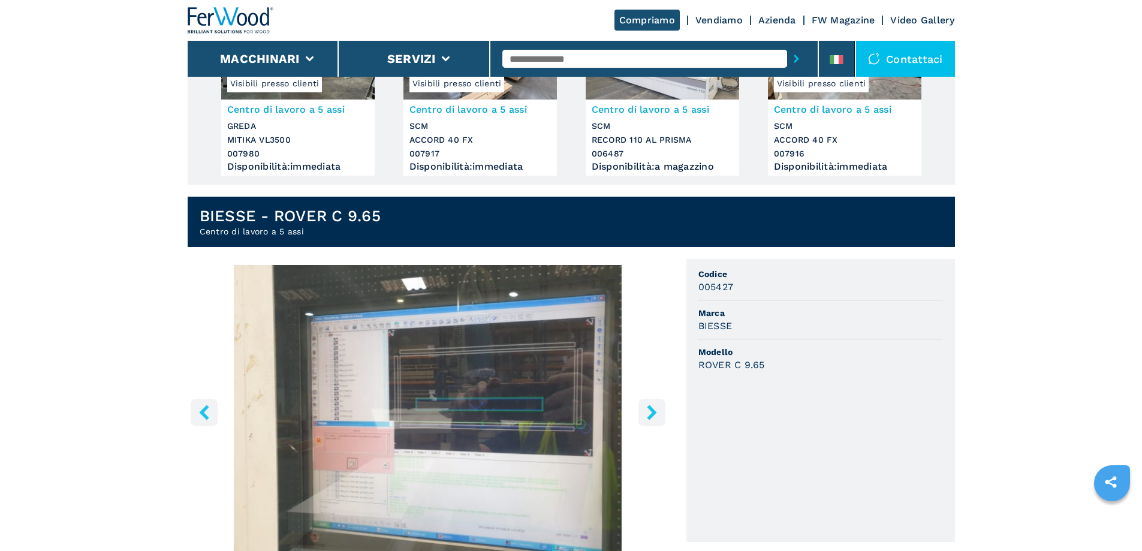
click at [653, 417] on icon "right-button" at bounding box center [651, 412] width 15 height 15
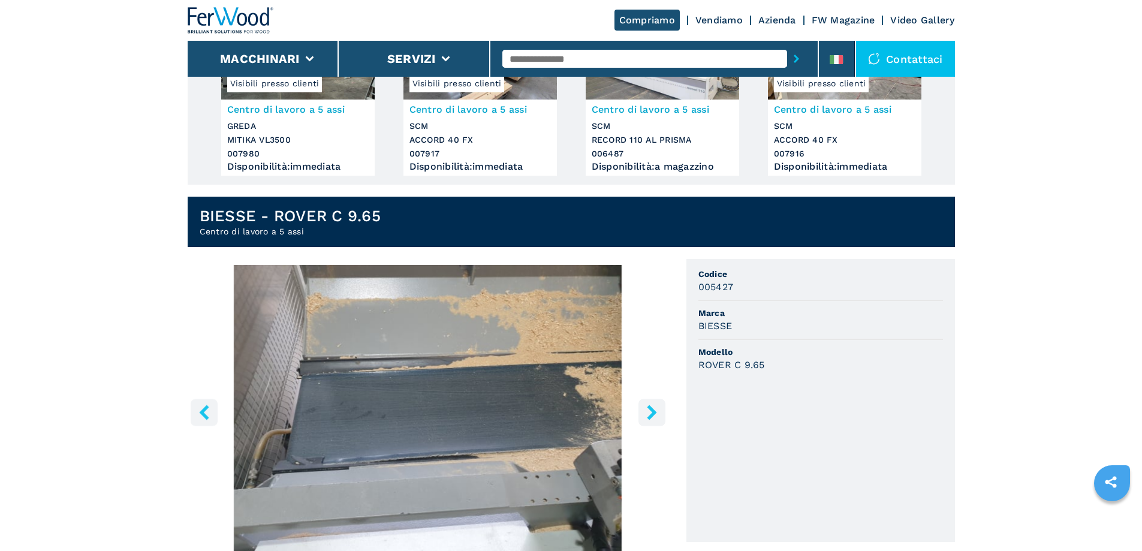
click at [653, 417] on icon "right-button" at bounding box center [651, 412] width 15 height 15
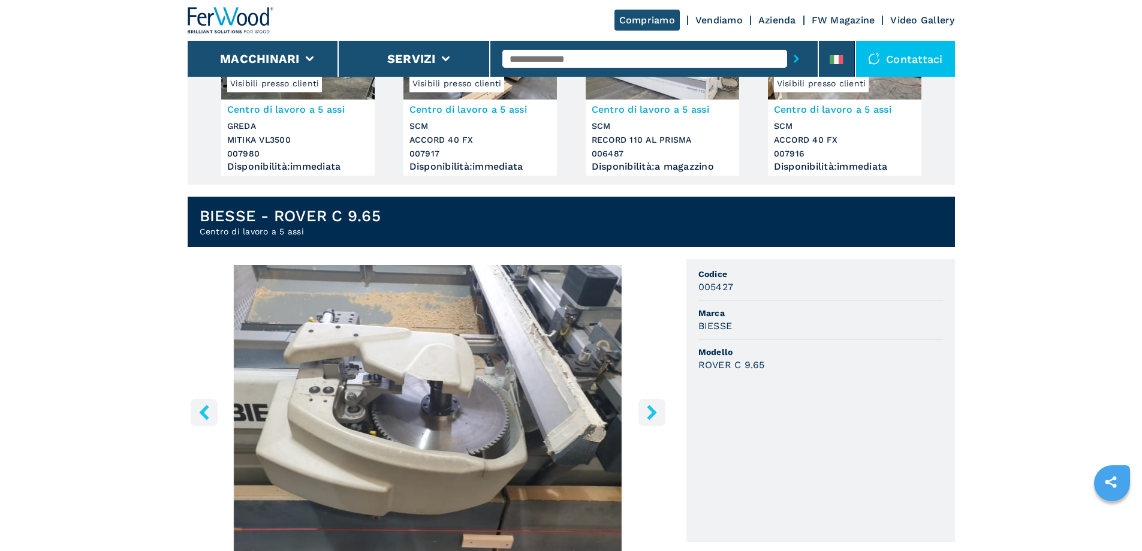
click at [653, 417] on icon "right-button" at bounding box center [651, 412] width 15 height 15
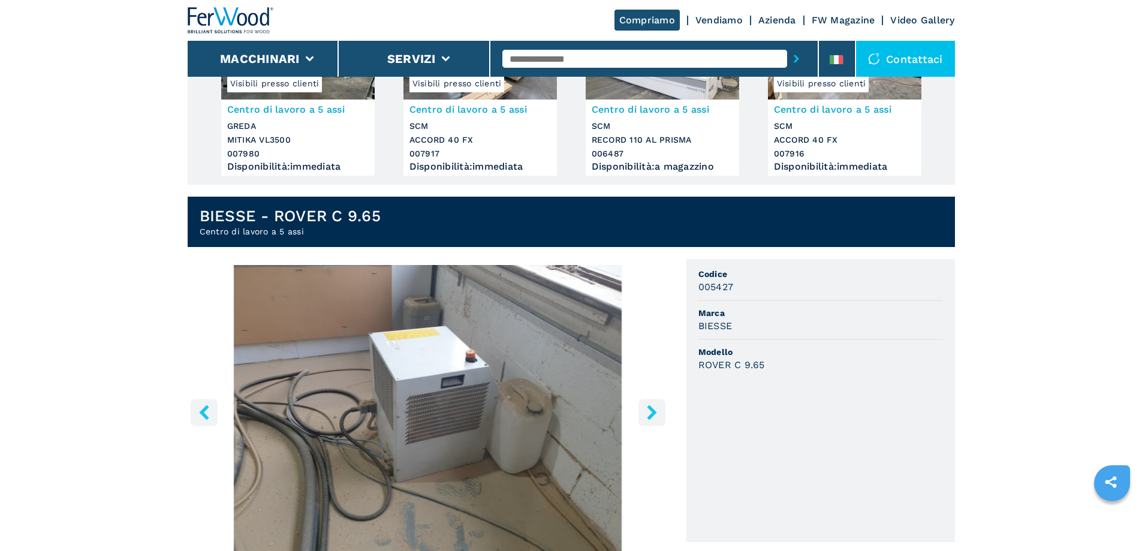
click at [653, 417] on icon "right-button" at bounding box center [651, 412] width 15 height 15
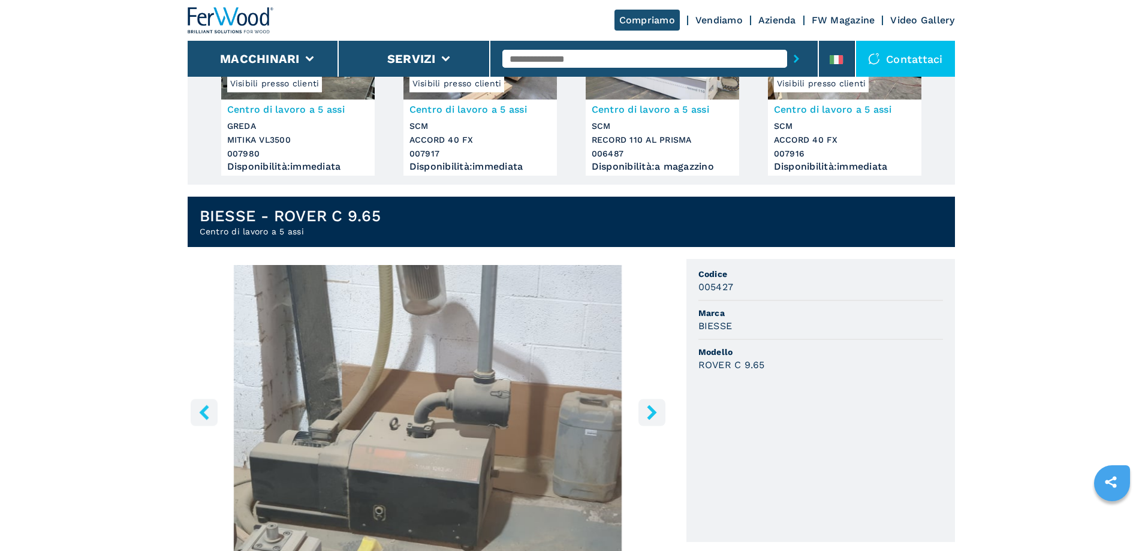
click at [653, 417] on icon "right-button" at bounding box center [651, 412] width 15 height 15
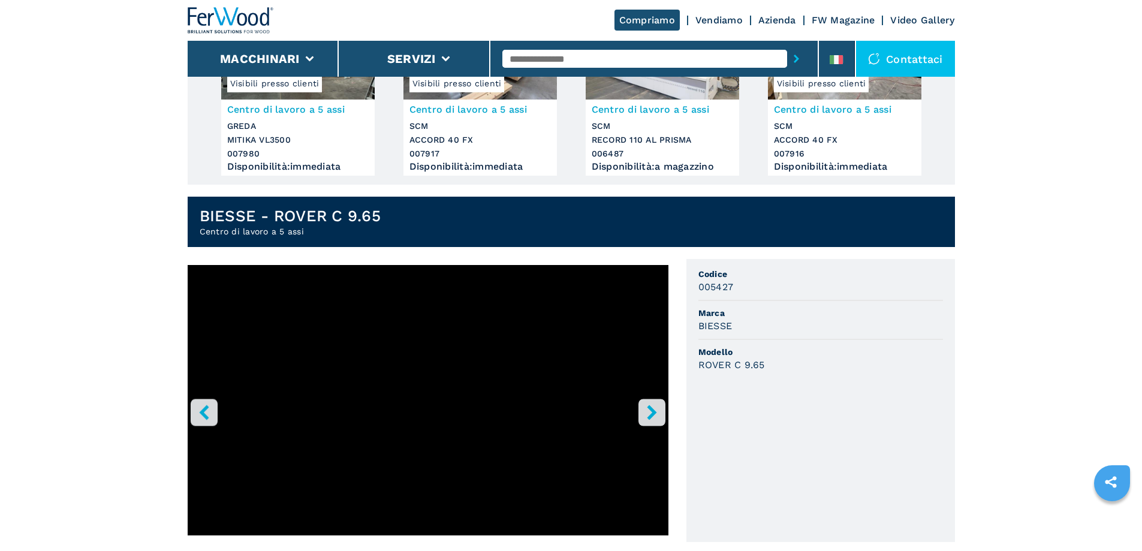
click at [653, 417] on icon "right-button" at bounding box center [651, 412] width 15 height 15
